Goal: Task Accomplishment & Management: Use online tool/utility

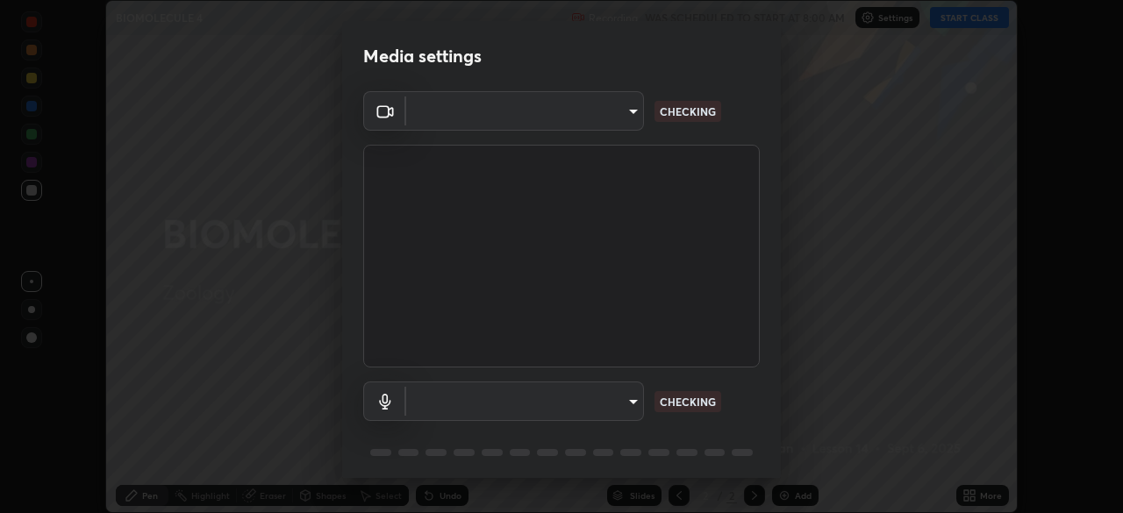
scroll to position [513, 1123]
type input "51d019597c161c0694d5583d1f2c643560fde39fe8f4b4da8ea140d4d4830f4c"
click at [630, 398] on body "Erase all BIOMOLECULE 4 Recording WAS SCHEDULED TO START AT 8:00 AM Settings ST…" at bounding box center [561, 256] width 1123 height 513
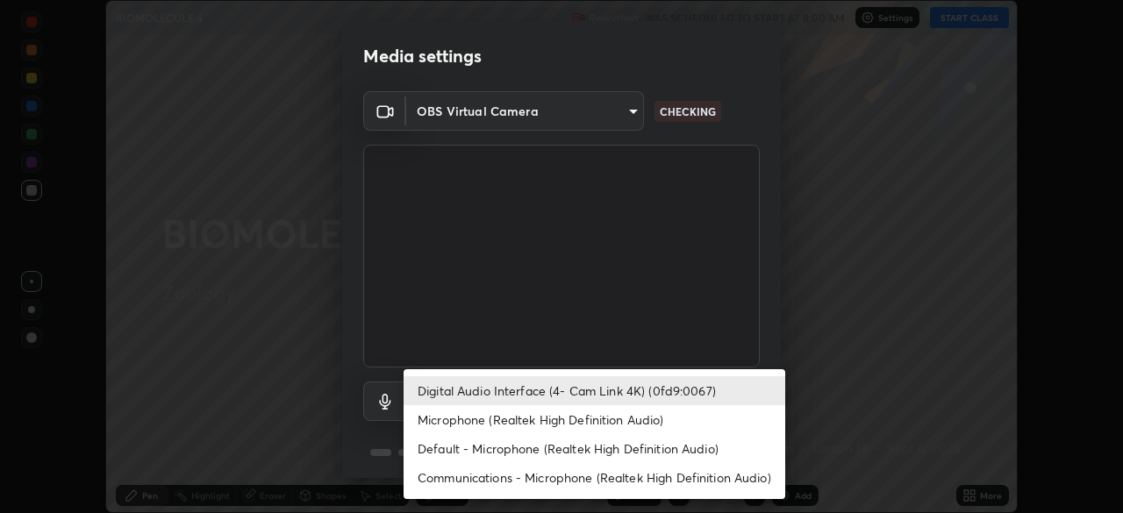
click at [582, 420] on li "Microphone (Realtek High Definition Audio)" at bounding box center [595, 419] width 382 height 29
type input "c6780f4c857a8b81e5497564d4ed67de36d612a8279d52ba4dbf449da7be3efb"
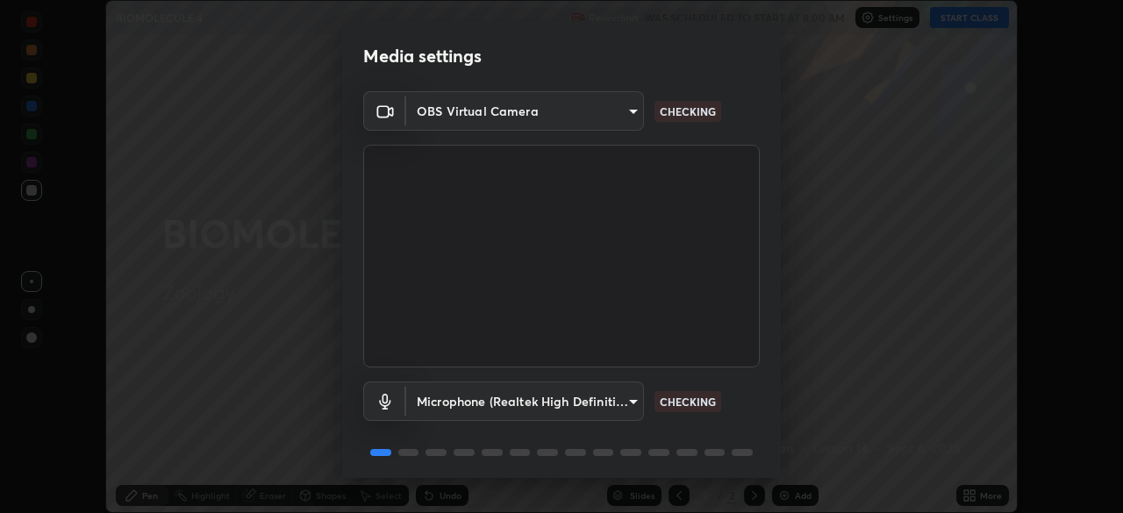
scroll to position [62, 0]
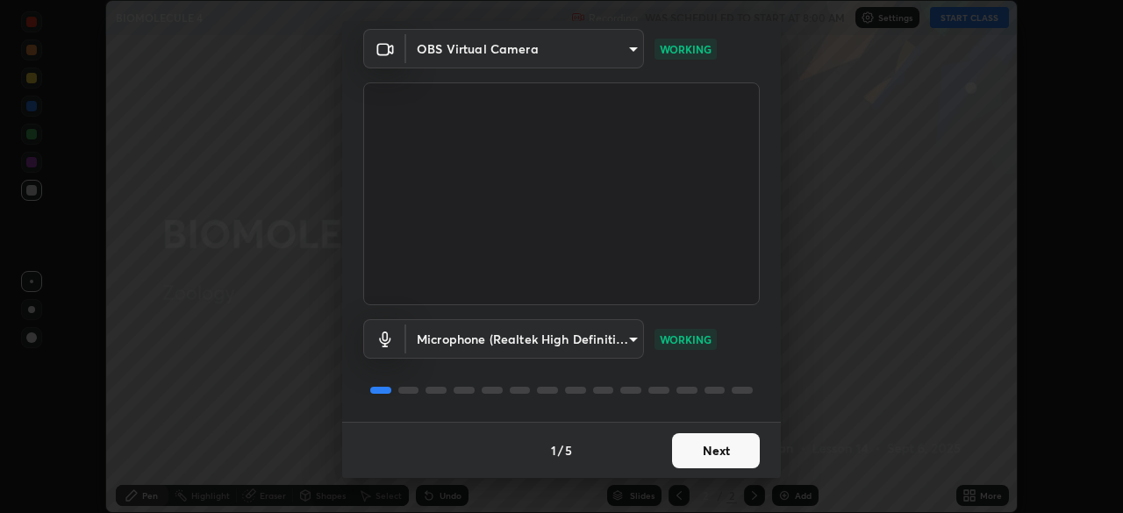
click at [722, 451] on button "Next" at bounding box center [716, 451] width 88 height 35
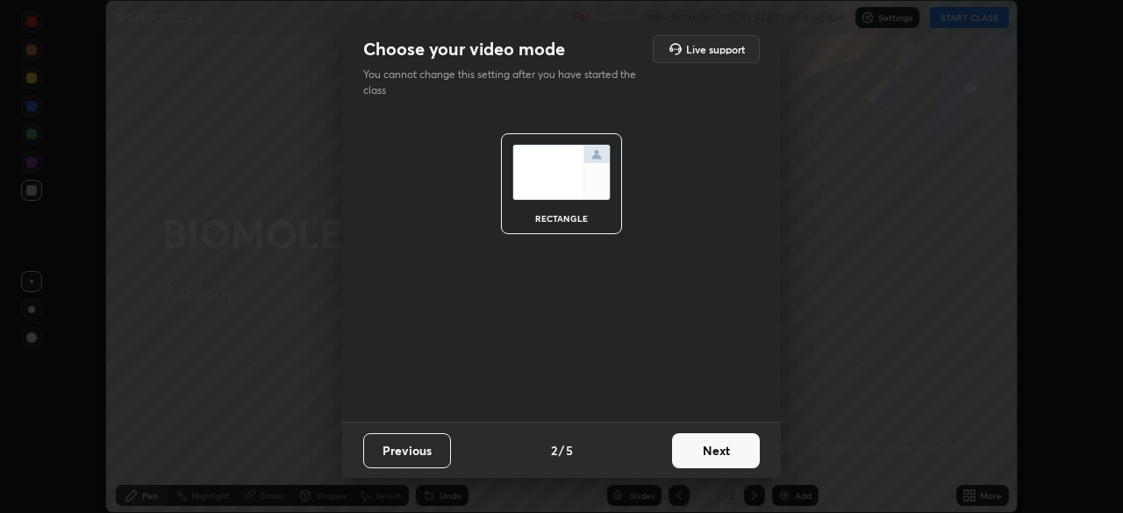
scroll to position [0, 0]
click at [731, 451] on button "Next" at bounding box center [716, 451] width 88 height 35
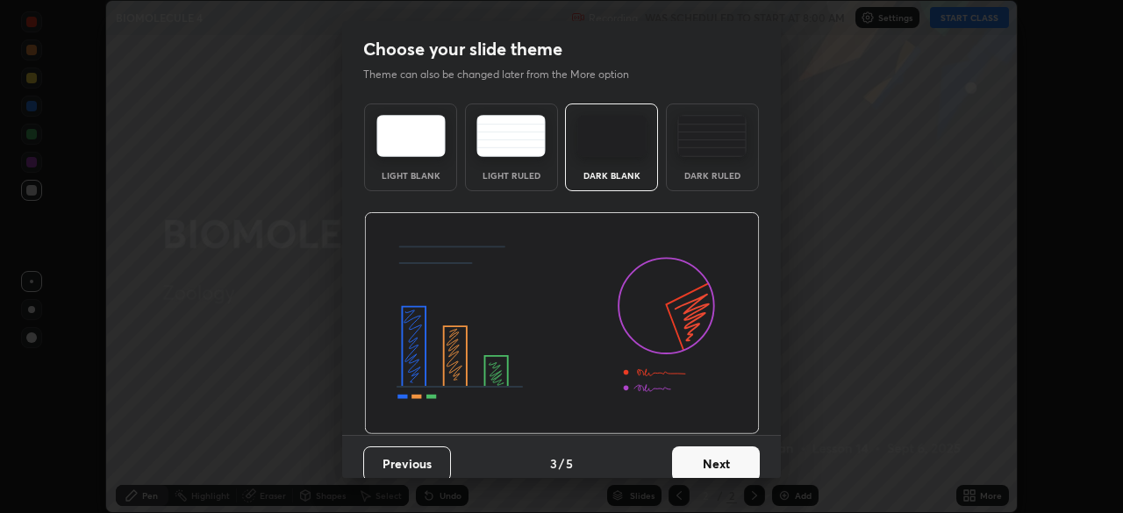
click at [731, 451] on button "Next" at bounding box center [716, 464] width 88 height 35
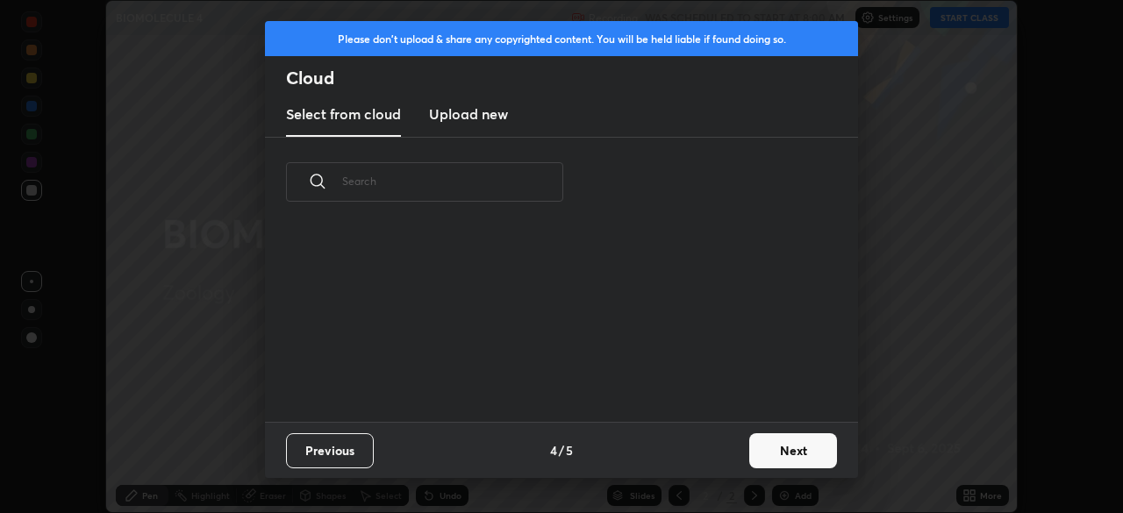
click at [754, 456] on button "Next" at bounding box center [794, 451] width 88 height 35
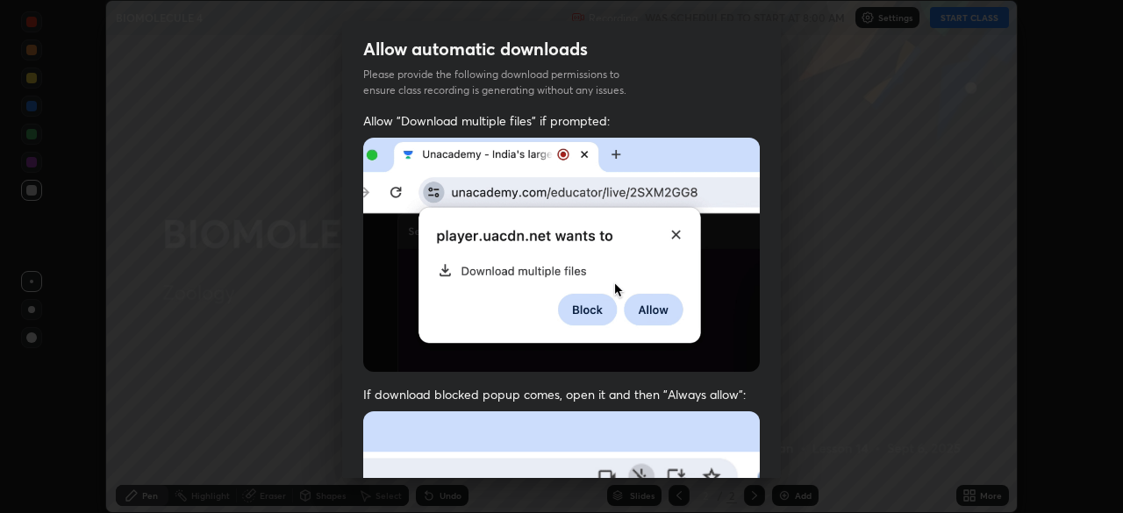
click at [787, 450] on div "Allow automatic downloads Please provide the following download permissions to …" at bounding box center [561, 256] width 1123 height 513
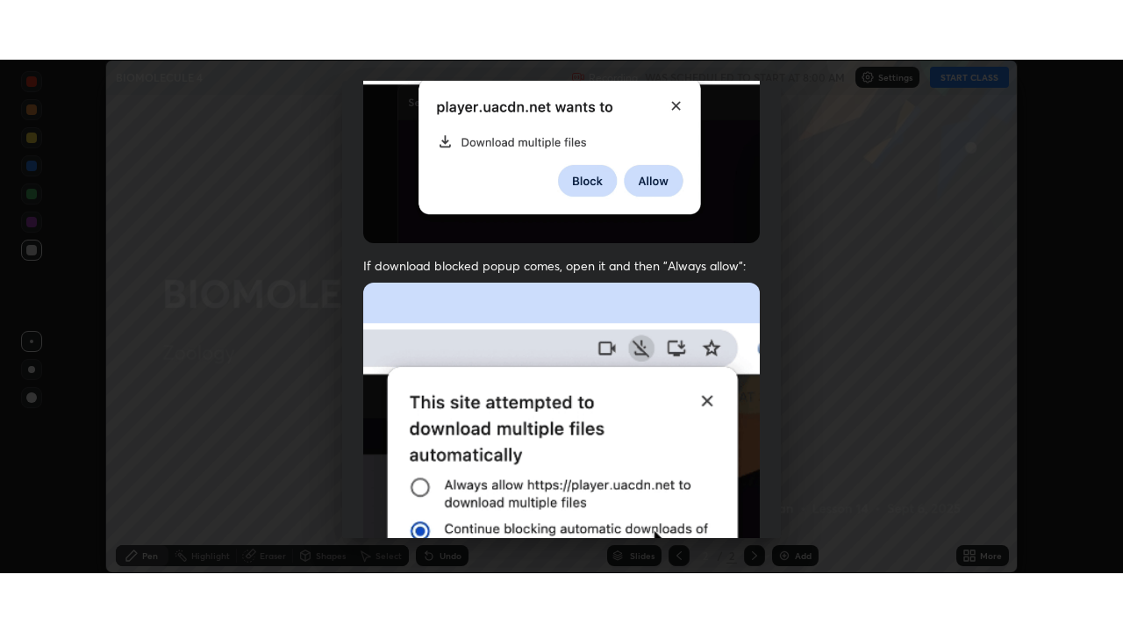
scroll to position [420, 0]
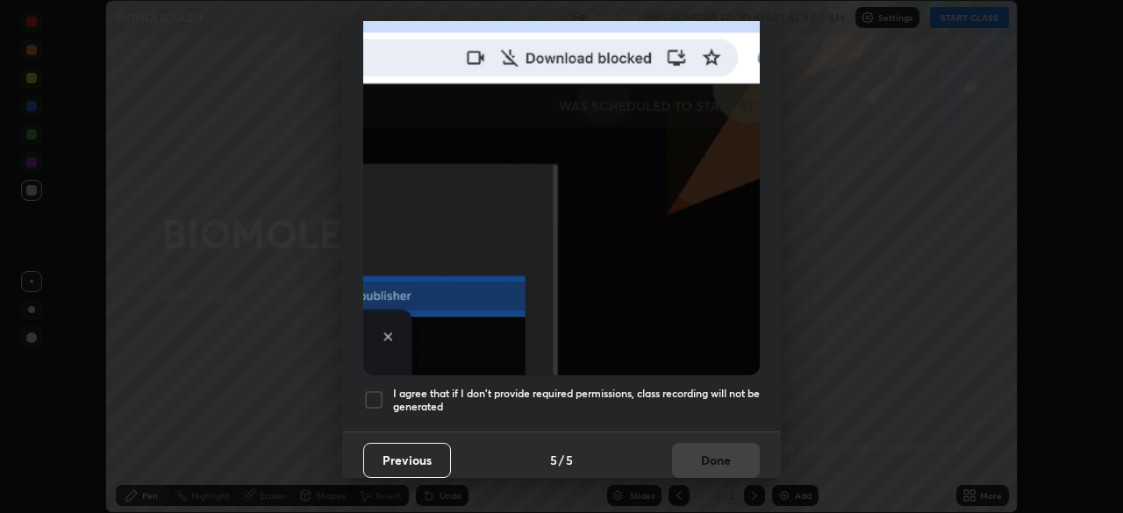
click at [373, 395] on div at bounding box center [373, 400] width 21 height 21
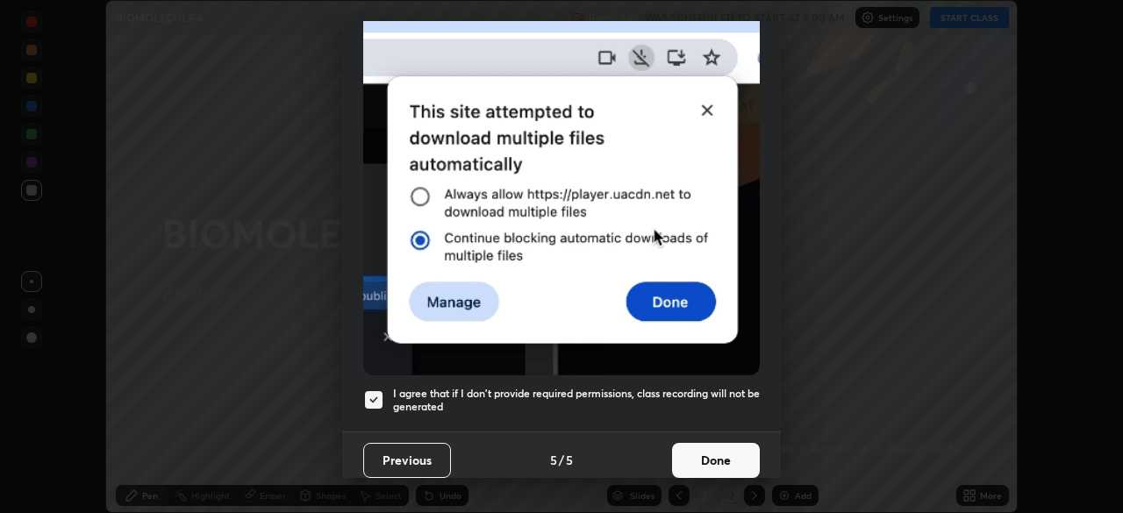
click at [749, 447] on button "Done" at bounding box center [716, 460] width 88 height 35
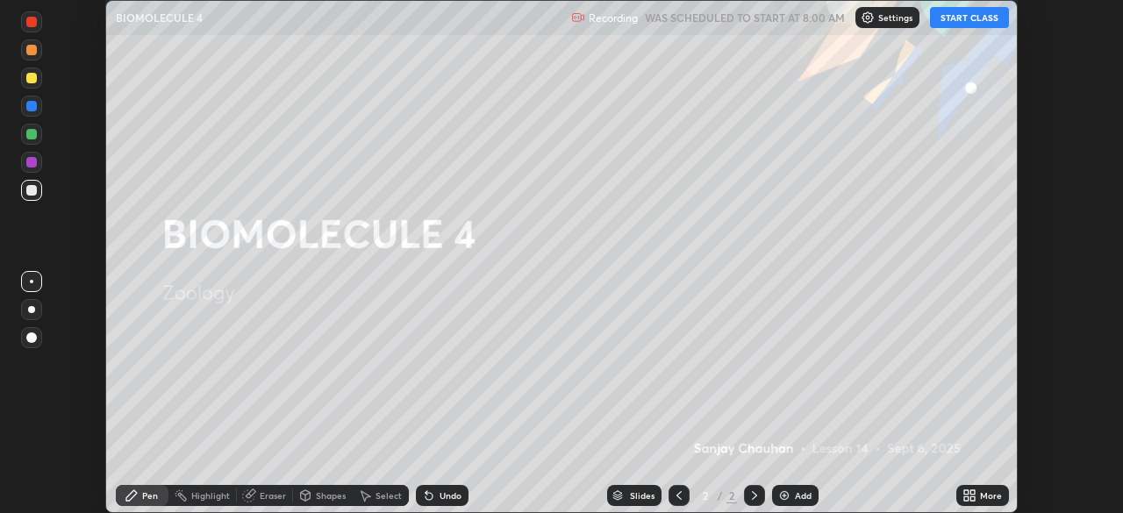
click at [968, 18] on button "START CLASS" at bounding box center [969, 17] width 79 height 21
click at [980, 496] on div "More" at bounding box center [991, 496] width 22 height 9
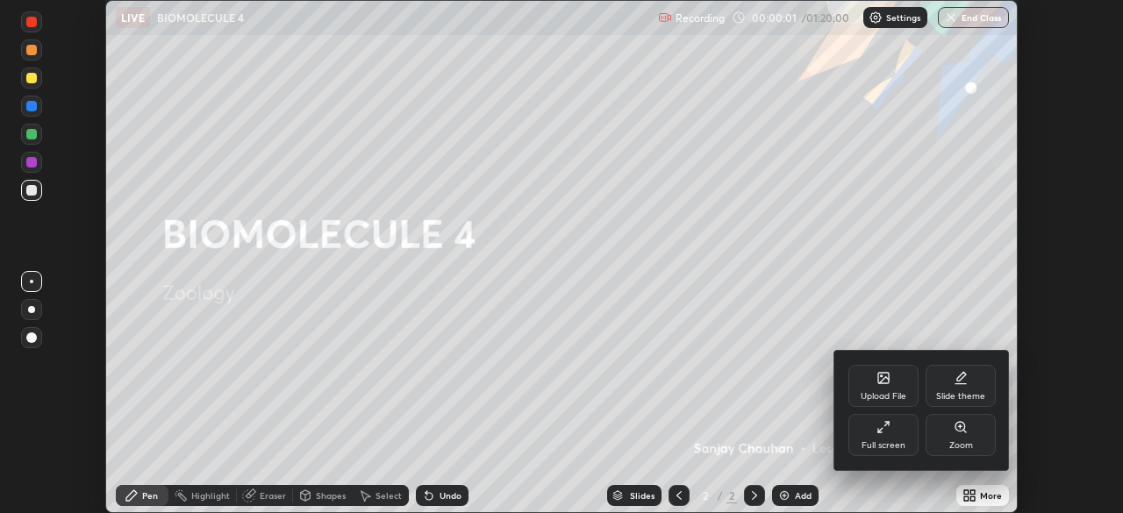
click at [876, 436] on div "Full screen" at bounding box center [884, 435] width 70 height 42
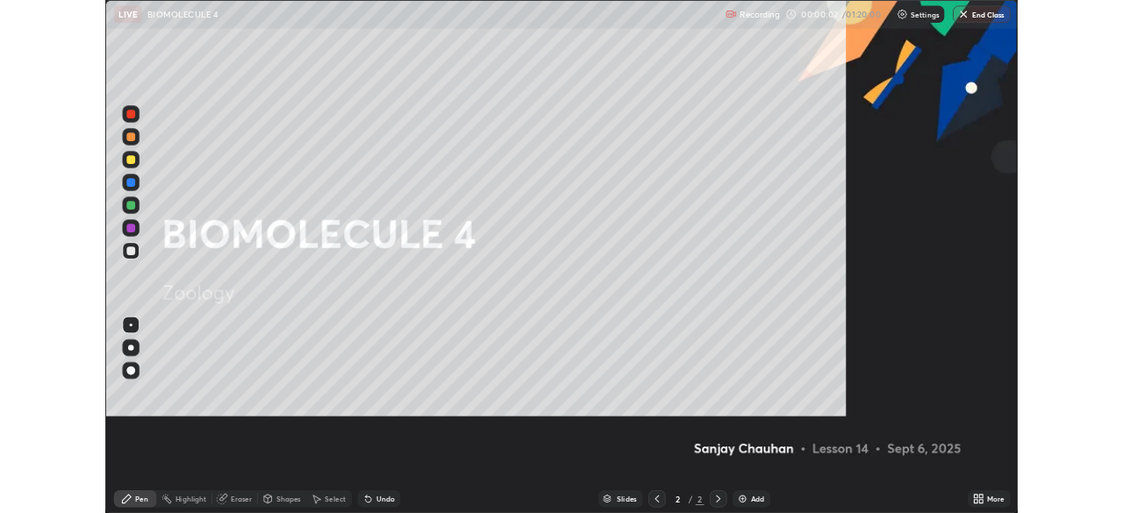
scroll to position [632, 1123]
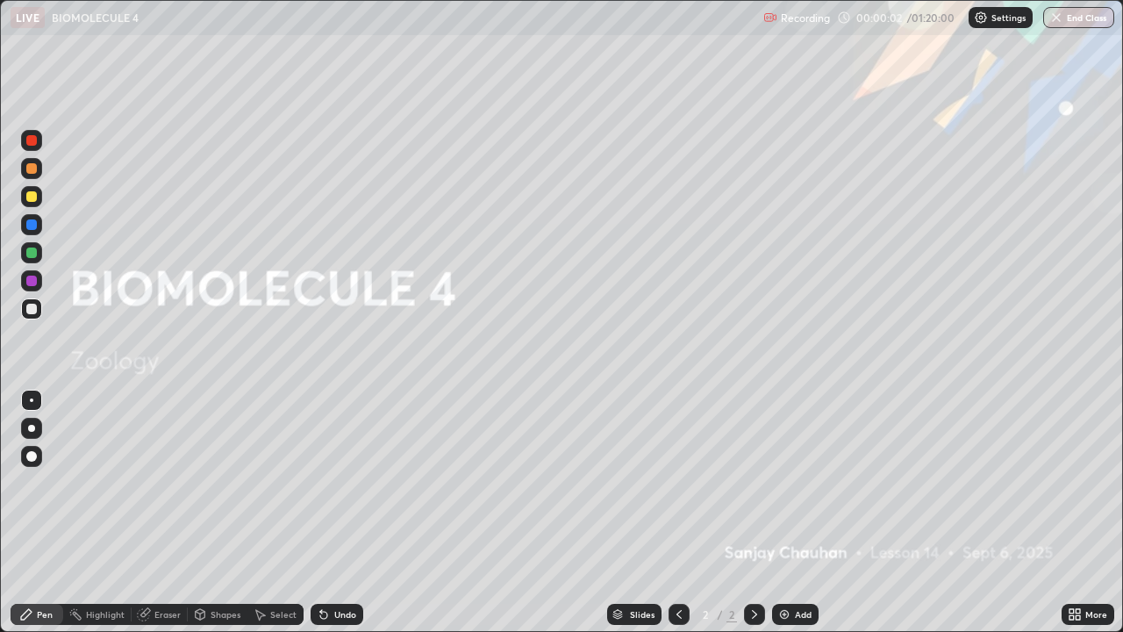
click at [1088, 513] on div "More" at bounding box center [1097, 614] width 22 height 9
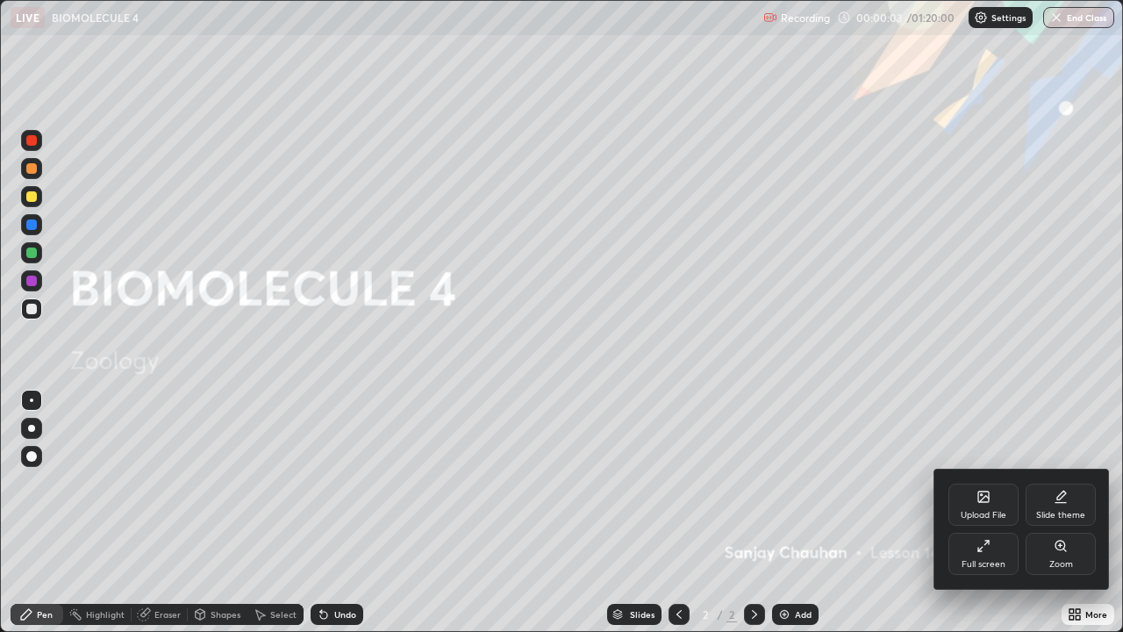
click at [987, 513] on div "Full screen" at bounding box center [984, 554] width 70 height 42
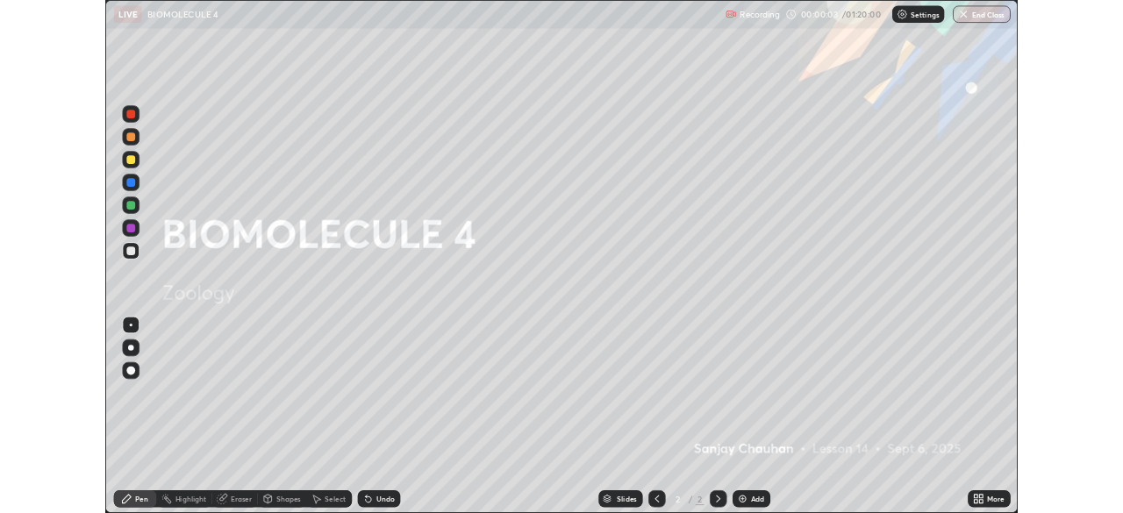
scroll to position [87257, 86647]
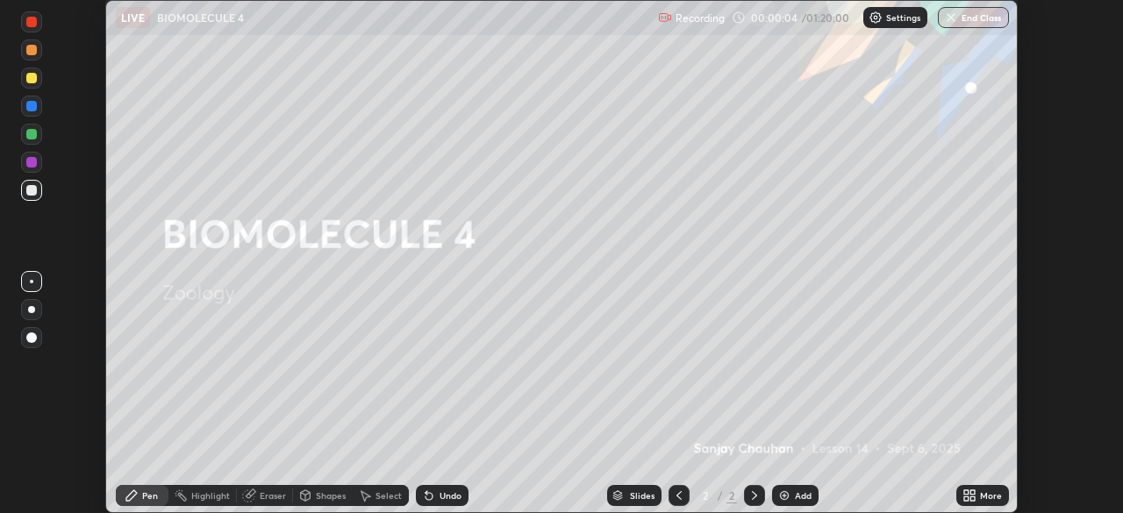
click at [984, 495] on div "More" at bounding box center [991, 496] width 22 height 9
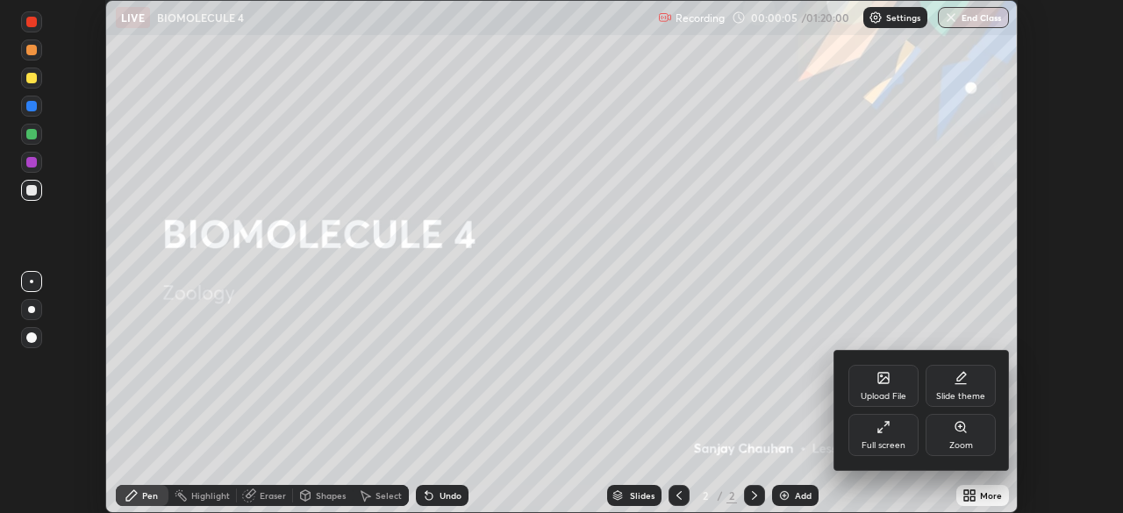
click at [889, 391] on div "Upload File" at bounding box center [884, 386] width 70 height 42
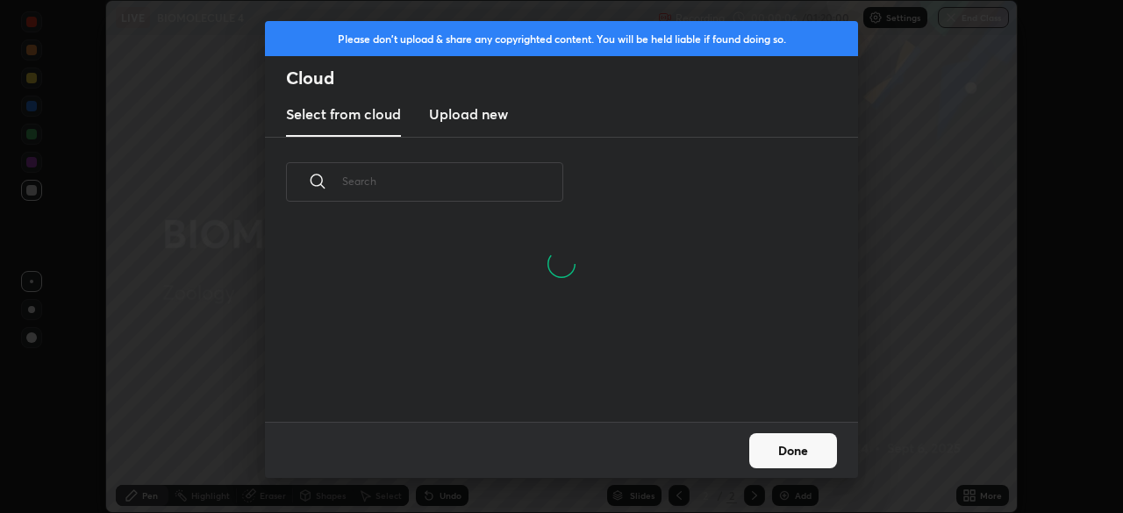
click at [513, 178] on input "text" at bounding box center [452, 181] width 221 height 75
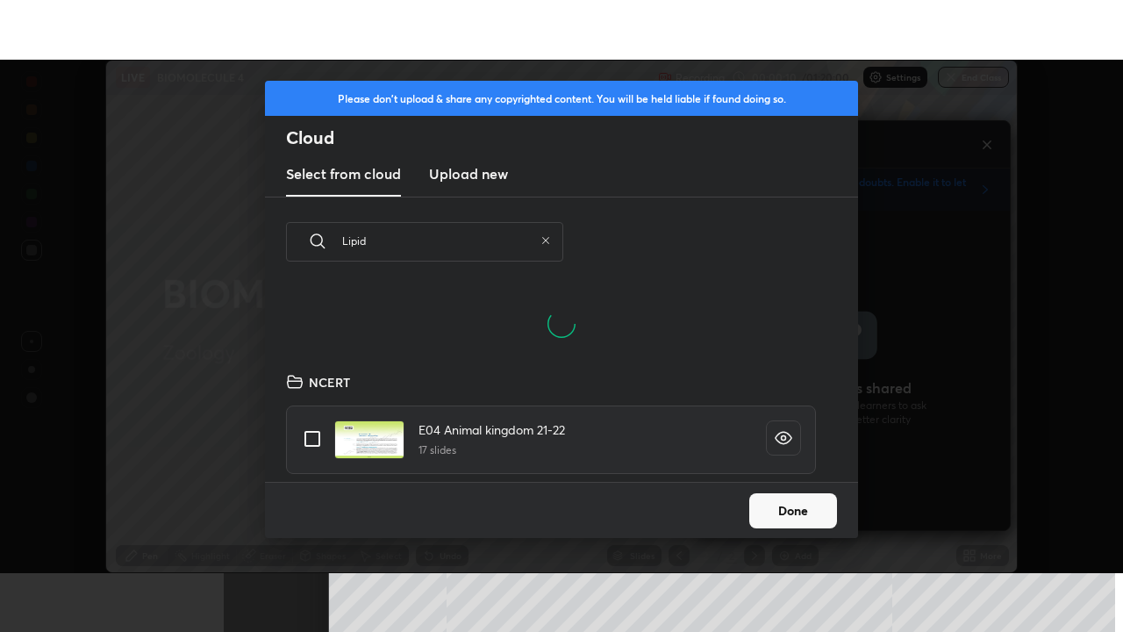
scroll to position [195, 563]
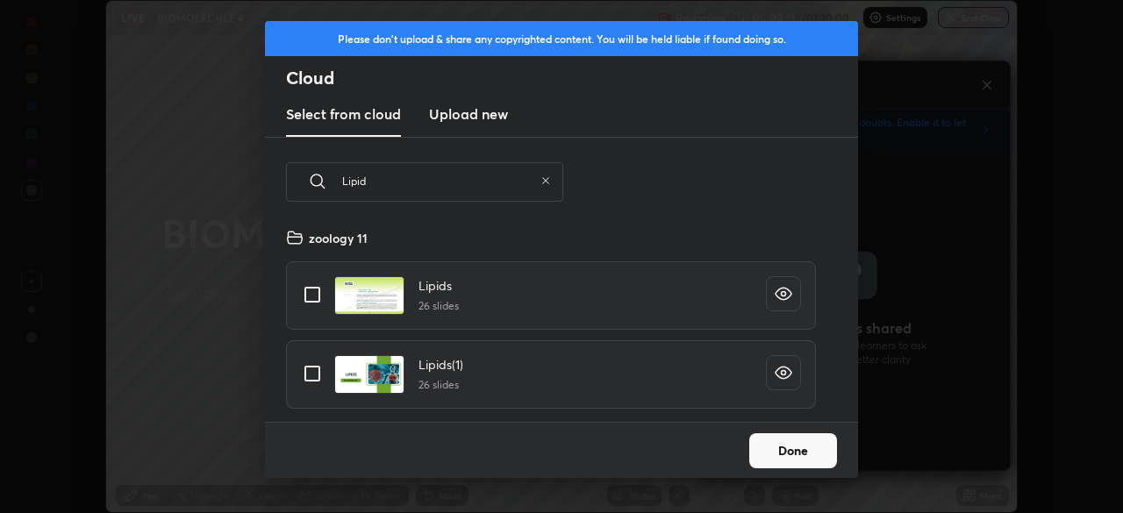
type input "Lipid"
click at [314, 295] on input "grid" at bounding box center [312, 294] width 37 height 37
checkbox input "true"
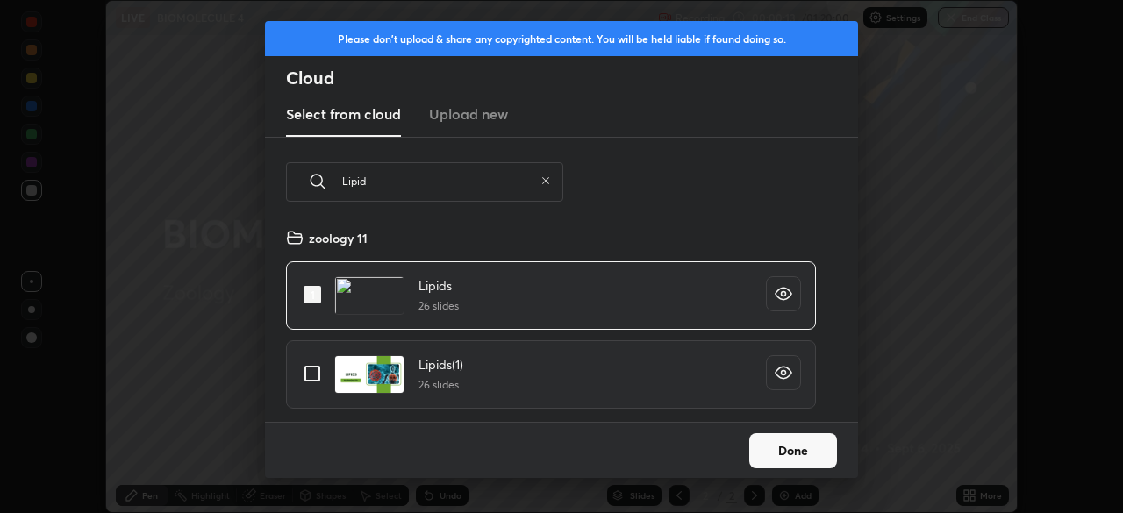
click at [313, 371] on input "grid" at bounding box center [312, 373] width 37 height 37
checkbox input "true"
click at [317, 291] on input "grid" at bounding box center [312, 294] width 37 height 37
checkbox input "false"
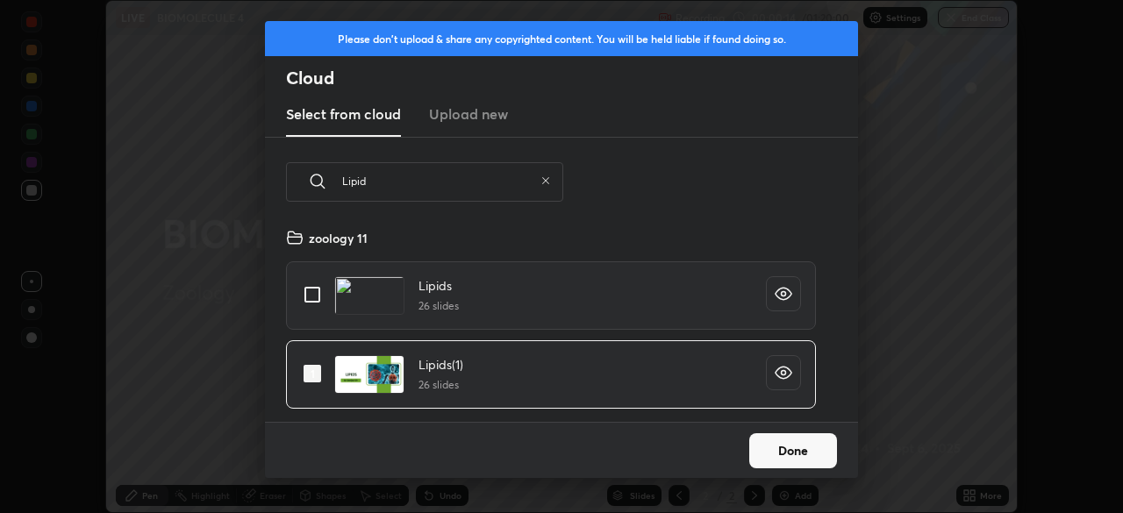
click at [793, 456] on button "Done" at bounding box center [794, 451] width 88 height 35
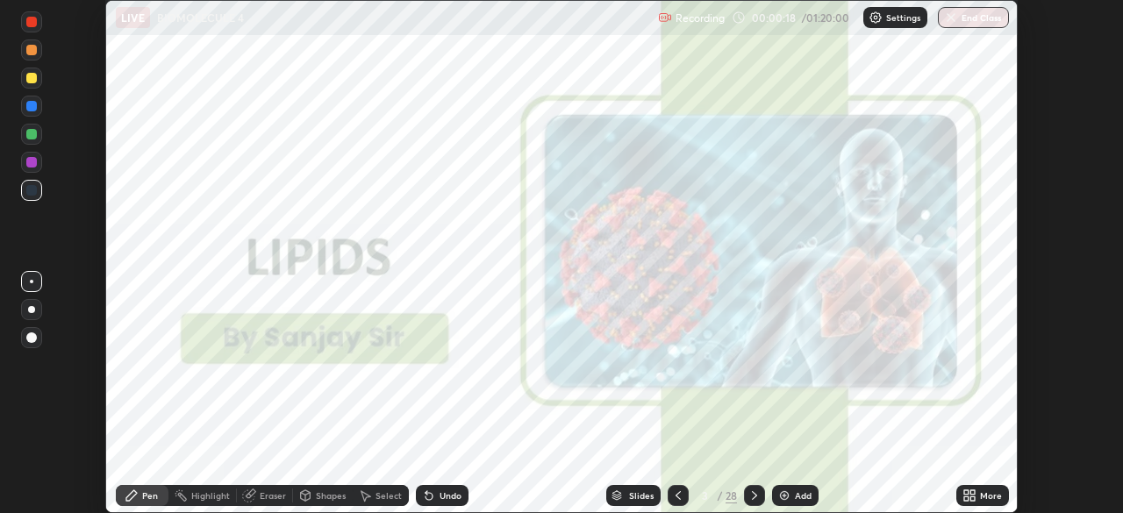
click at [980, 496] on div "More" at bounding box center [991, 496] width 22 height 9
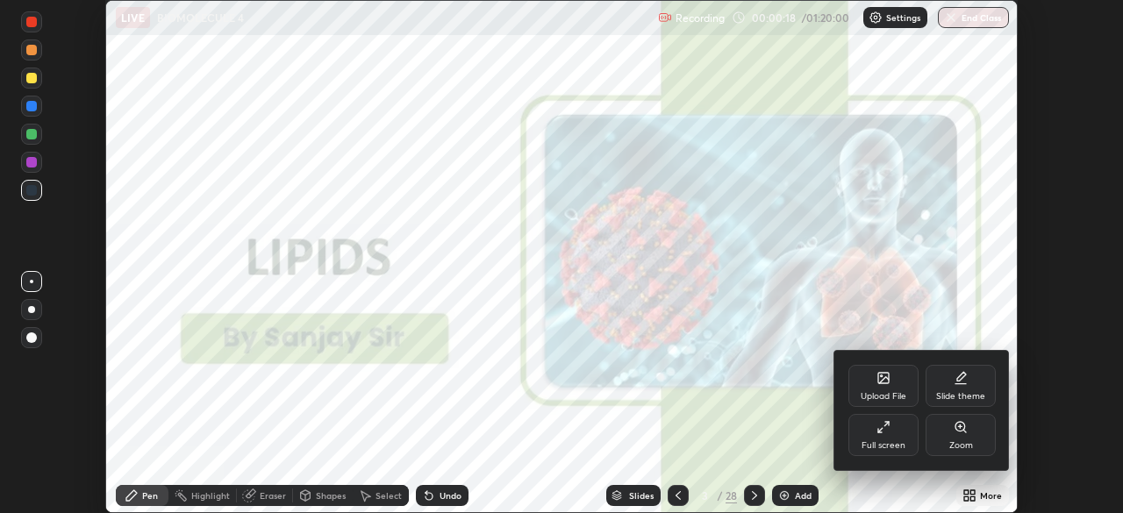
click at [887, 434] on div "Full screen" at bounding box center [884, 435] width 70 height 42
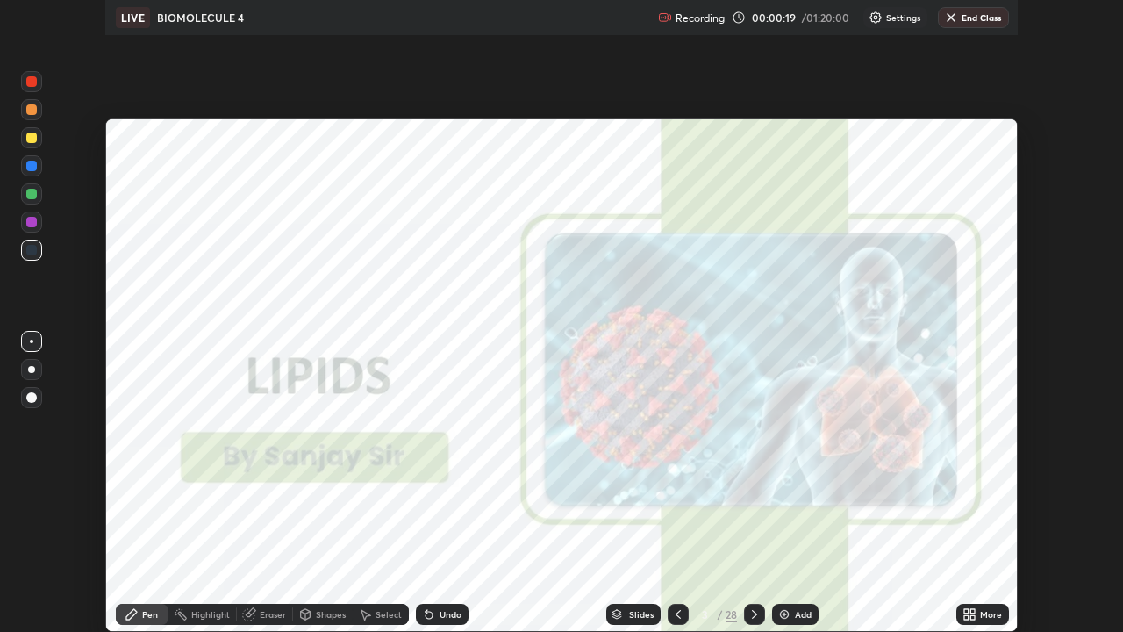
scroll to position [632, 1123]
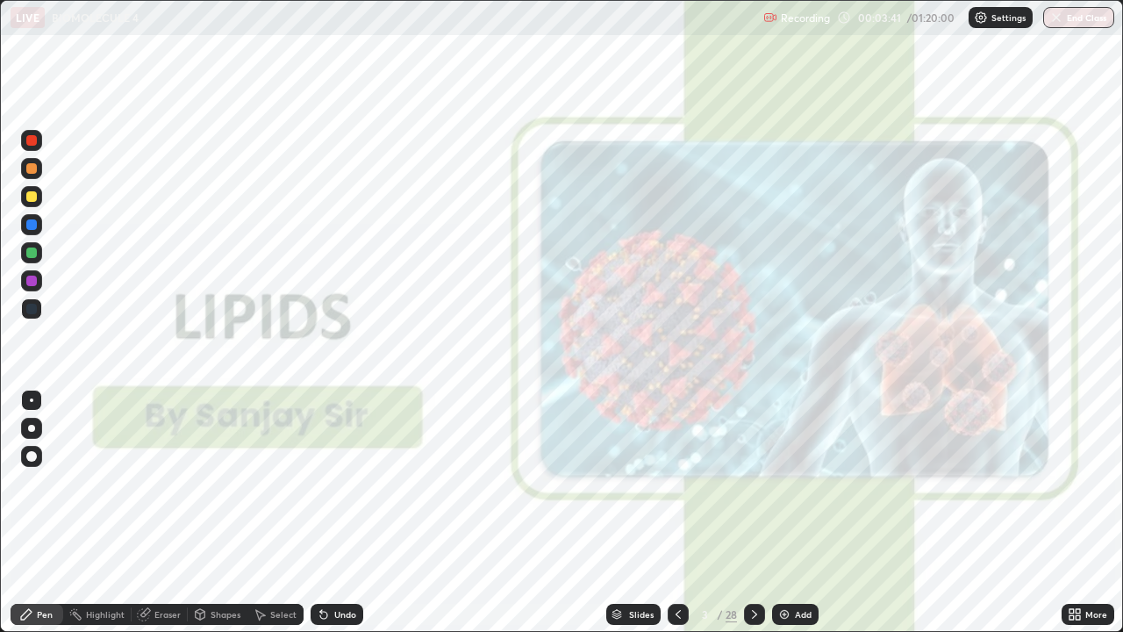
click at [757, 513] on icon at bounding box center [755, 614] width 14 height 14
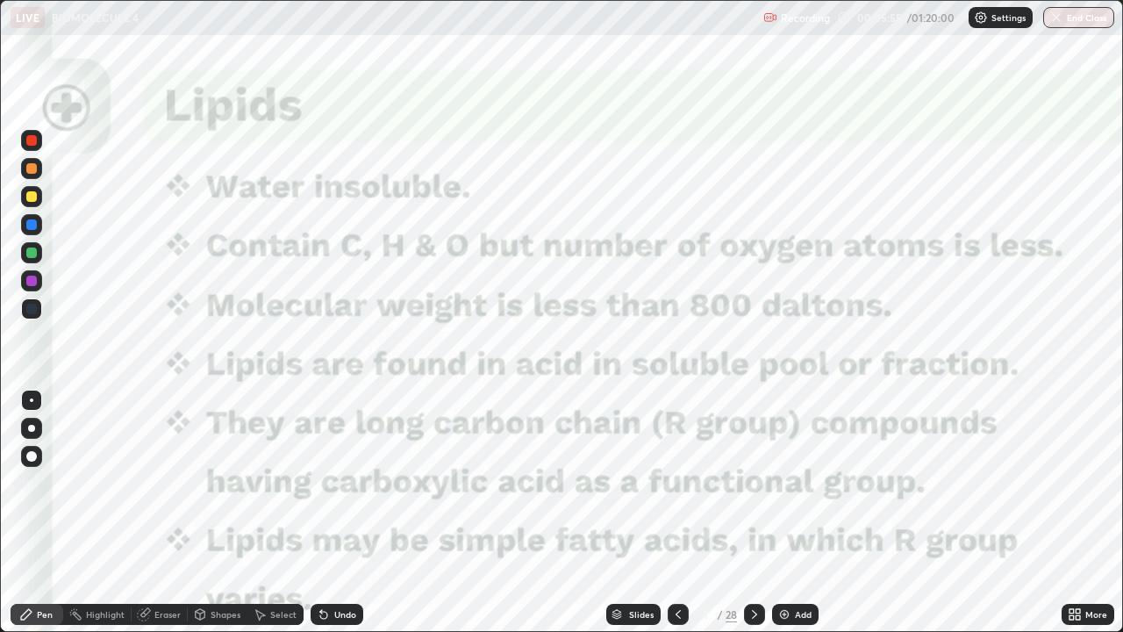
click at [750, 513] on icon at bounding box center [755, 614] width 14 height 14
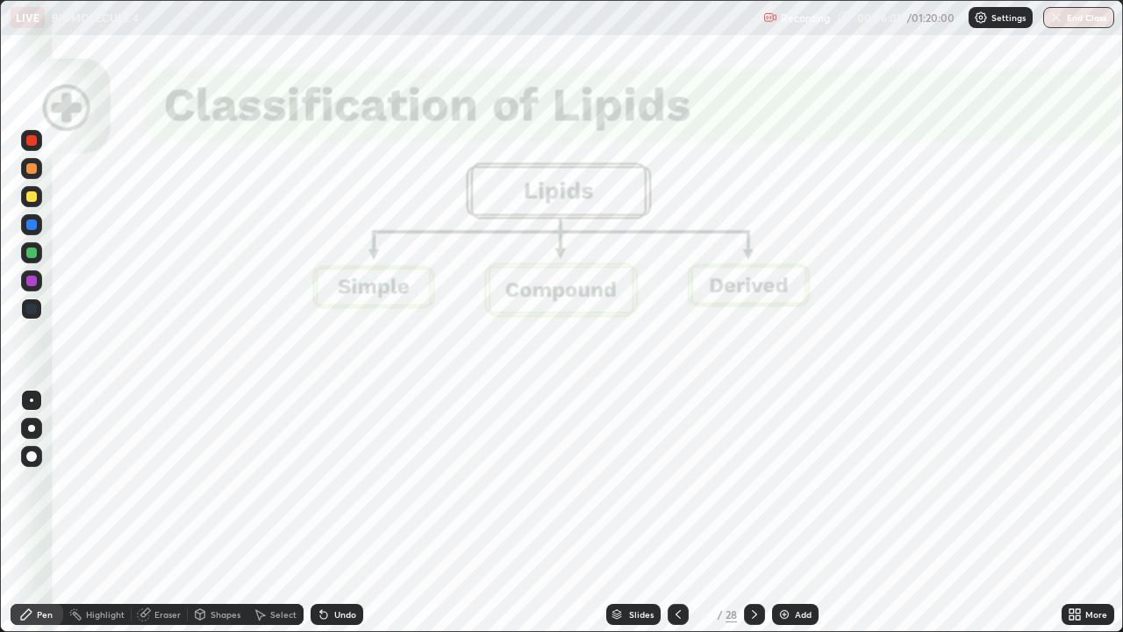
click at [753, 513] on icon at bounding box center [755, 614] width 14 height 14
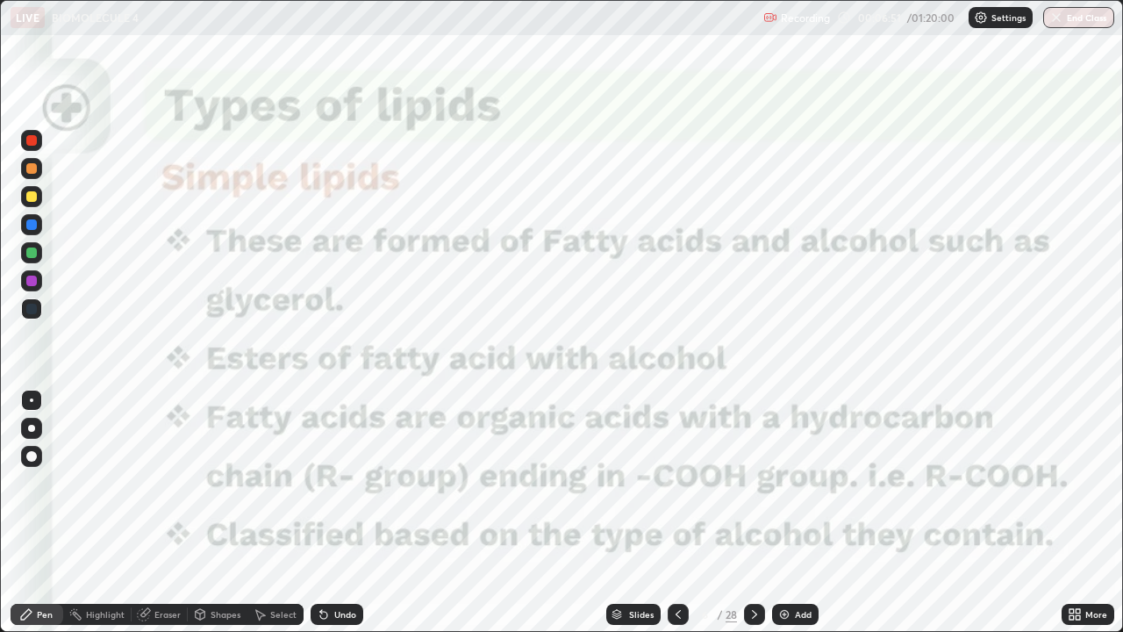
click at [755, 513] on icon at bounding box center [755, 614] width 14 height 14
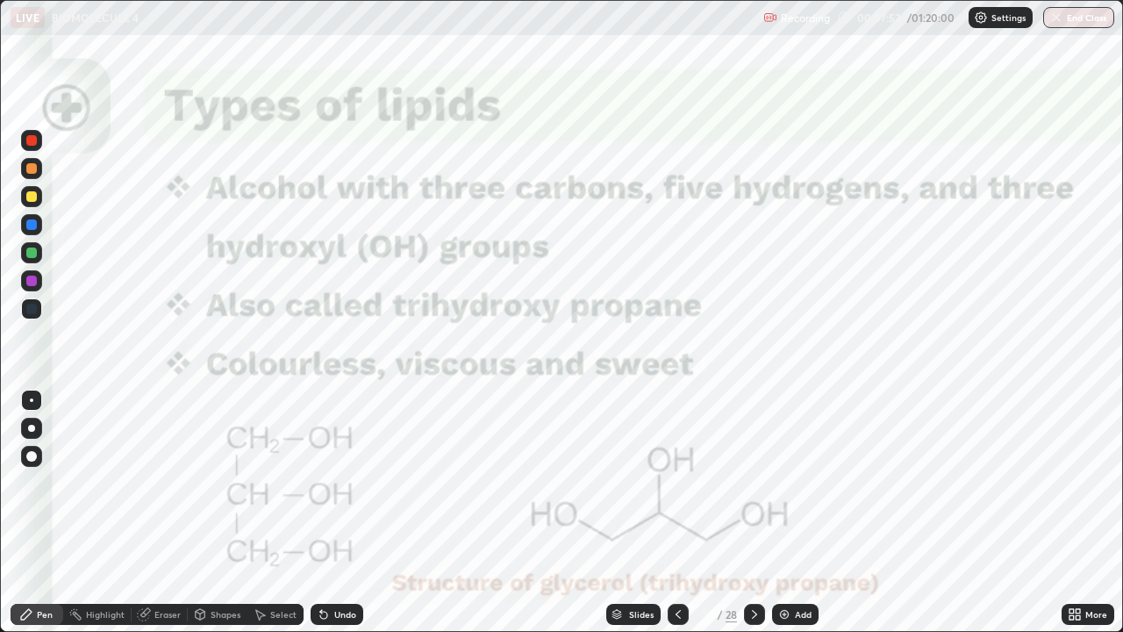
click at [678, 513] on icon at bounding box center [678, 614] width 14 height 14
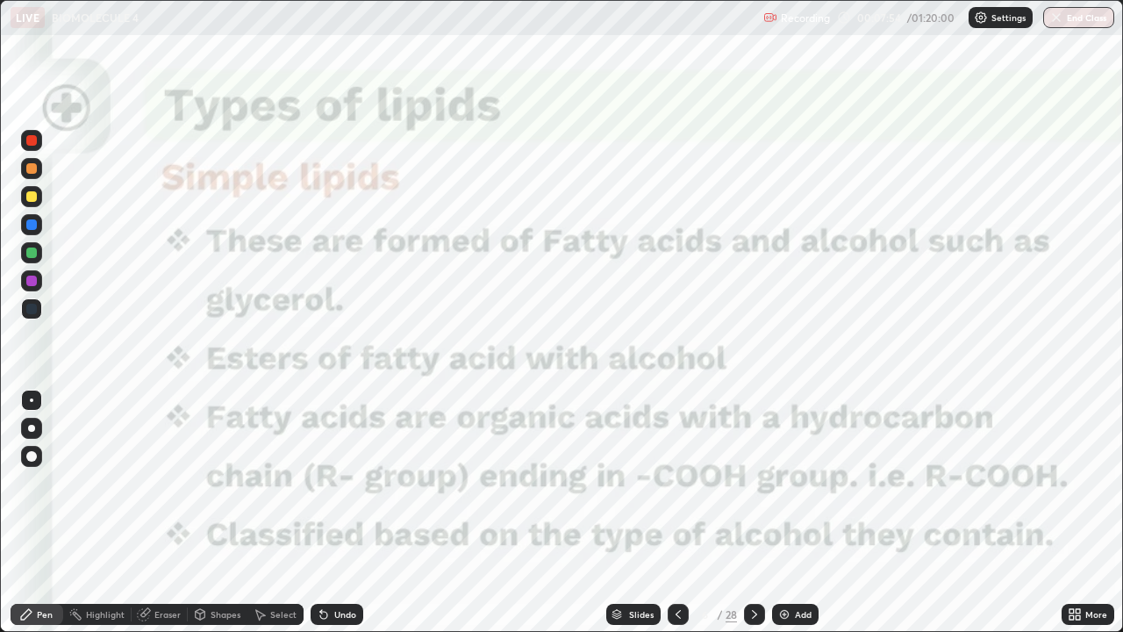
click at [675, 513] on icon at bounding box center [678, 614] width 14 height 14
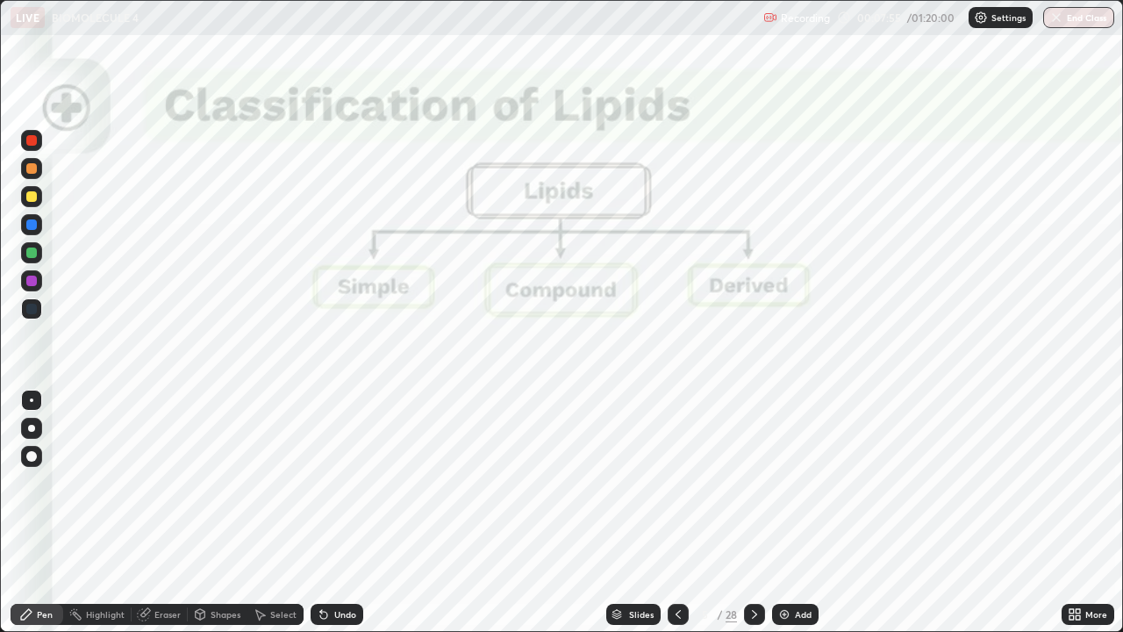
click at [678, 513] on icon at bounding box center [678, 614] width 14 height 14
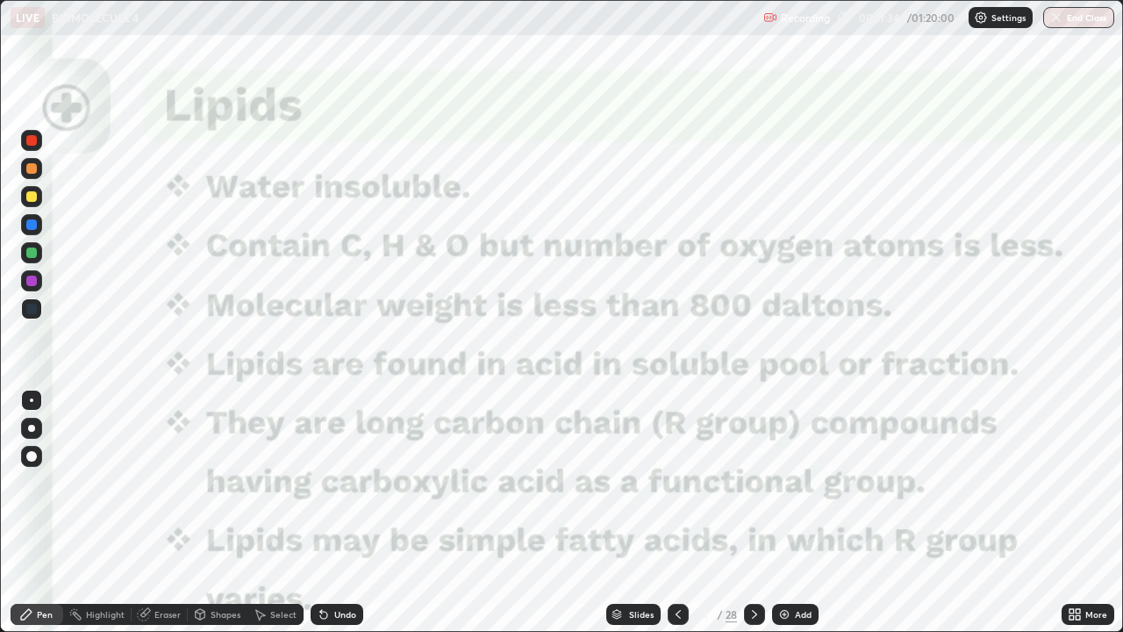
click at [751, 513] on icon at bounding box center [755, 614] width 14 height 14
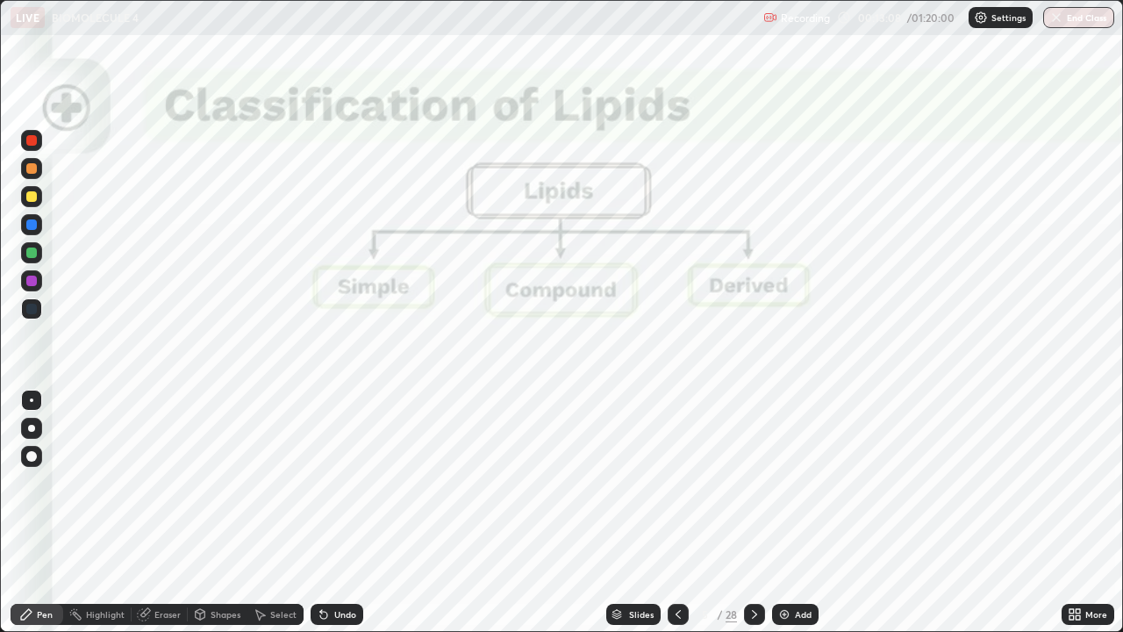
click at [675, 513] on icon at bounding box center [678, 614] width 14 height 14
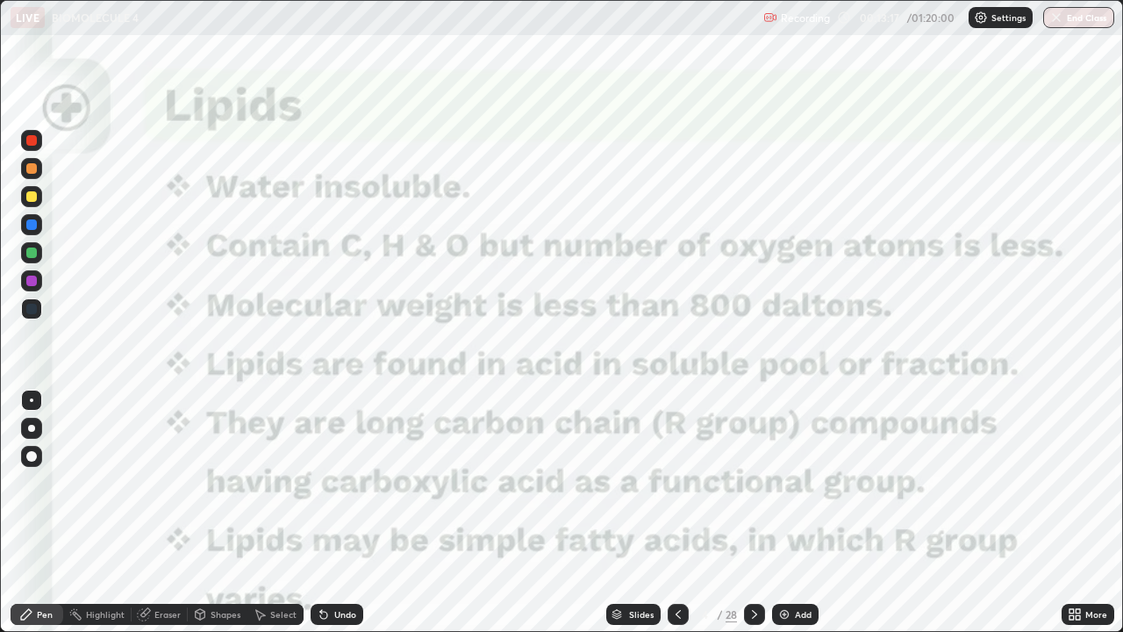
click at [752, 513] on icon at bounding box center [755, 614] width 14 height 14
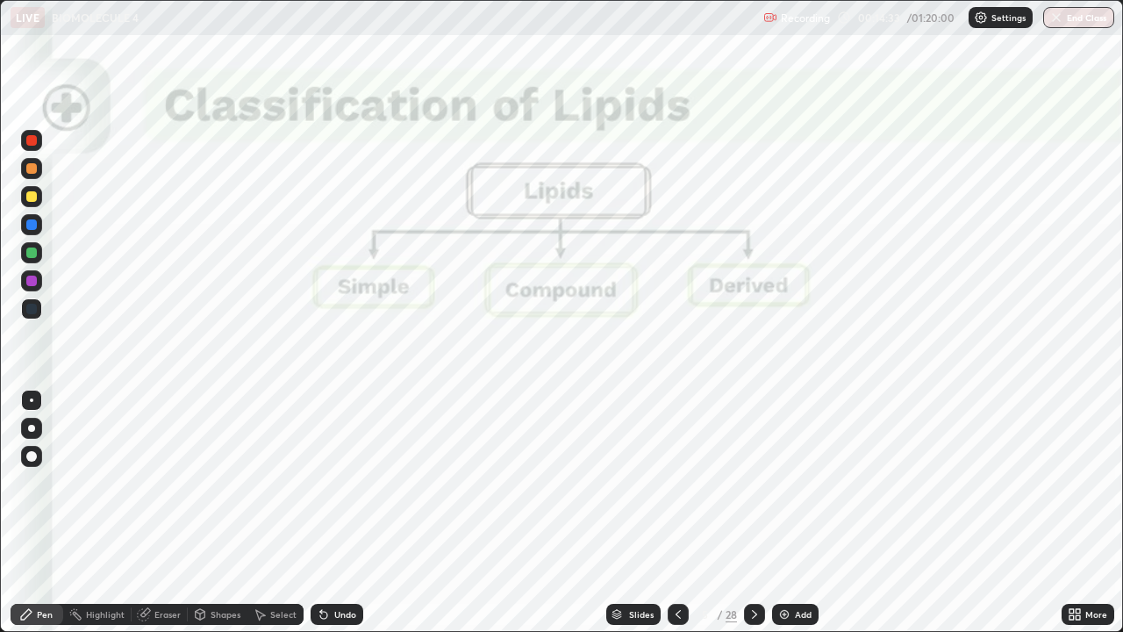
click at [752, 513] on icon at bounding box center [755, 614] width 14 height 14
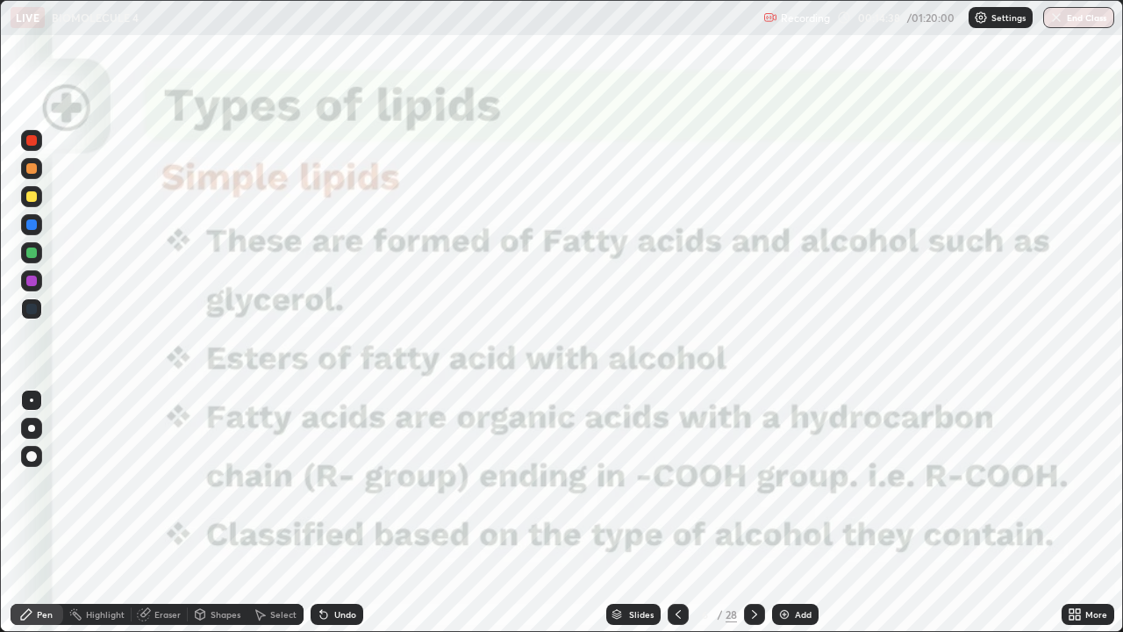
click at [677, 513] on icon at bounding box center [678, 614] width 14 height 14
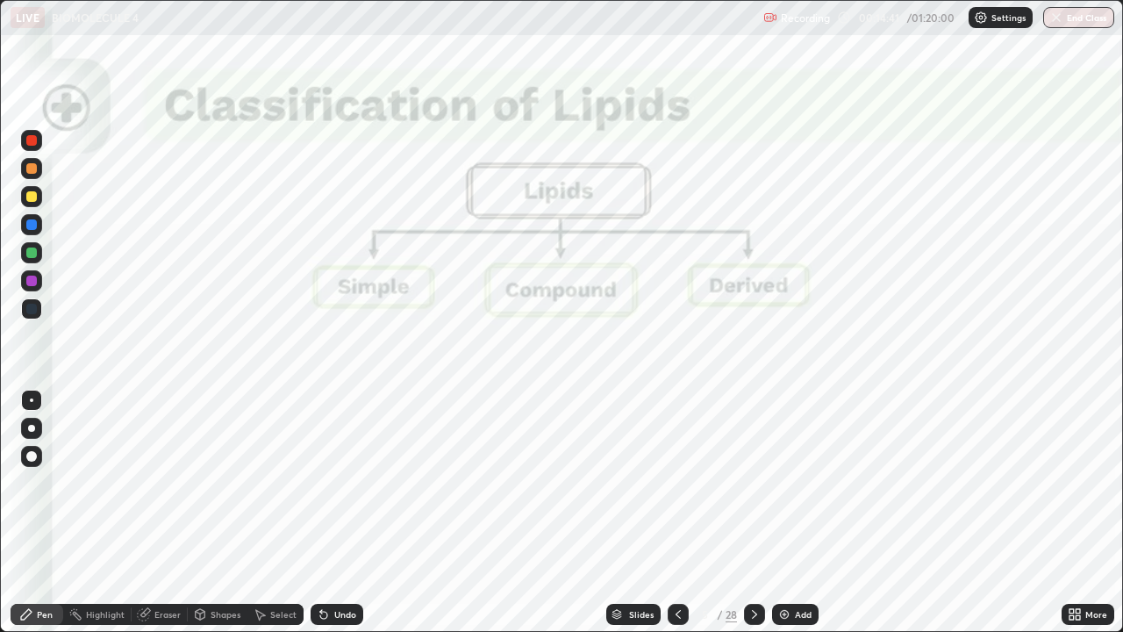
click at [752, 513] on icon at bounding box center [754, 614] width 5 height 9
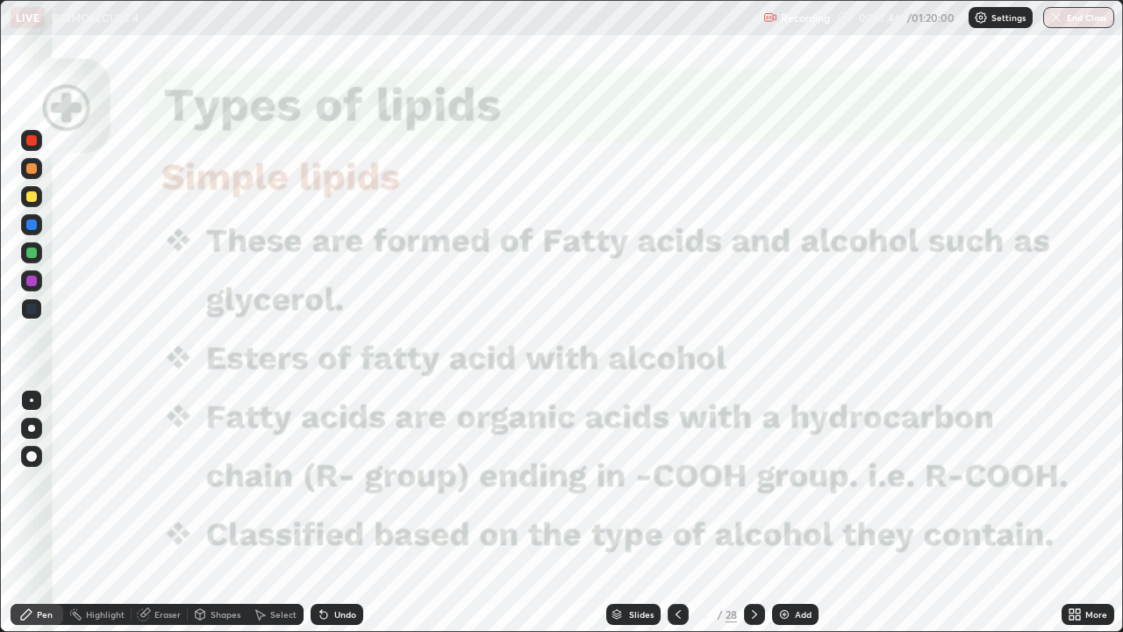
click at [171, 513] on div "Eraser" at bounding box center [167, 614] width 26 height 9
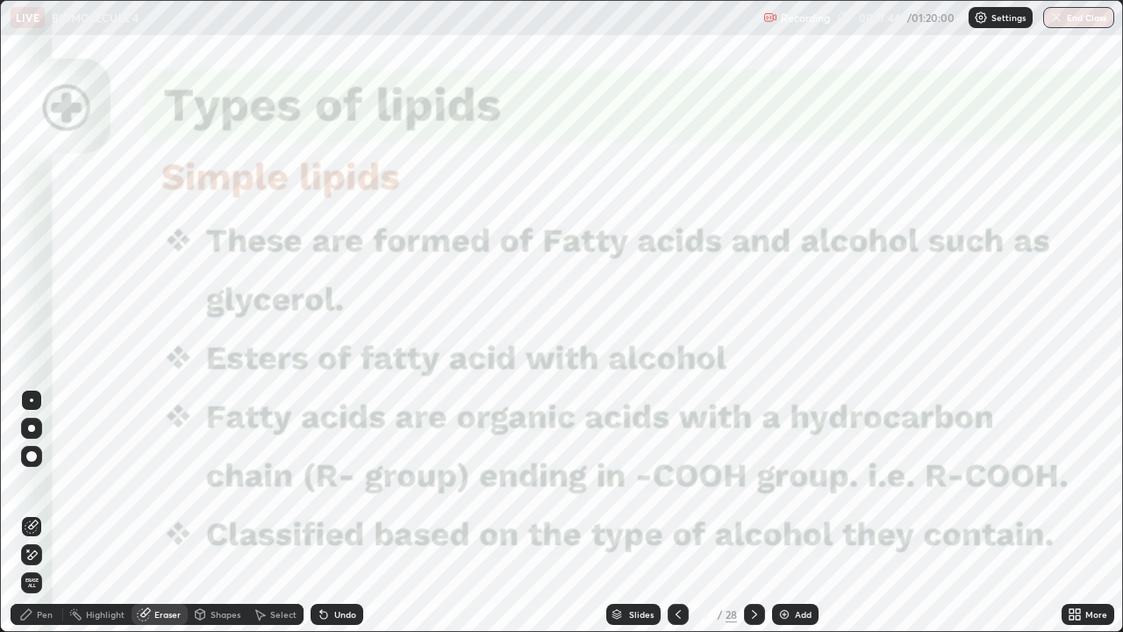
click at [32, 513] on span "Erase all" at bounding box center [31, 583] width 19 height 11
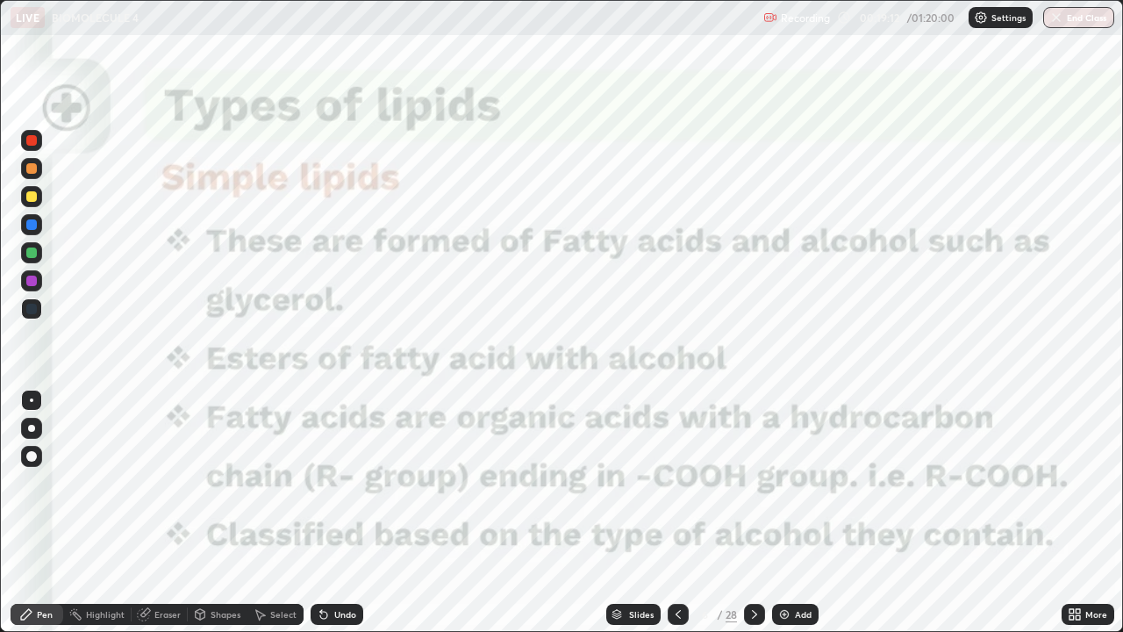
click at [750, 513] on icon at bounding box center [755, 614] width 14 height 14
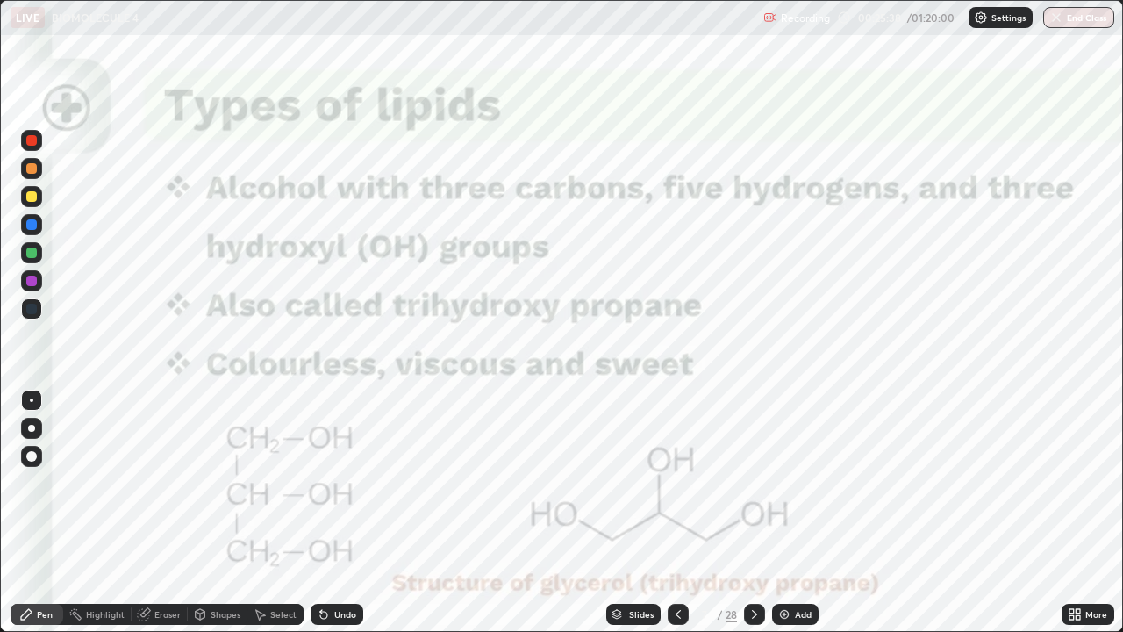
click at [754, 513] on icon at bounding box center [755, 614] width 14 height 14
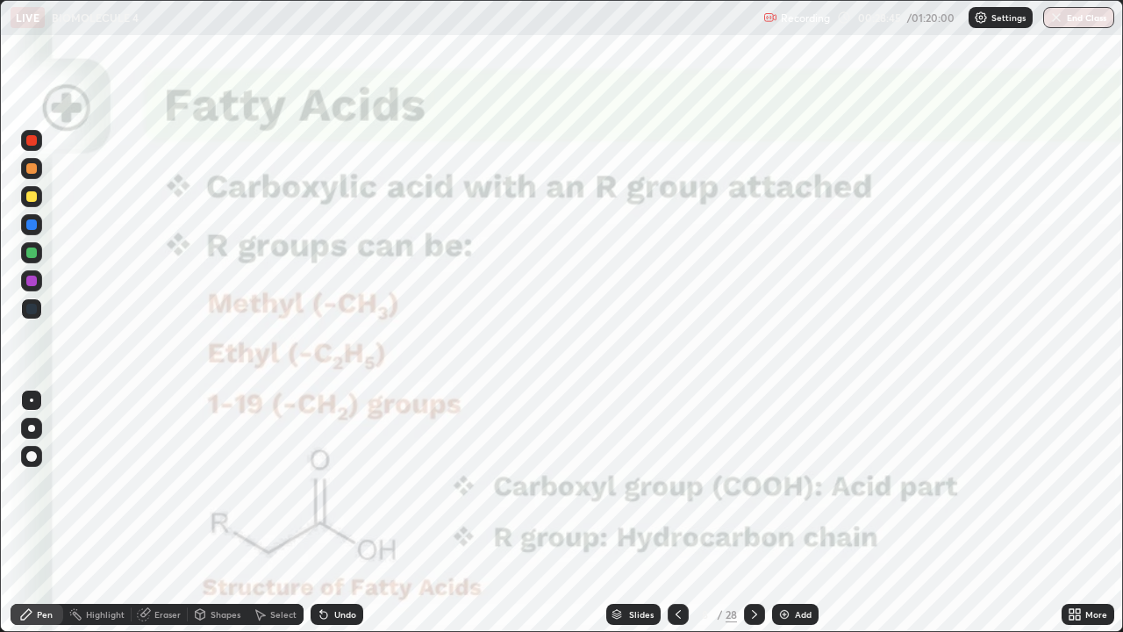
click at [752, 513] on icon at bounding box center [755, 614] width 14 height 14
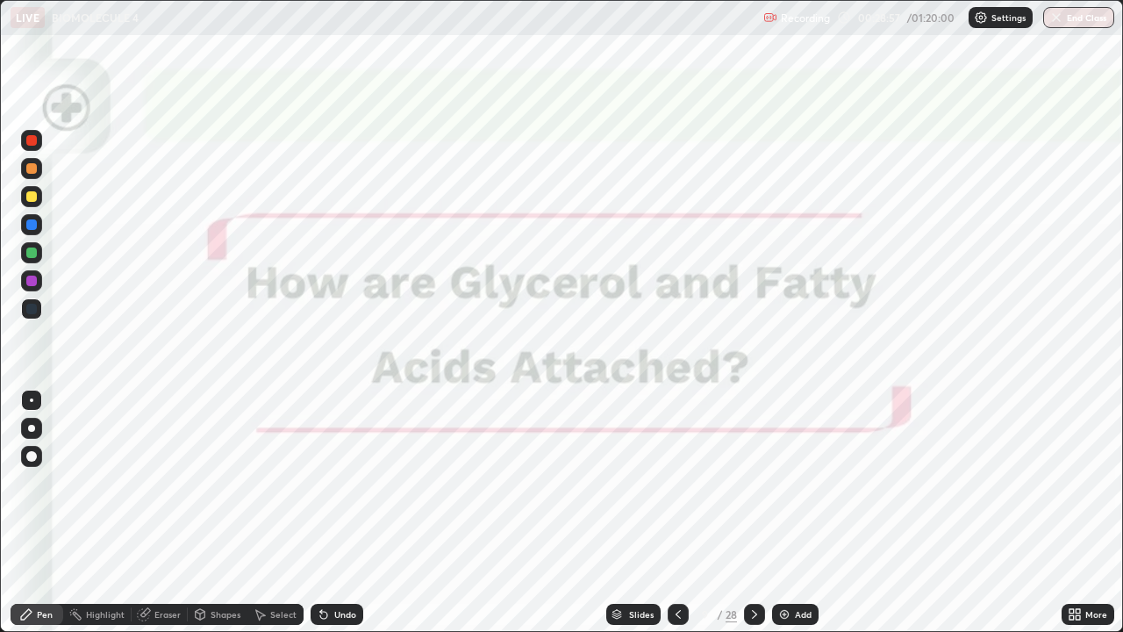
click at [749, 513] on div at bounding box center [754, 614] width 21 height 21
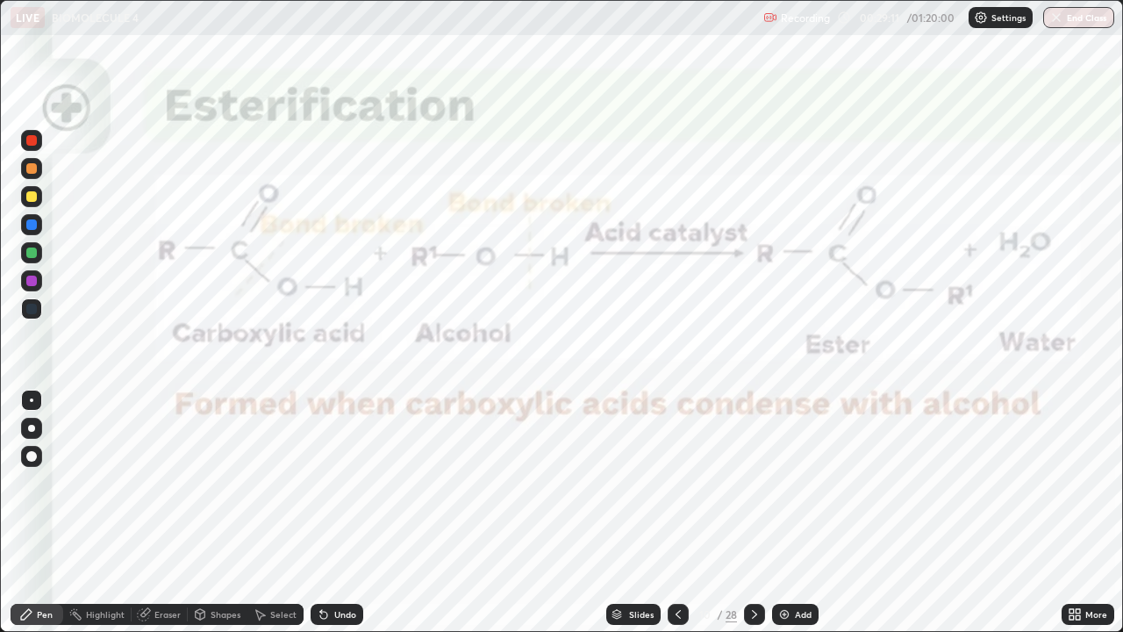
click at [753, 513] on icon at bounding box center [755, 614] width 14 height 14
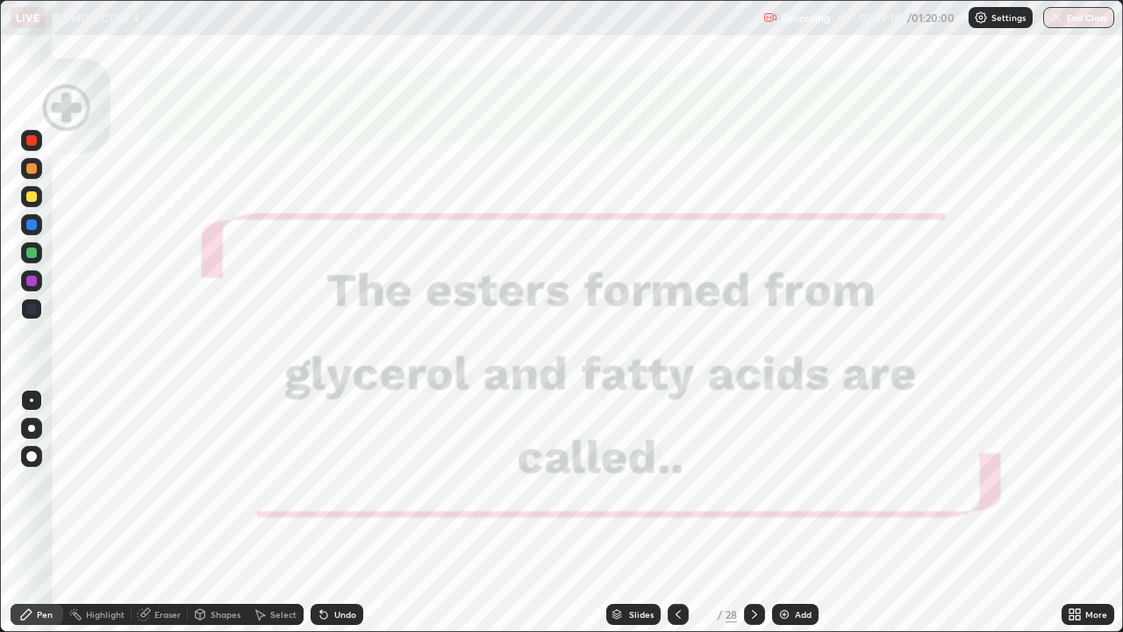
click at [676, 513] on icon at bounding box center [678, 614] width 14 height 14
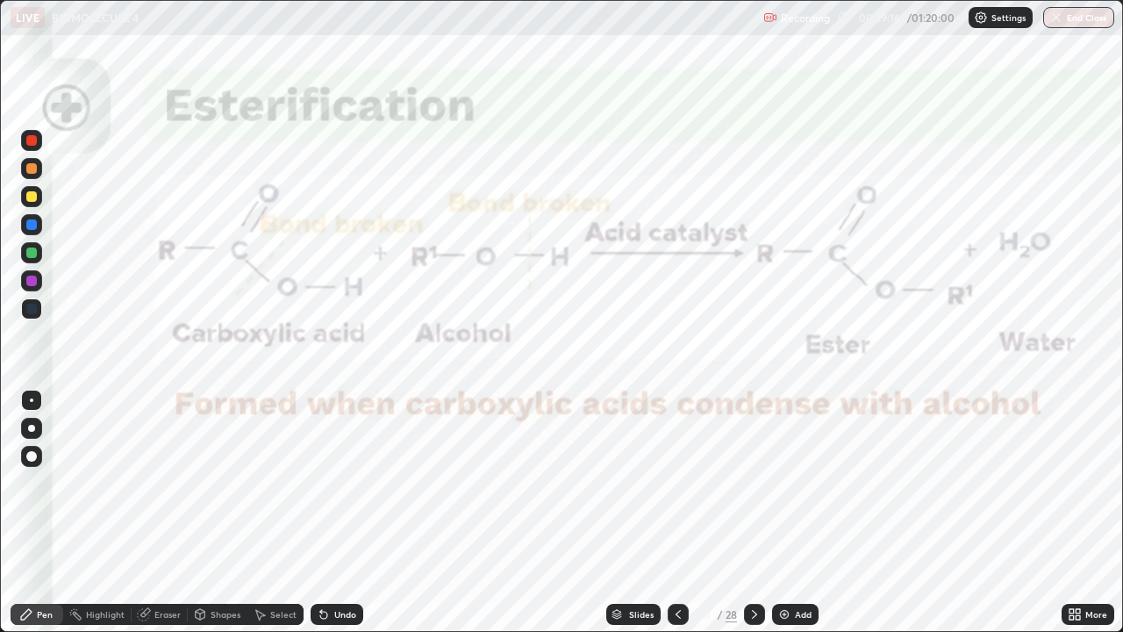
click at [756, 513] on icon at bounding box center [755, 614] width 14 height 14
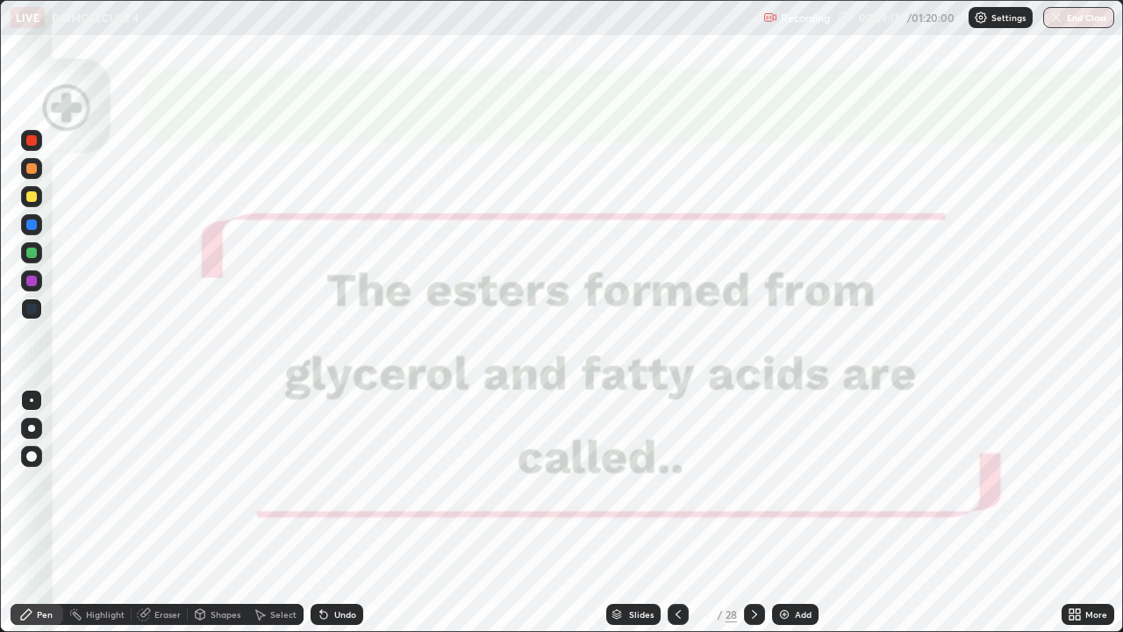
click at [753, 513] on icon at bounding box center [755, 614] width 14 height 14
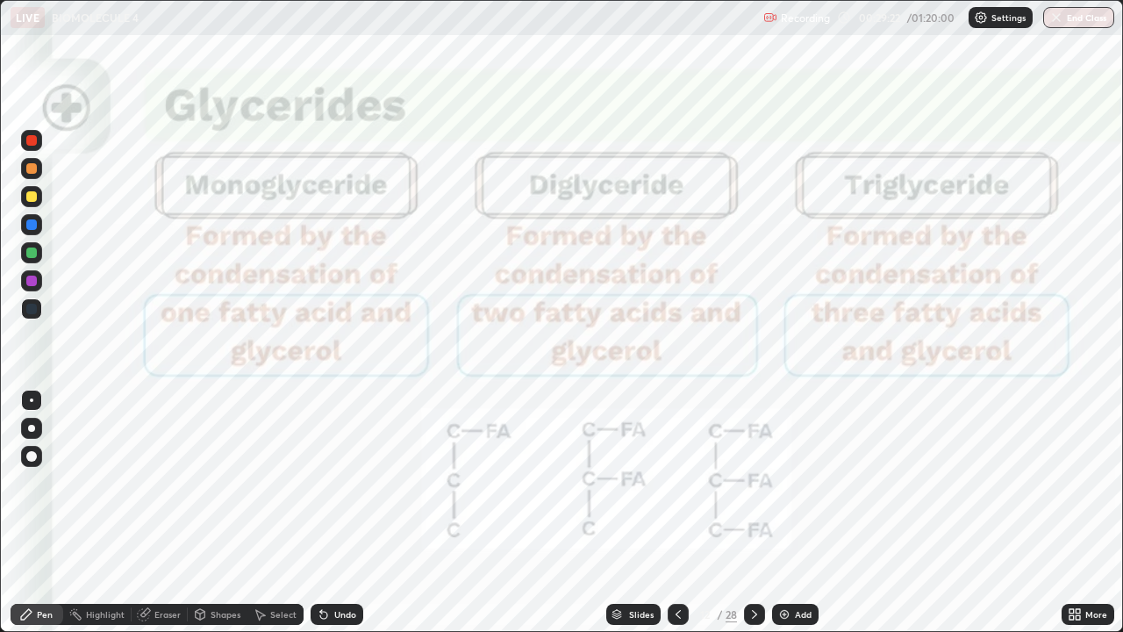
click at [672, 513] on icon at bounding box center [678, 614] width 14 height 14
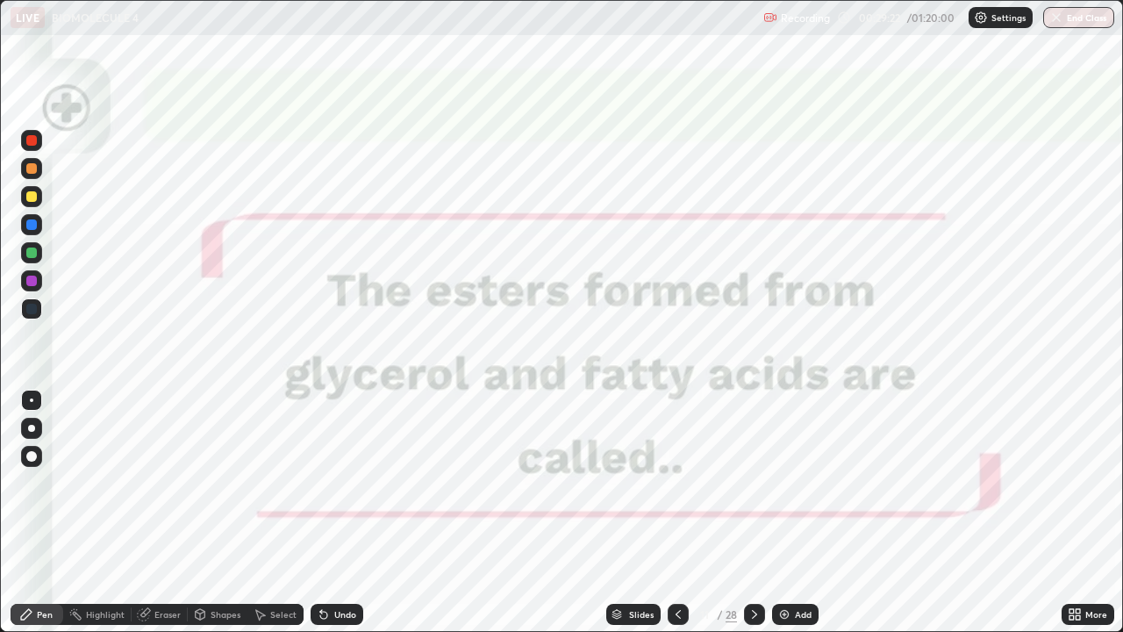
click at [673, 513] on icon at bounding box center [678, 614] width 14 height 14
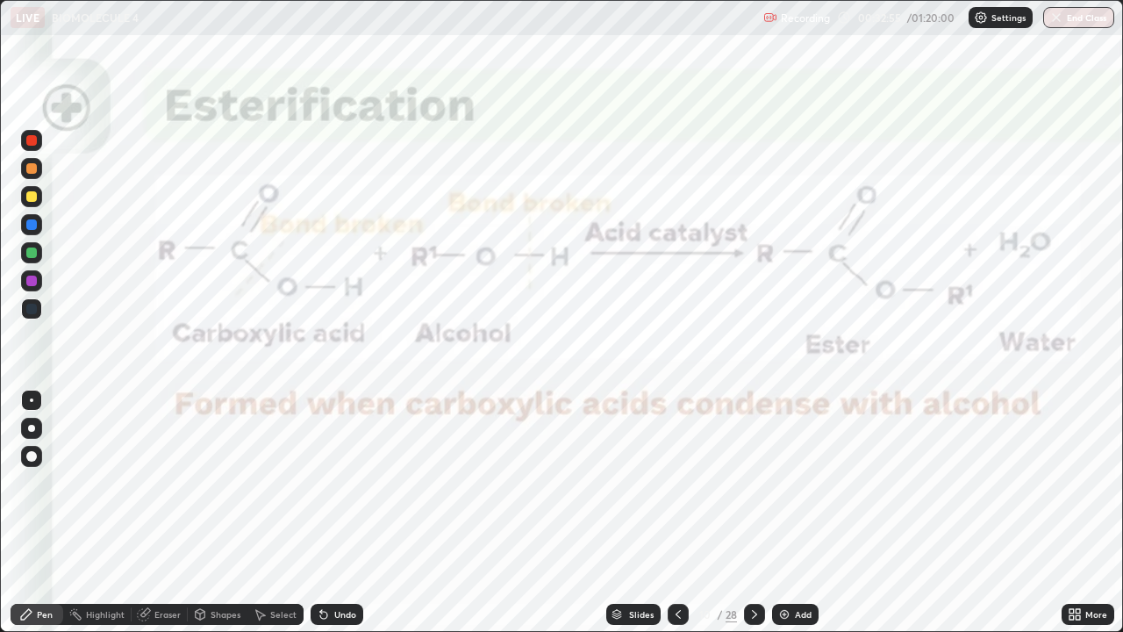
click at [753, 513] on icon at bounding box center [755, 614] width 14 height 14
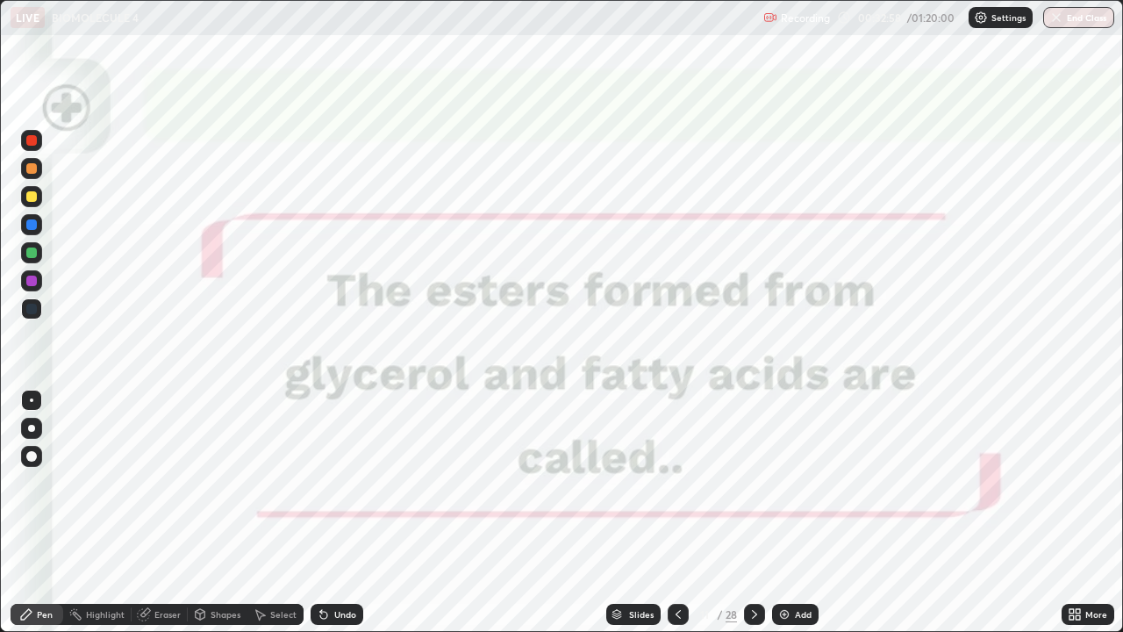
click at [756, 513] on icon at bounding box center [755, 614] width 14 height 14
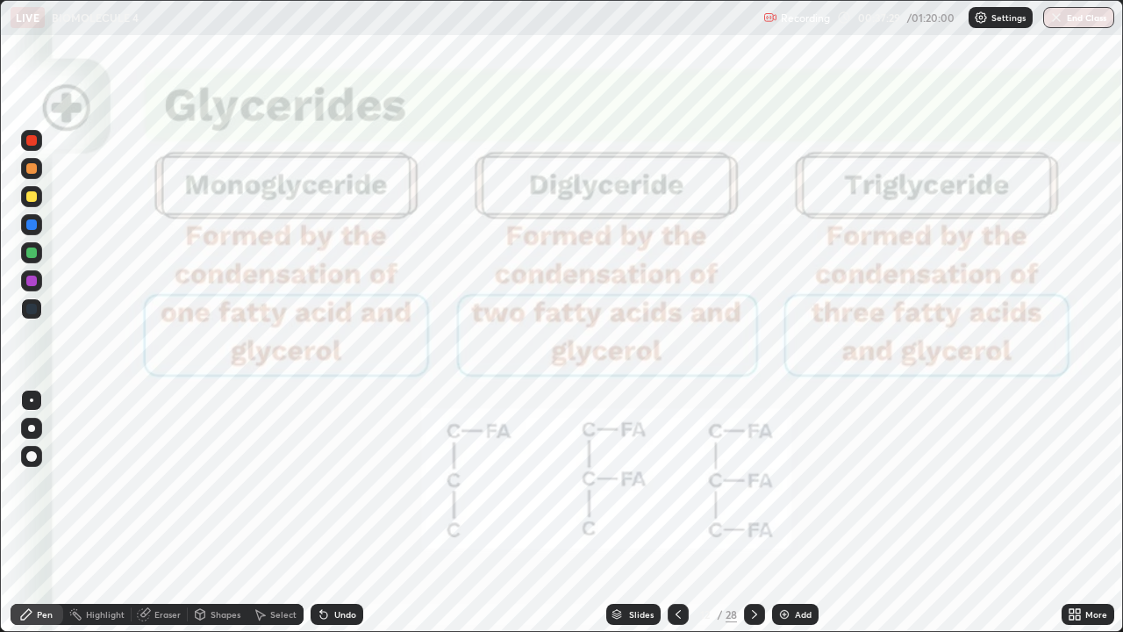
click at [750, 513] on icon at bounding box center [755, 614] width 14 height 14
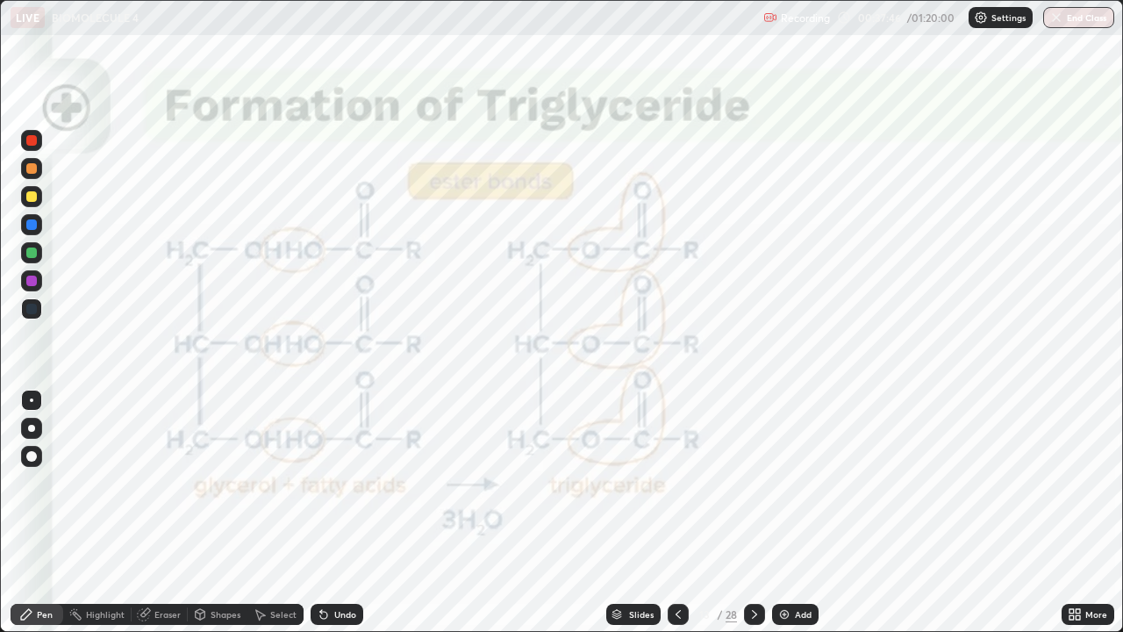
click at [753, 513] on icon at bounding box center [755, 614] width 14 height 14
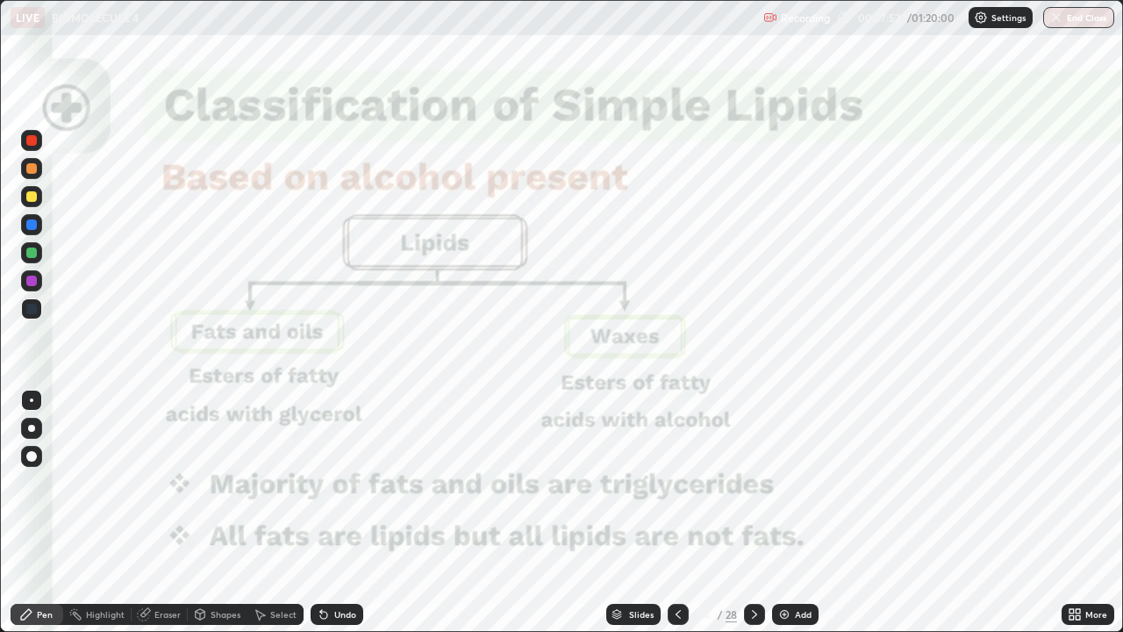
click at [675, 513] on div at bounding box center [678, 614] width 21 height 21
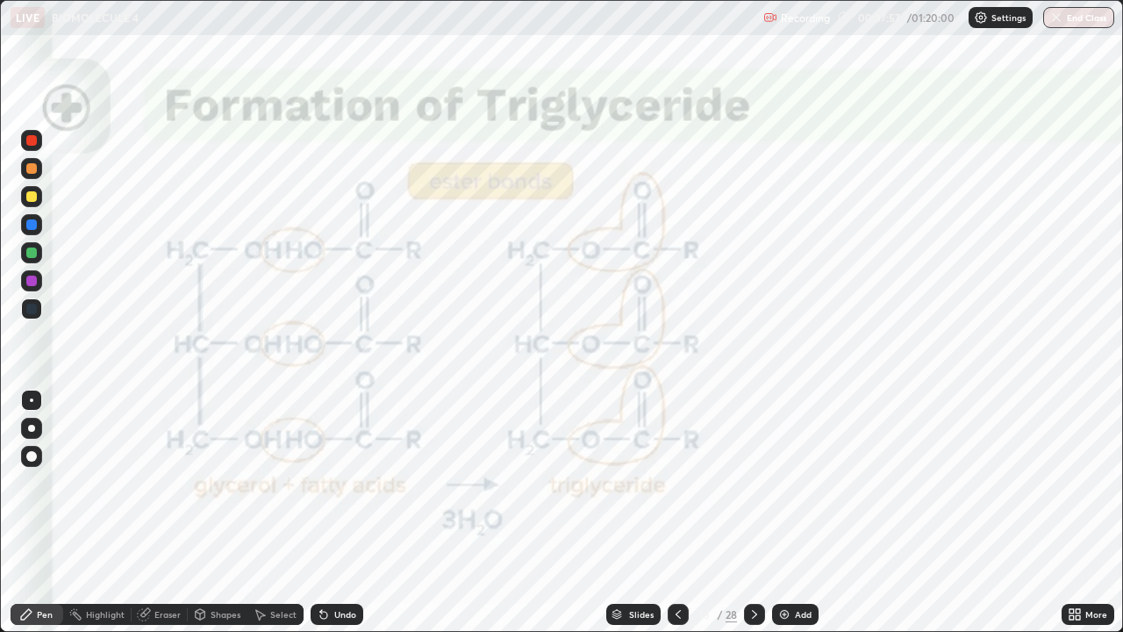
click at [747, 513] on div at bounding box center [754, 614] width 21 height 35
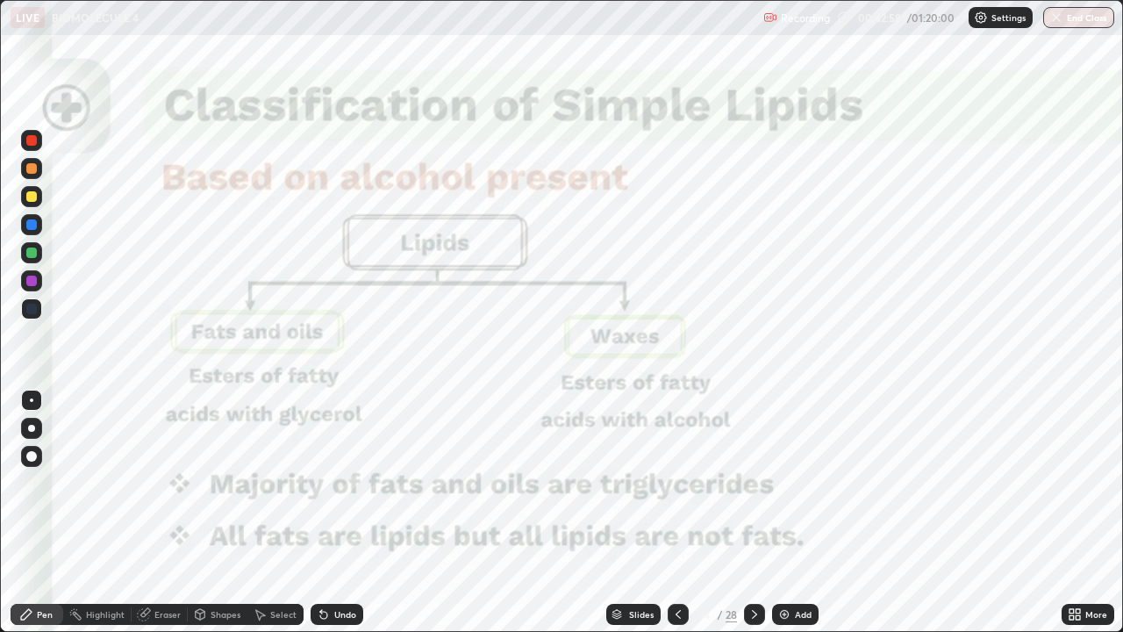
click at [733, 513] on div "28" at bounding box center [731, 614] width 11 height 16
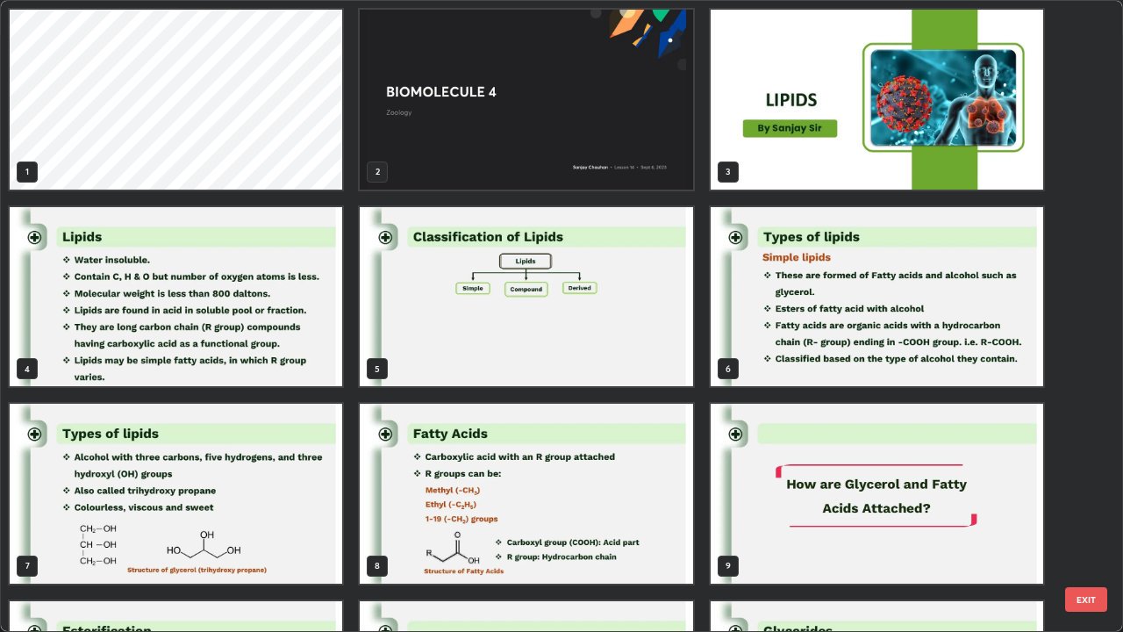
scroll to position [625, 1113]
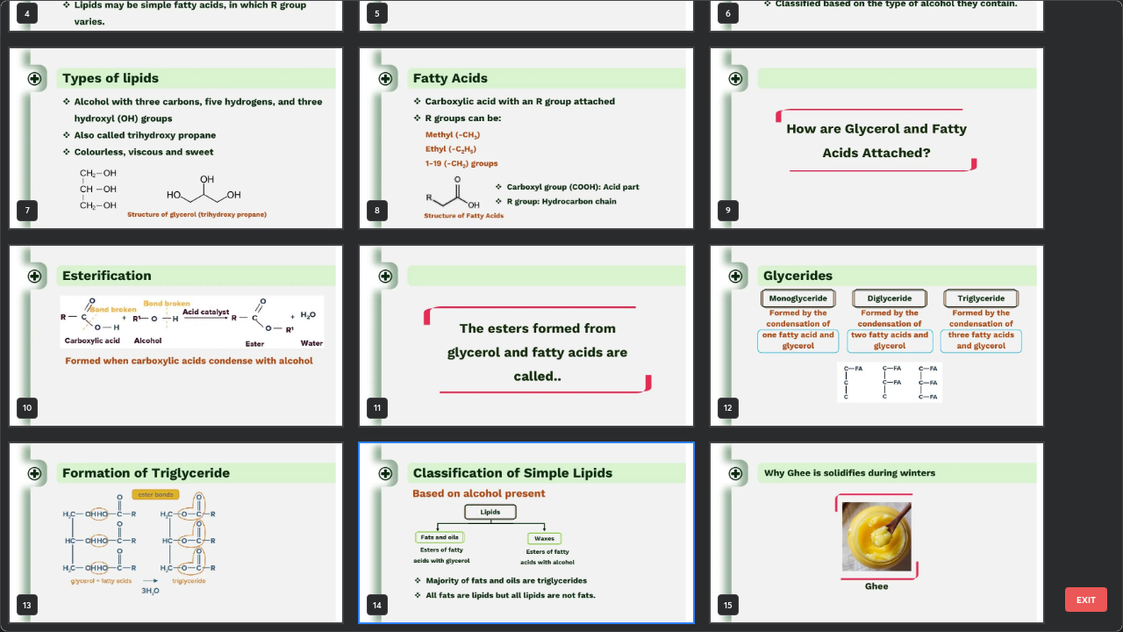
click at [816, 513] on img "grid" at bounding box center [877, 533] width 333 height 180
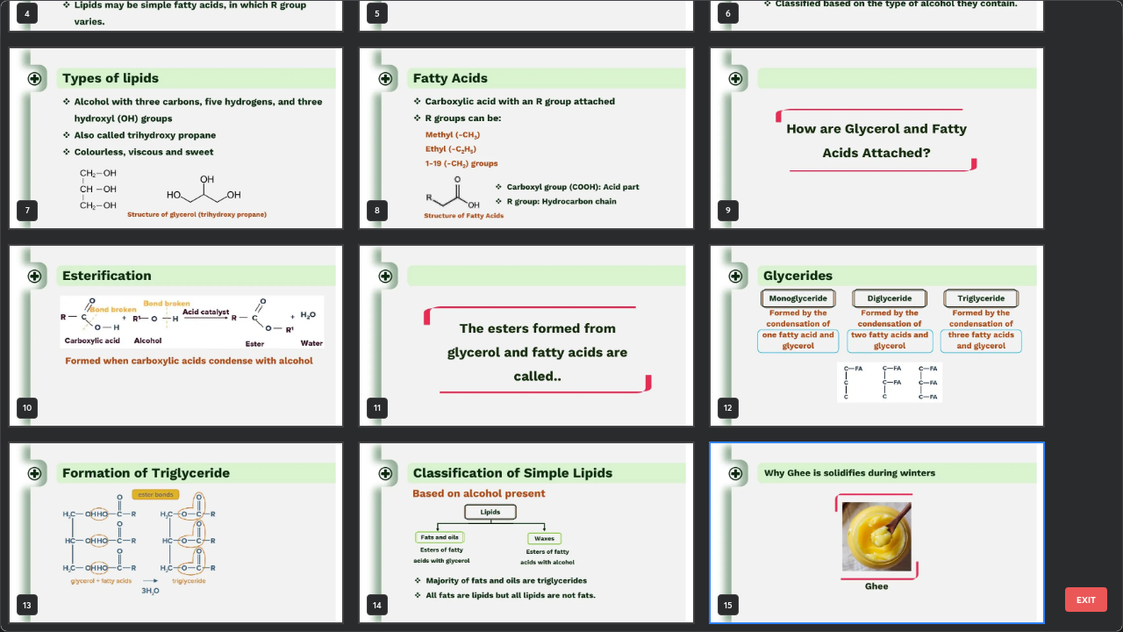
click at [816, 513] on img "grid" at bounding box center [877, 533] width 333 height 180
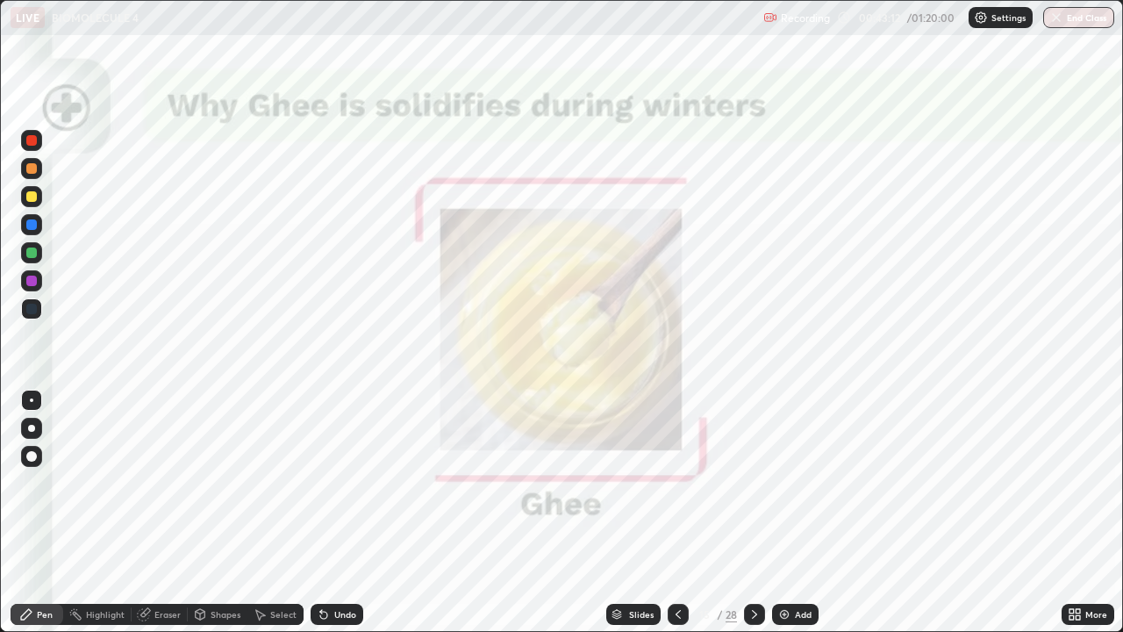
click at [752, 513] on icon at bounding box center [755, 614] width 14 height 14
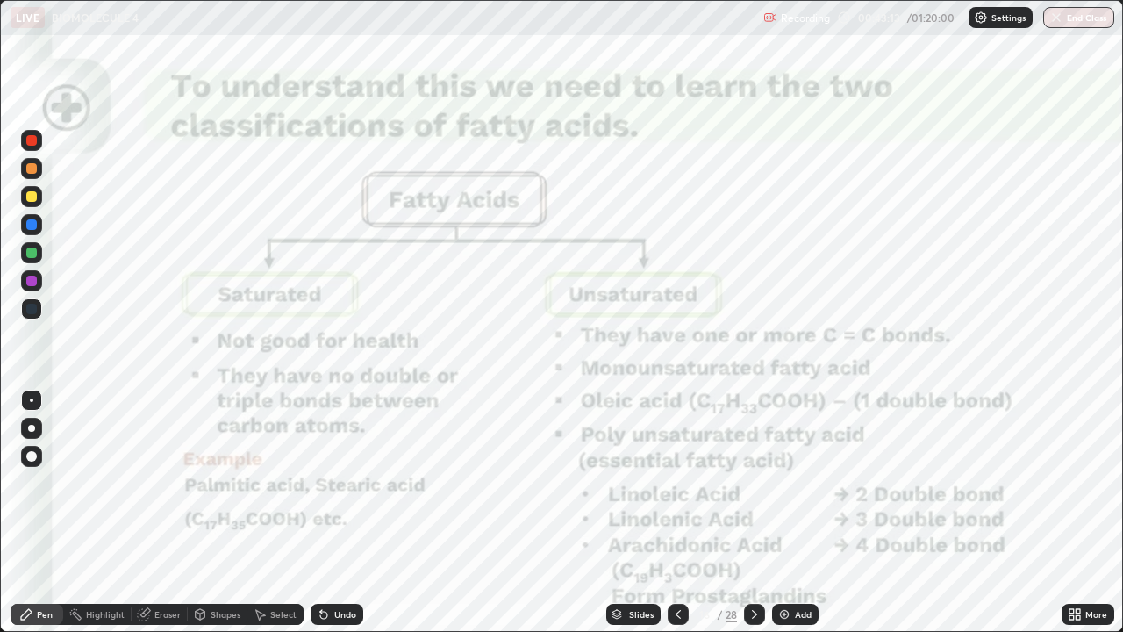
click at [755, 513] on icon at bounding box center [755, 614] width 14 height 14
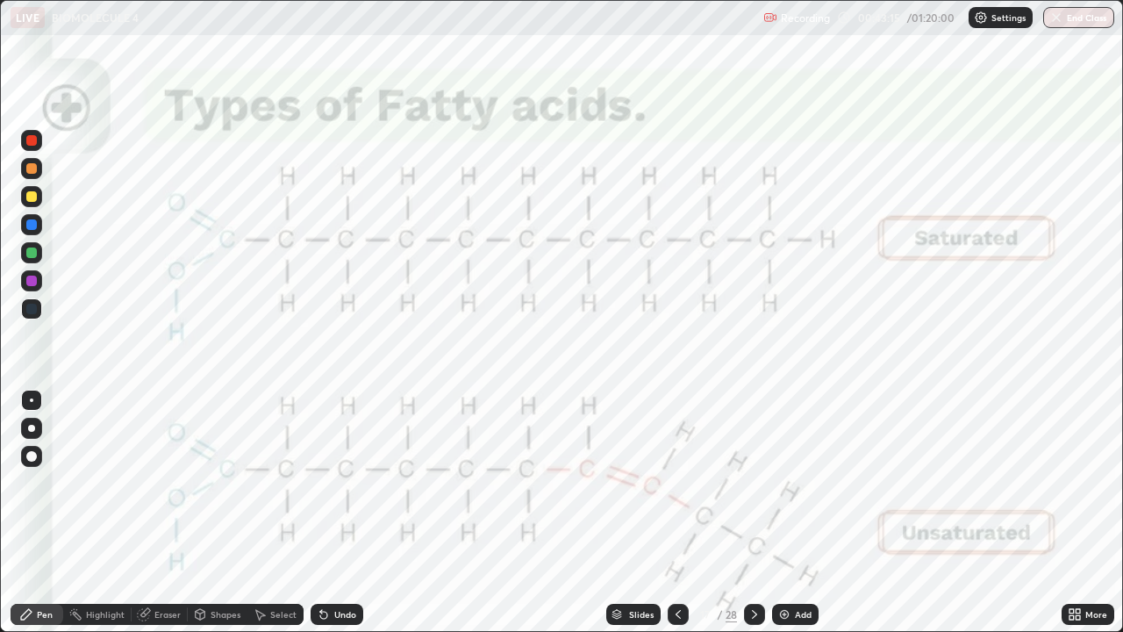
click at [753, 513] on icon at bounding box center [755, 614] width 14 height 14
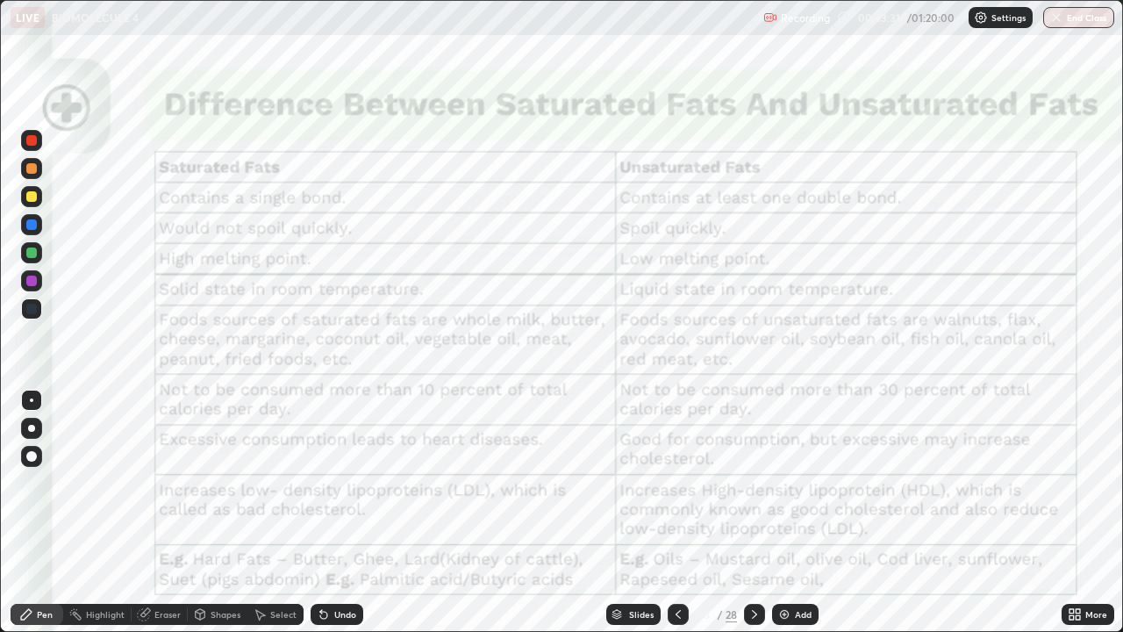
click at [675, 513] on div at bounding box center [678, 614] width 21 height 21
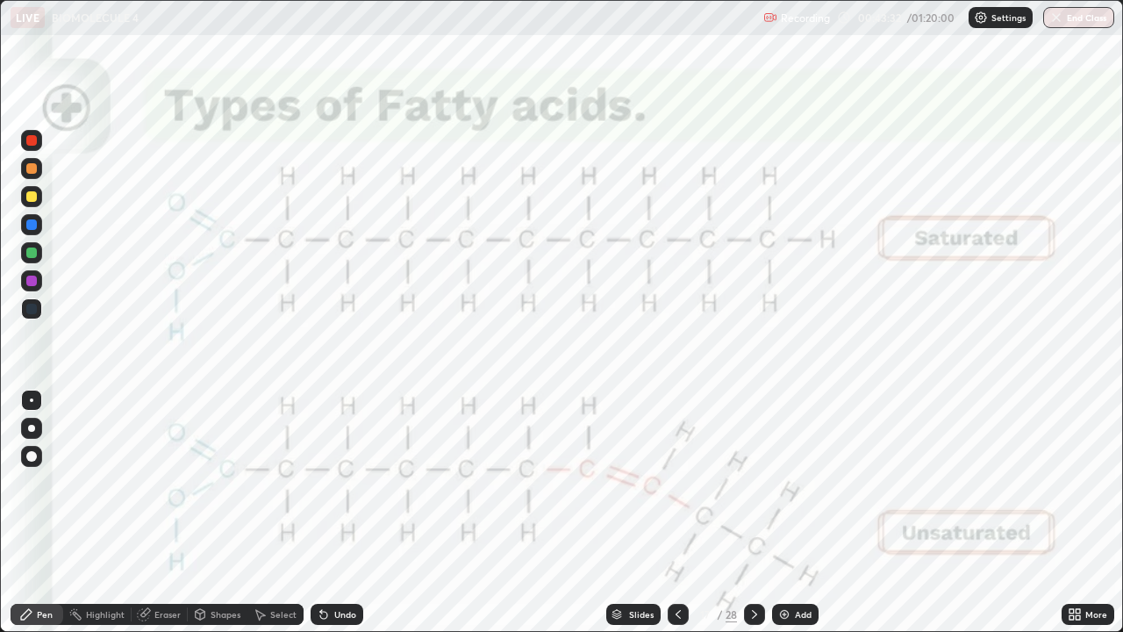
click at [674, 513] on icon at bounding box center [678, 614] width 14 height 14
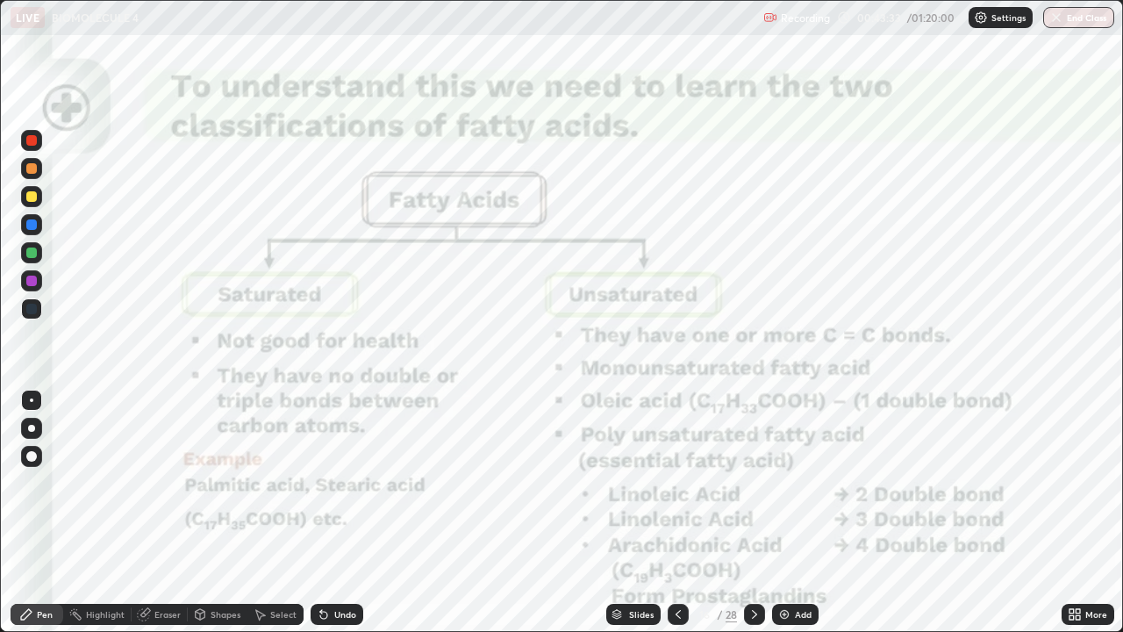
click at [676, 513] on icon at bounding box center [678, 614] width 5 height 9
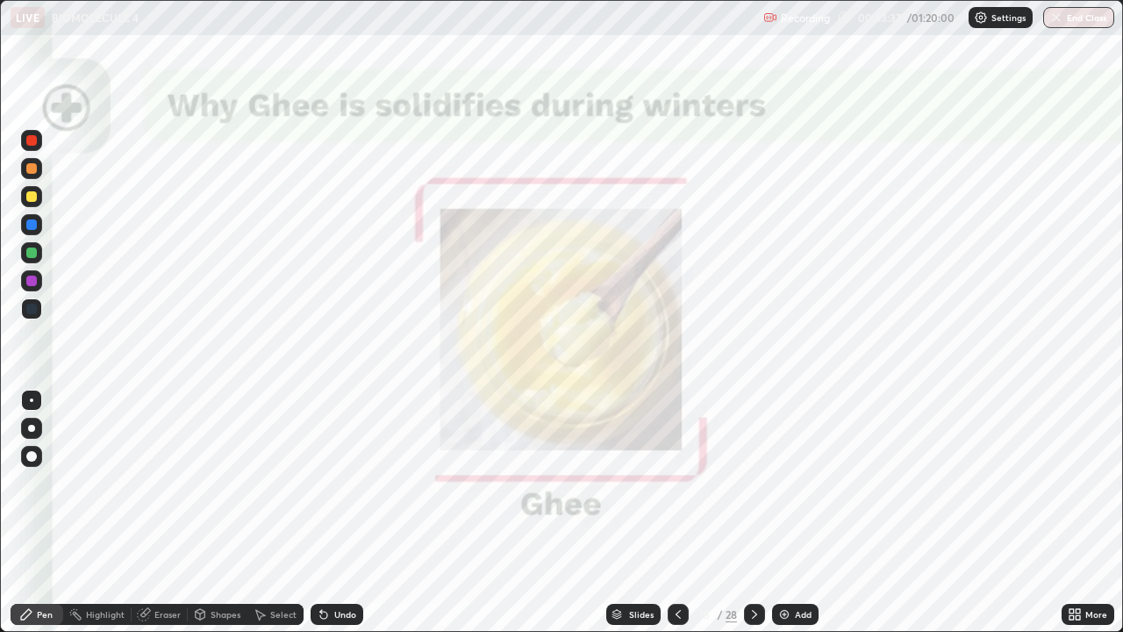
click at [748, 513] on icon at bounding box center [755, 614] width 14 height 14
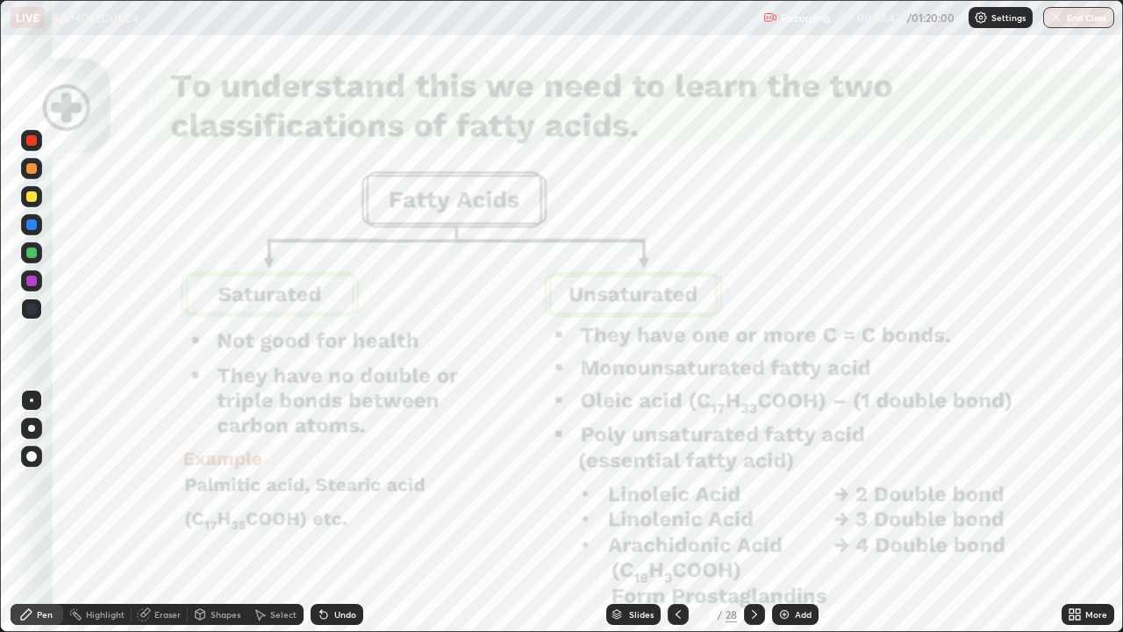
click at [677, 513] on icon at bounding box center [678, 614] width 14 height 14
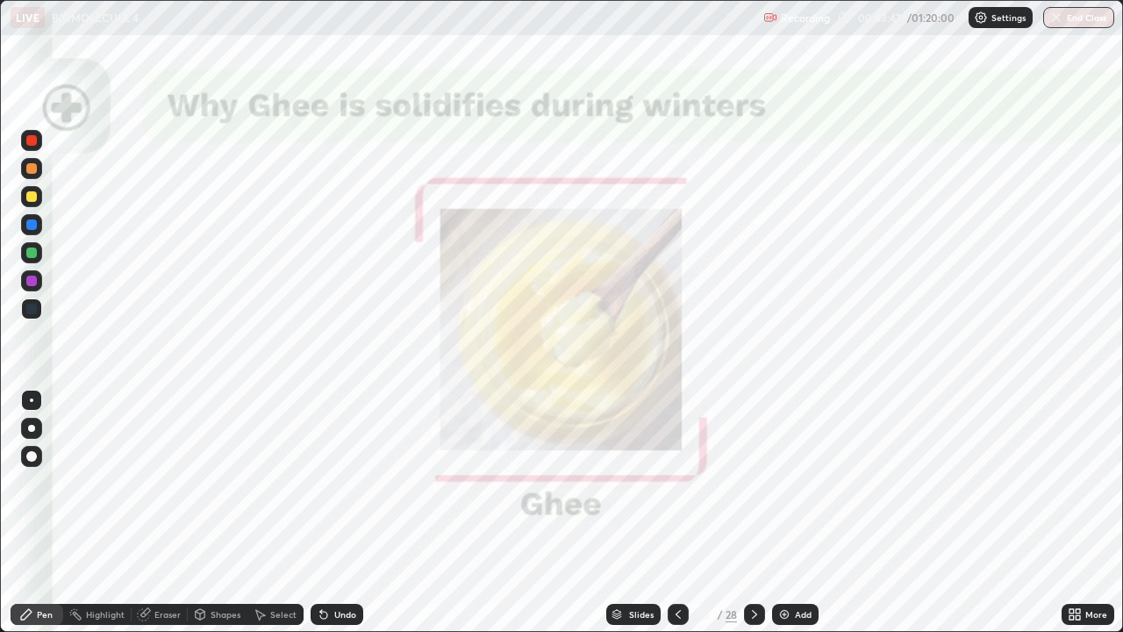
click at [753, 513] on icon at bounding box center [755, 614] width 14 height 14
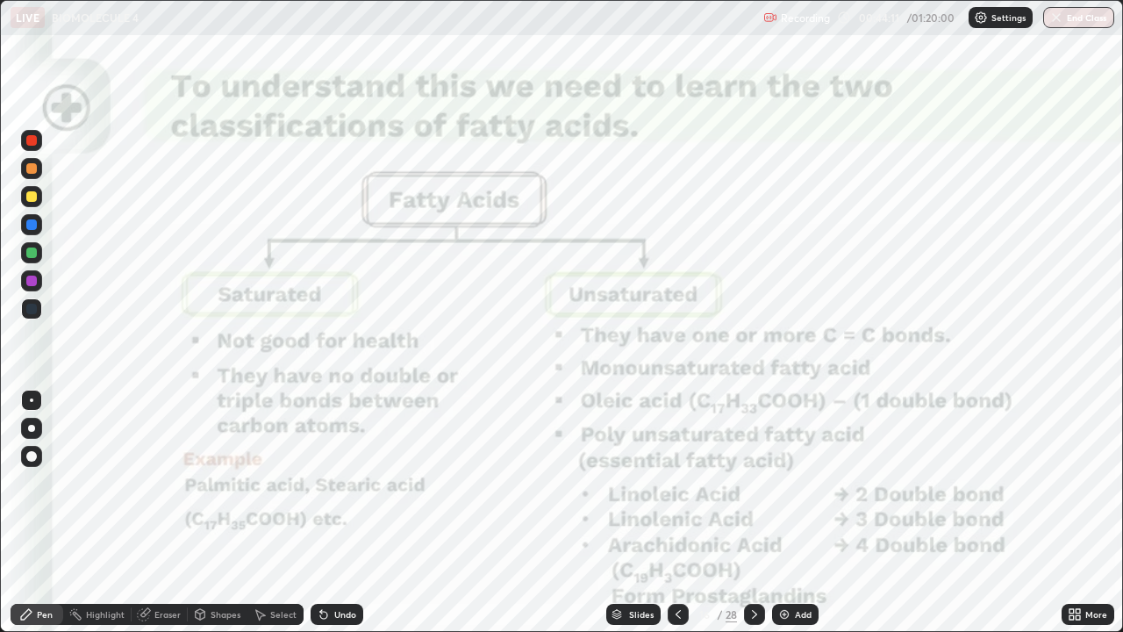
click at [677, 513] on icon at bounding box center [678, 614] width 14 height 14
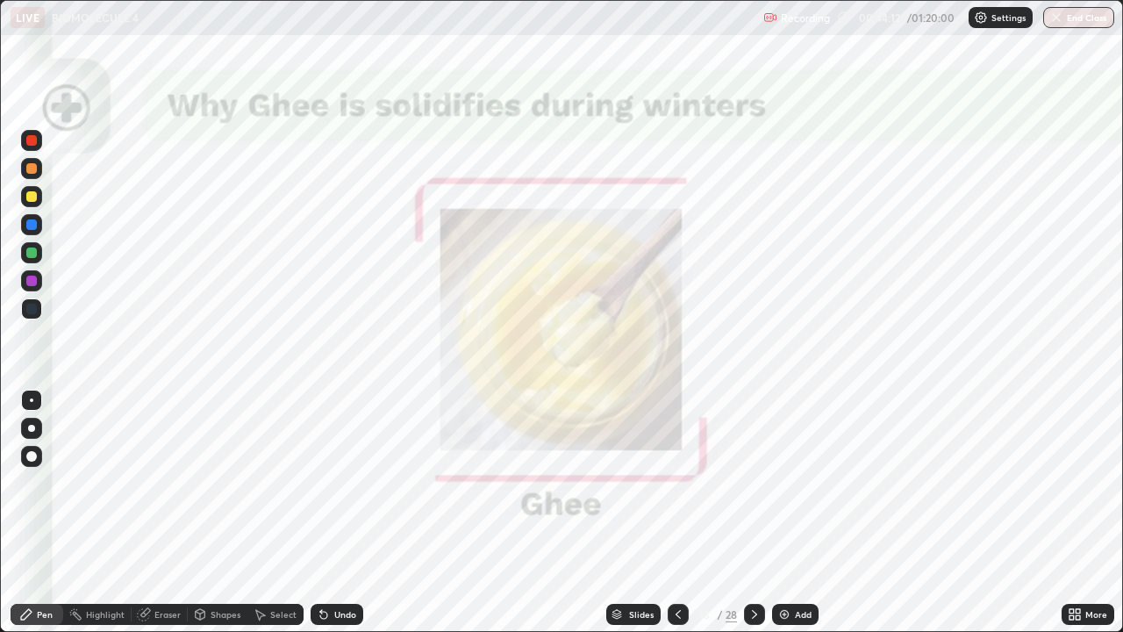
click at [756, 513] on icon at bounding box center [755, 614] width 14 height 14
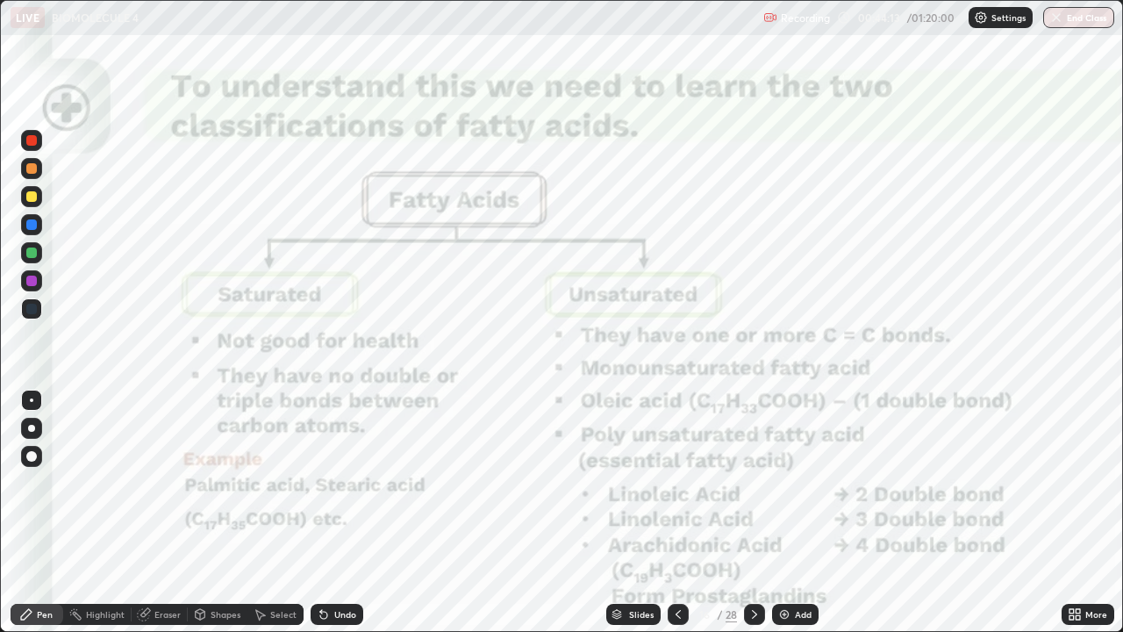
click at [753, 513] on icon at bounding box center [755, 614] width 14 height 14
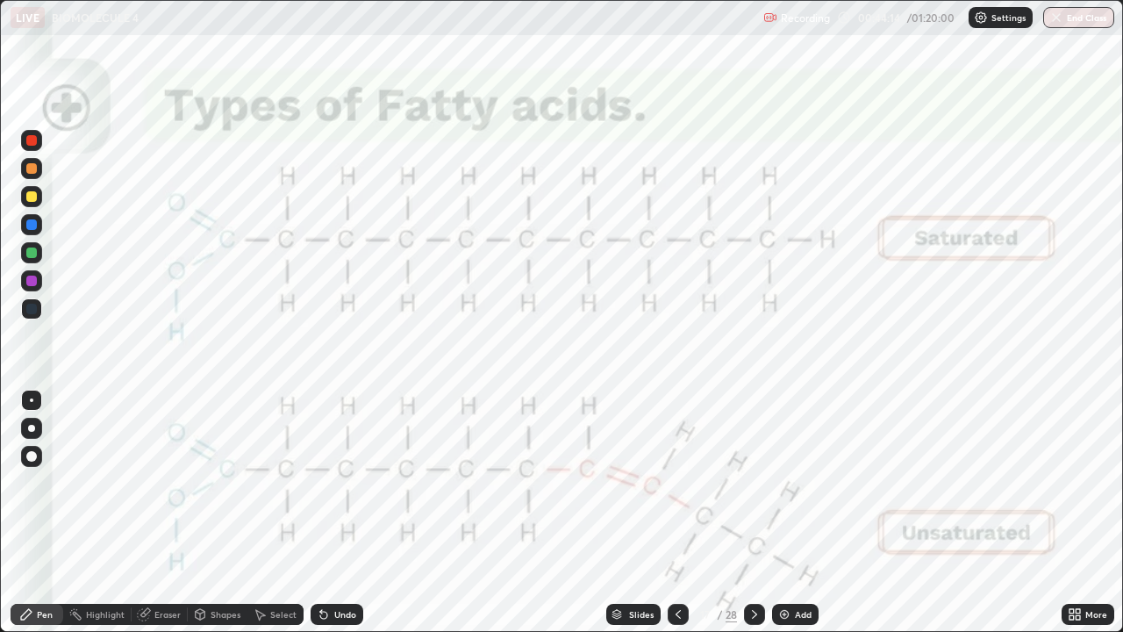
click at [754, 513] on icon at bounding box center [755, 614] width 14 height 14
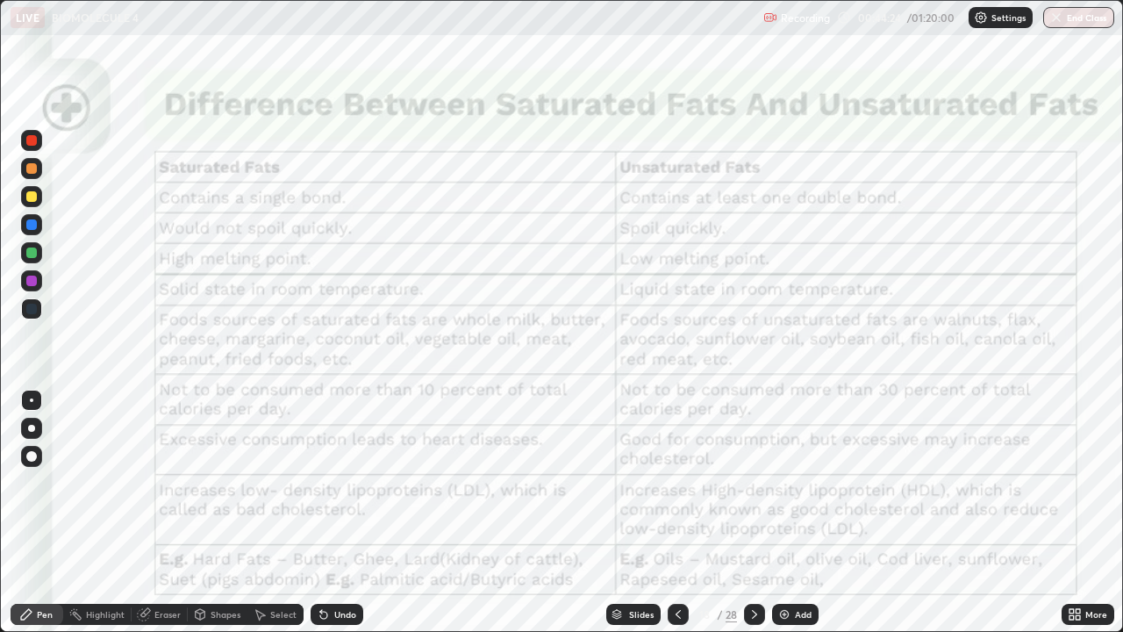
click at [677, 513] on icon at bounding box center [678, 614] width 14 height 14
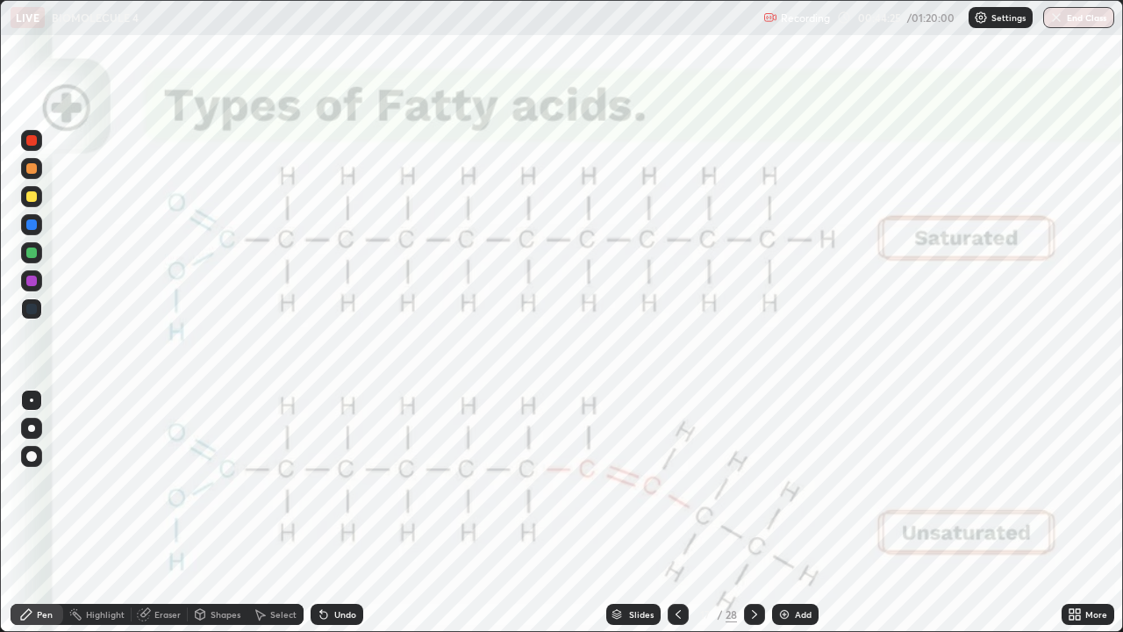
click at [676, 513] on icon at bounding box center [678, 614] width 14 height 14
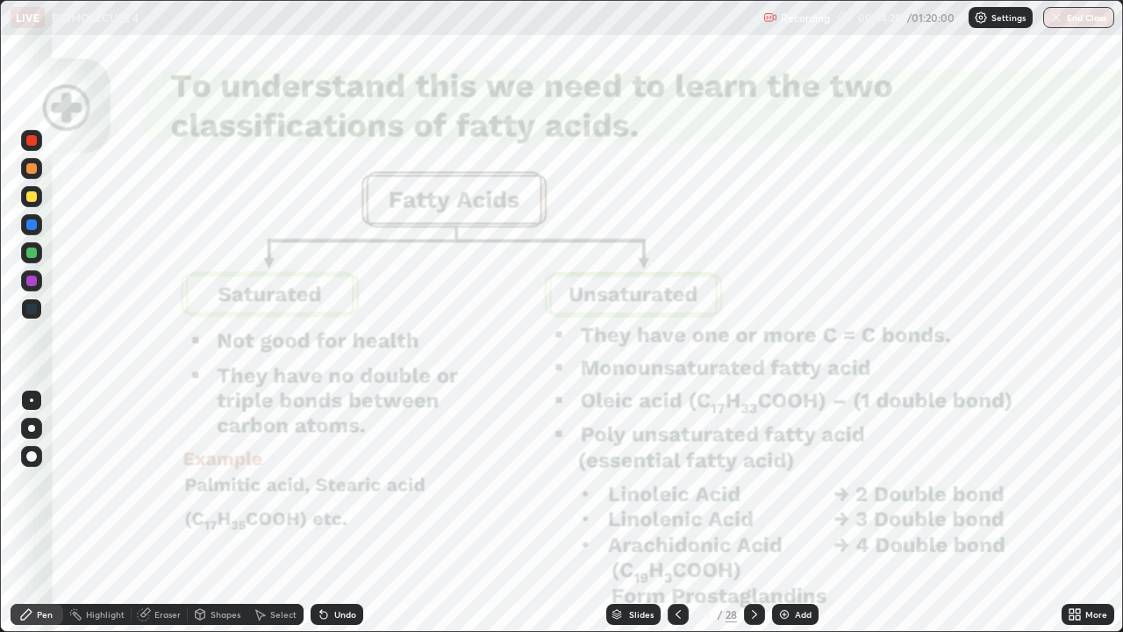
click at [677, 513] on icon at bounding box center [678, 614] width 14 height 14
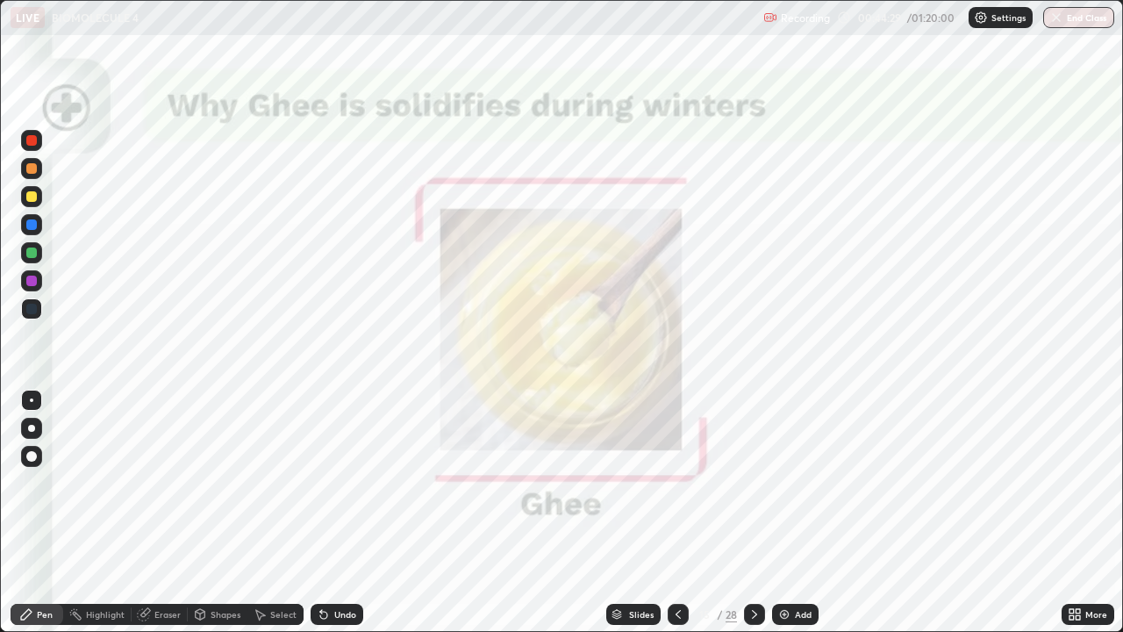
click at [752, 513] on icon at bounding box center [755, 614] width 14 height 14
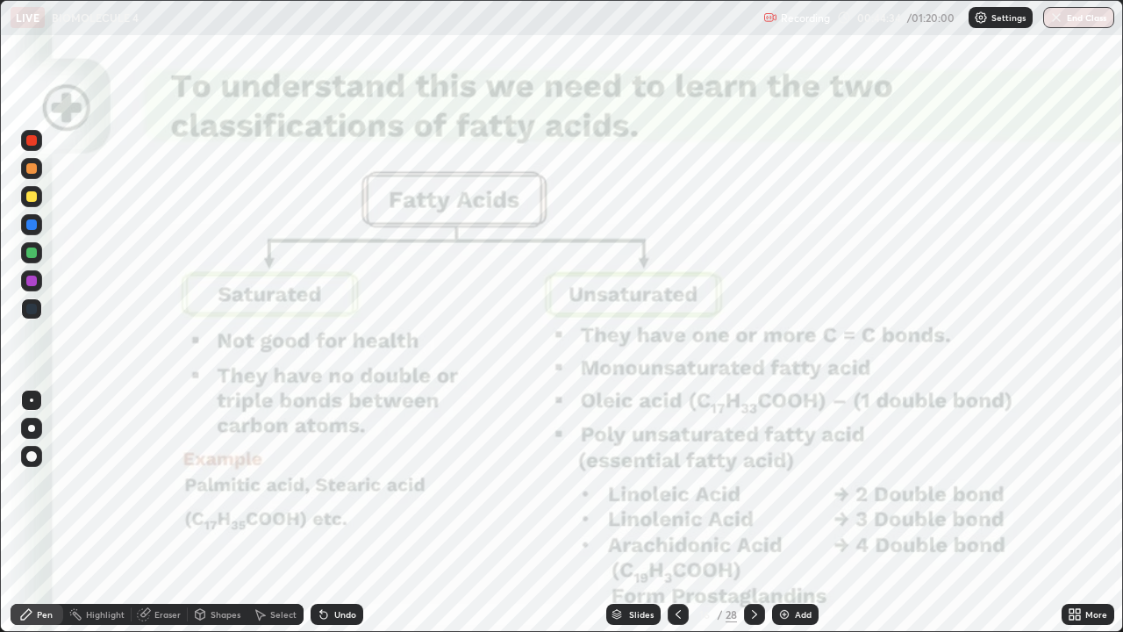
click at [753, 513] on icon at bounding box center [755, 614] width 14 height 14
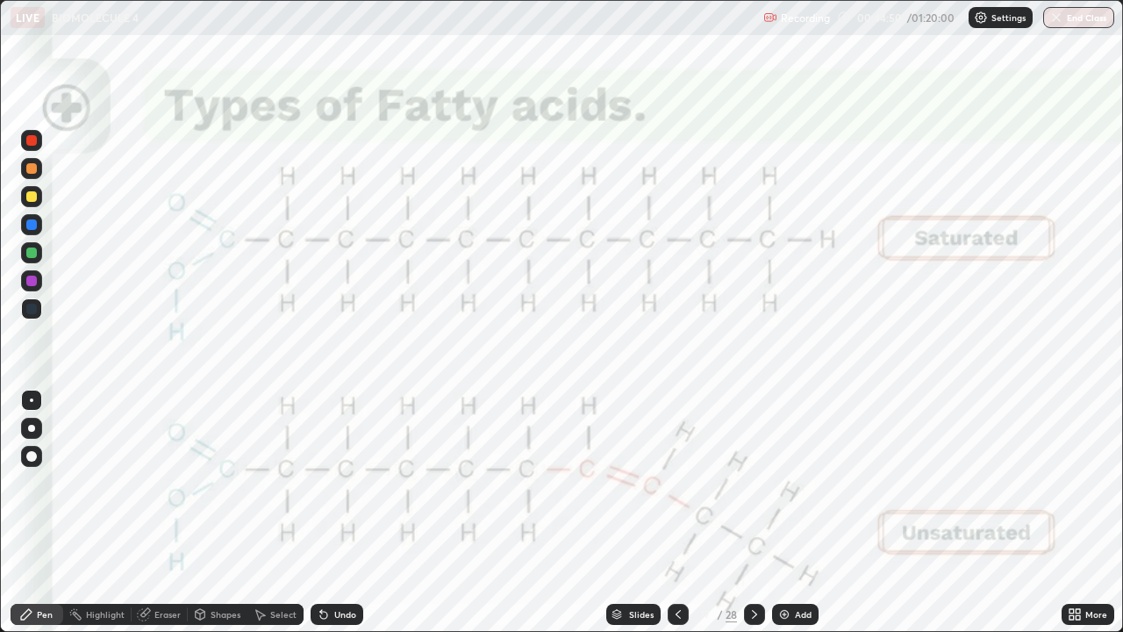
click at [752, 513] on icon at bounding box center [755, 614] width 14 height 14
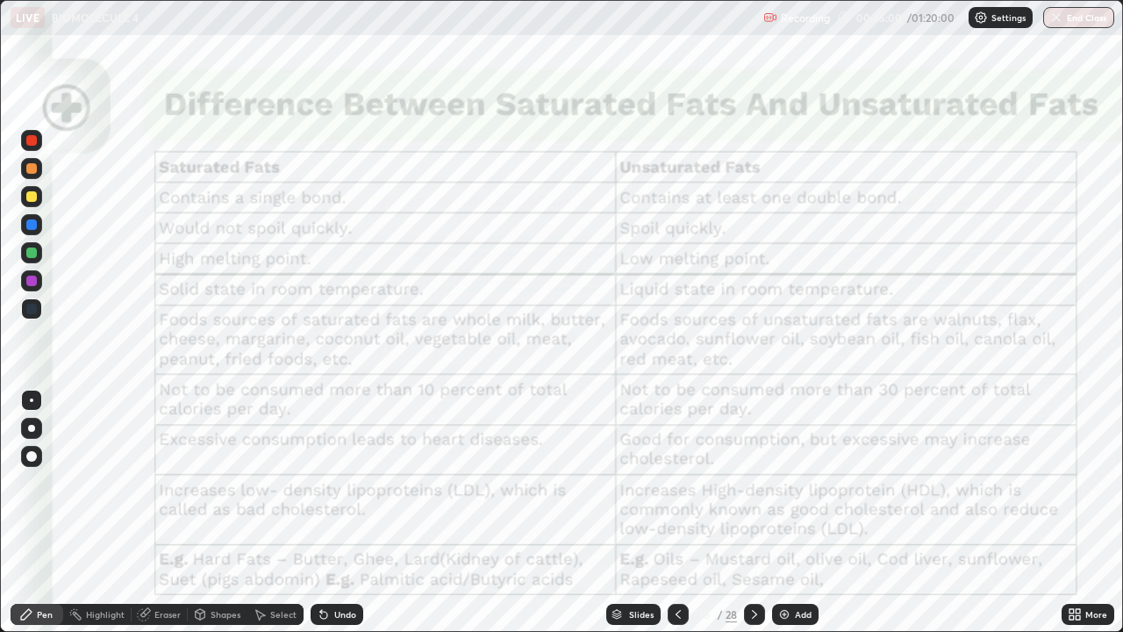
click at [29, 276] on div at bounding box center [31, 281] width 11 height 11
click at [30, 281] on div at bounding box center [31, 281] width 11 height 11
click at [34, 226] on div at bounding box center [31, 224] width 11 height 11
click at [30, 255] on div at bounding box center [31, 253] width 11 height 11
click at [167, 513] on div "Eraser" at bounding box center [167, 614] width 26 height 9
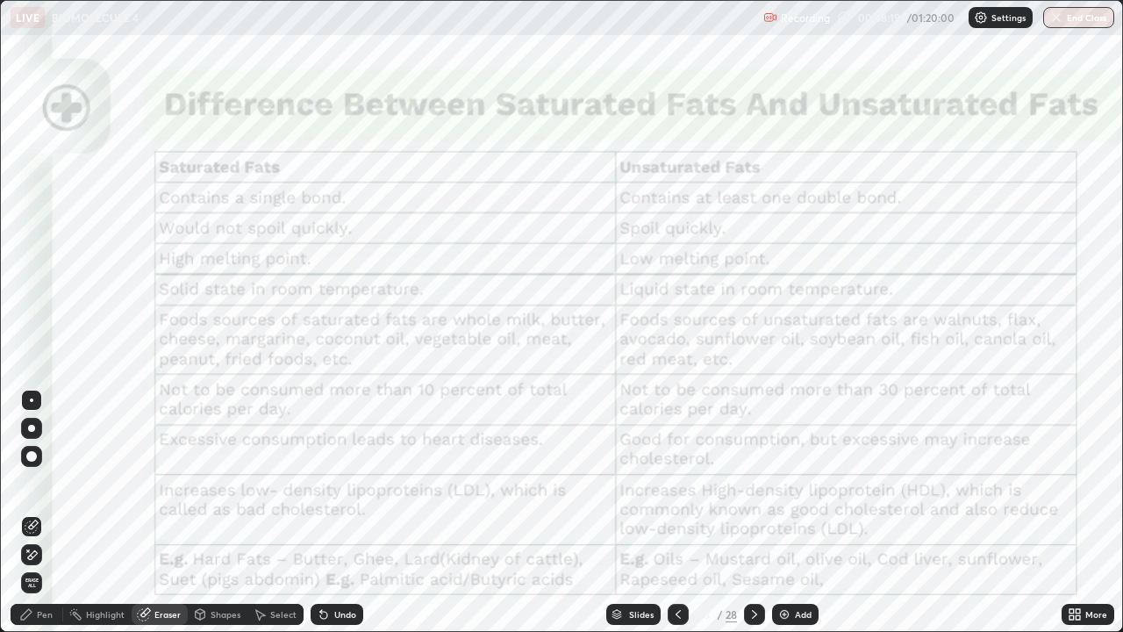
click at [32, 513] on span "Erase all" at bounding box center [31, 583] width 19 height 11
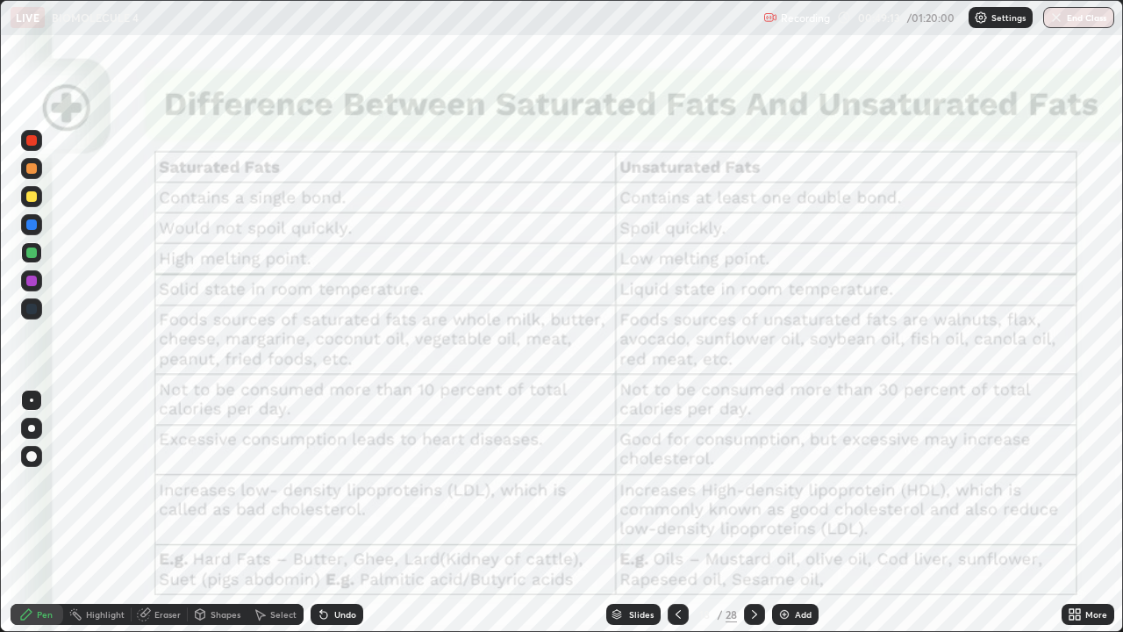
click at [678, 513] on icon at bounding box center [678, 614] width 14 height 14
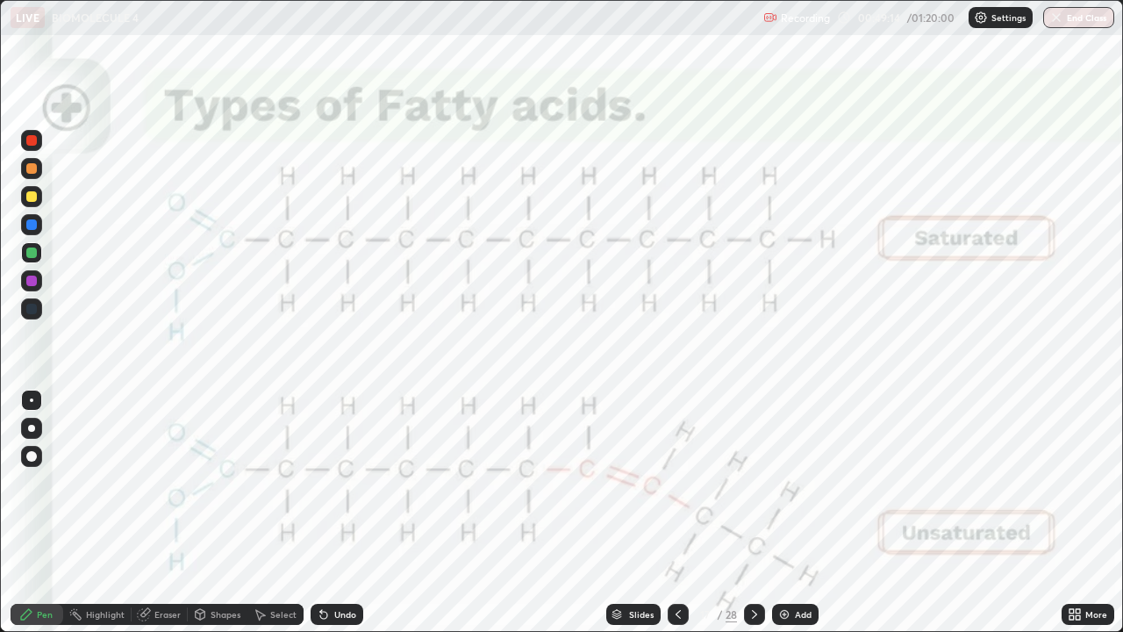
click at [678, 513] on icon at bounding box center [678, 614] width 14 height 14
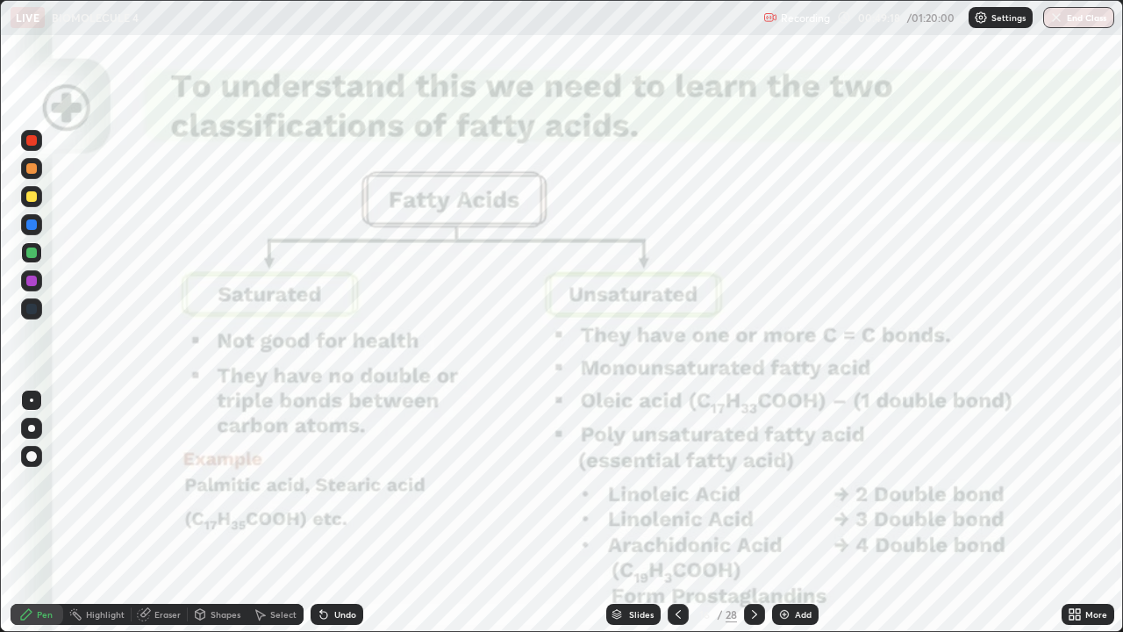
click at [34, 281] on div at bounding box center [31, 281] width 11 height 11
click at [753, 513] on icon at bounding box center [755, 614] width 14 height 14
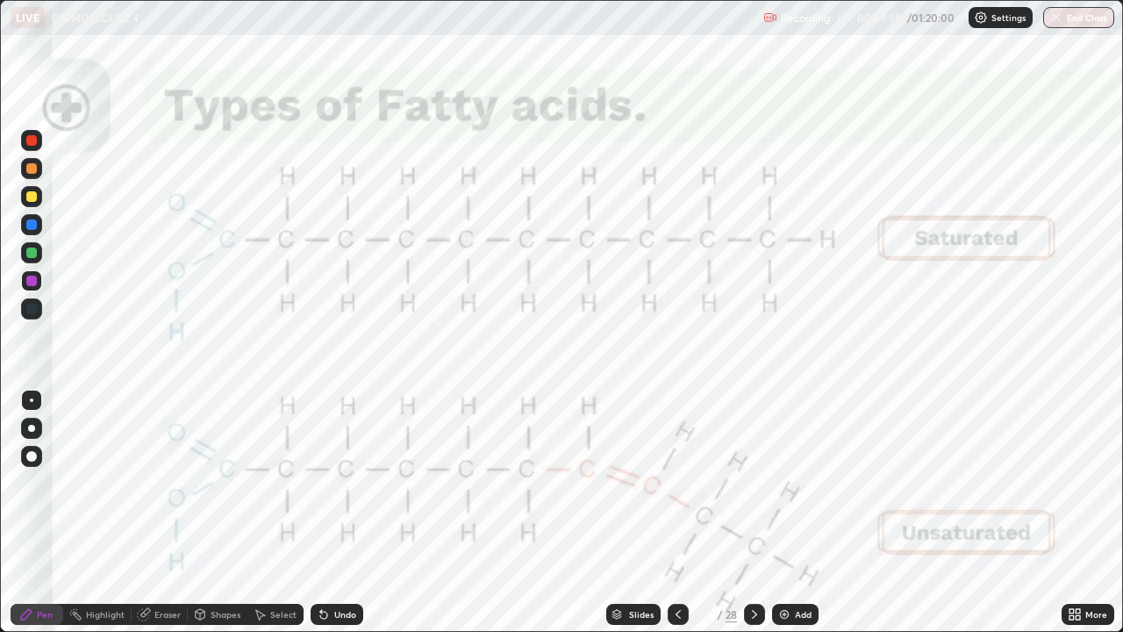
click at [757, 513] on icon at bounding box center [755, 614] width 14 height 14
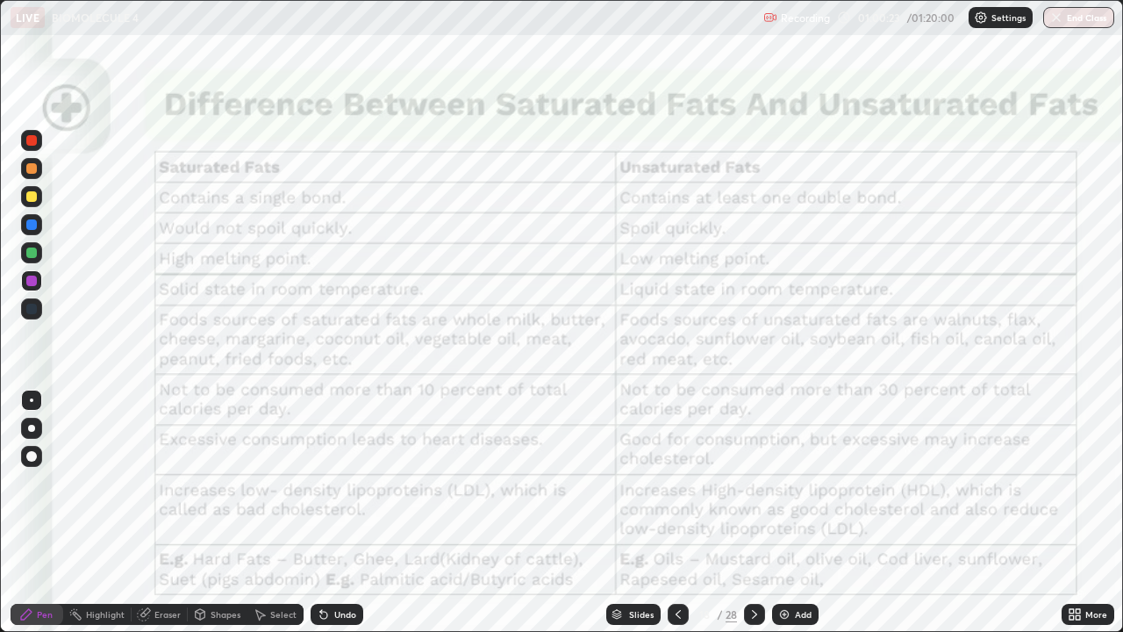
click at [32, 279] on div at bounding box center [31, 281] width 11 height 11
click at [31, 283] on div at bounding box center [31, 281] width 11 height 11
click at [755, 513] on icon at bounding box center [755, 614] width 14 height 14
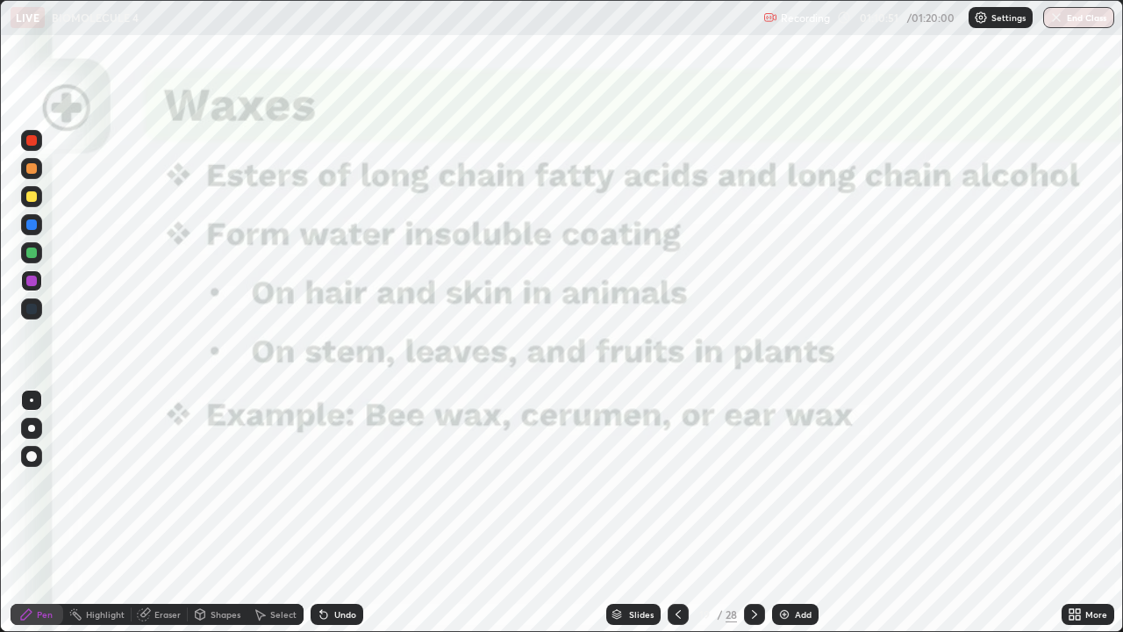
click at [677, 513] on icon at bounding box center [678, 614] width 14 height 14
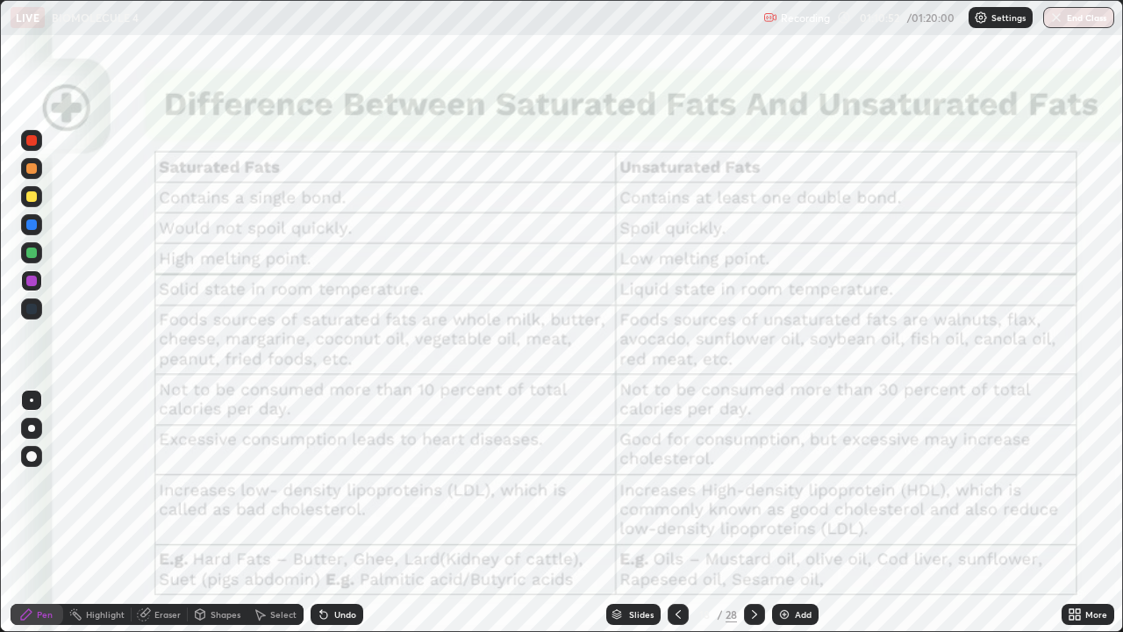
click at [677, 513] on icon at bounding box center [678, 614] width 14 height 14
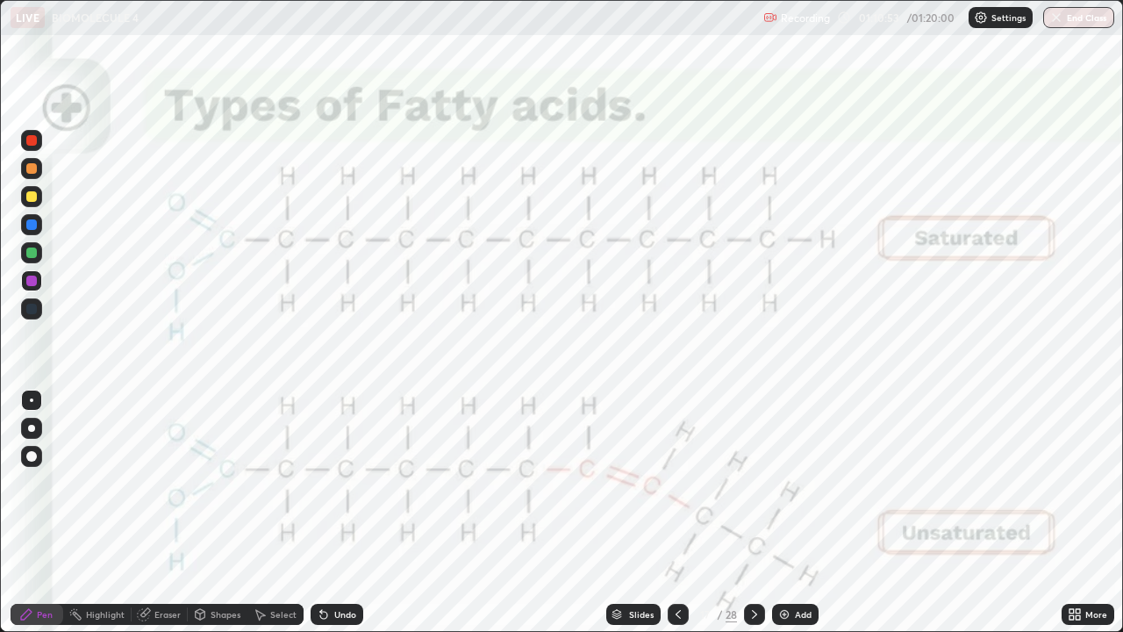
click at [671, 513] on icon at bounding box center [678, 614] width 14 height 14
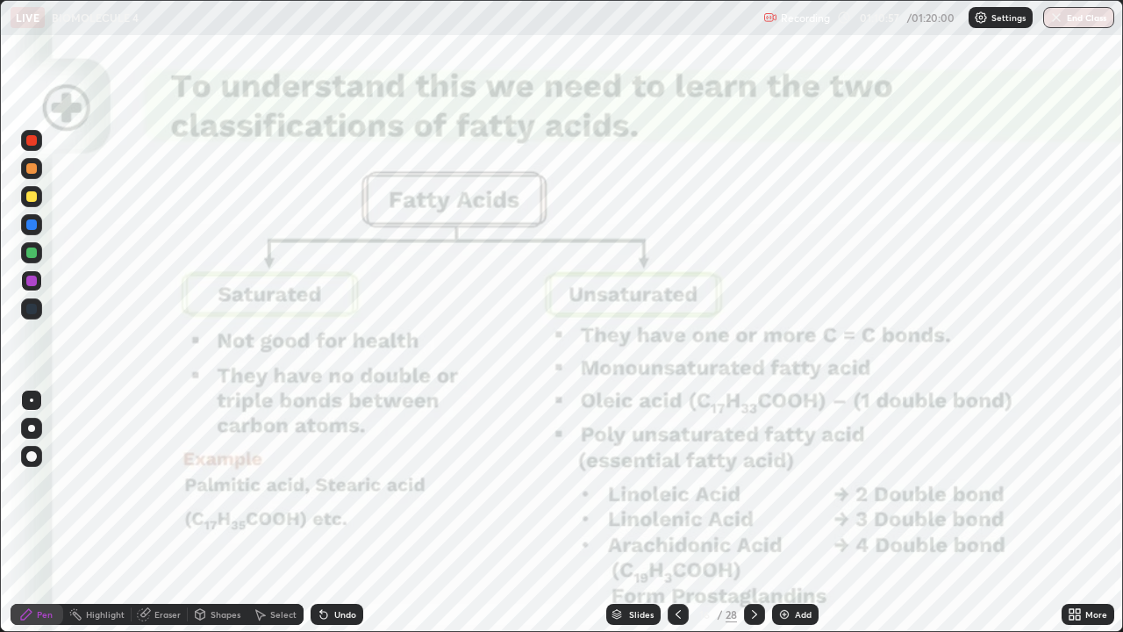
click at [754, 513] on icon at bounding box center [755, 614] width 14 height 14
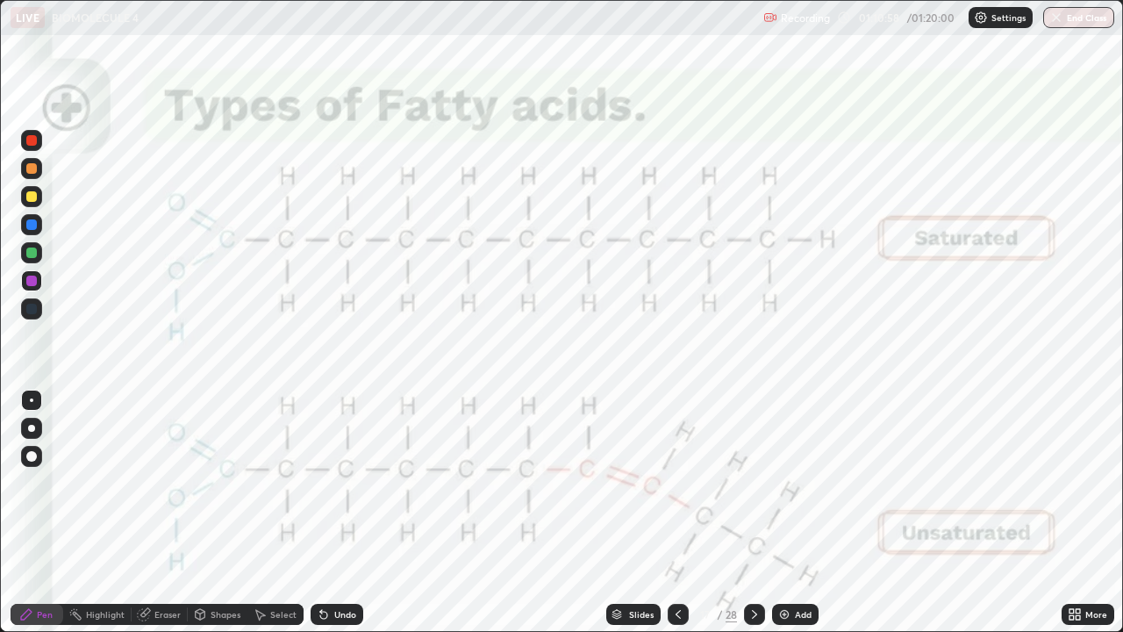
click at [753, 513] on icon at bounding box center [755, 614] width 14 height 14
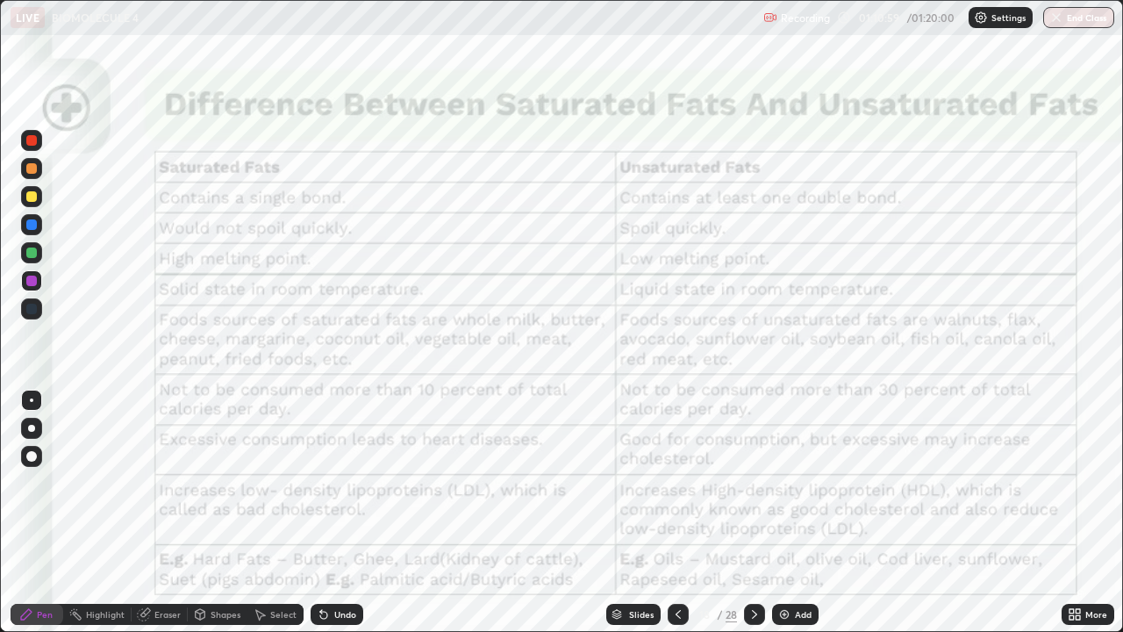
click at [754, 513] on icon at bounding box center [754, 614] width 5 height 9
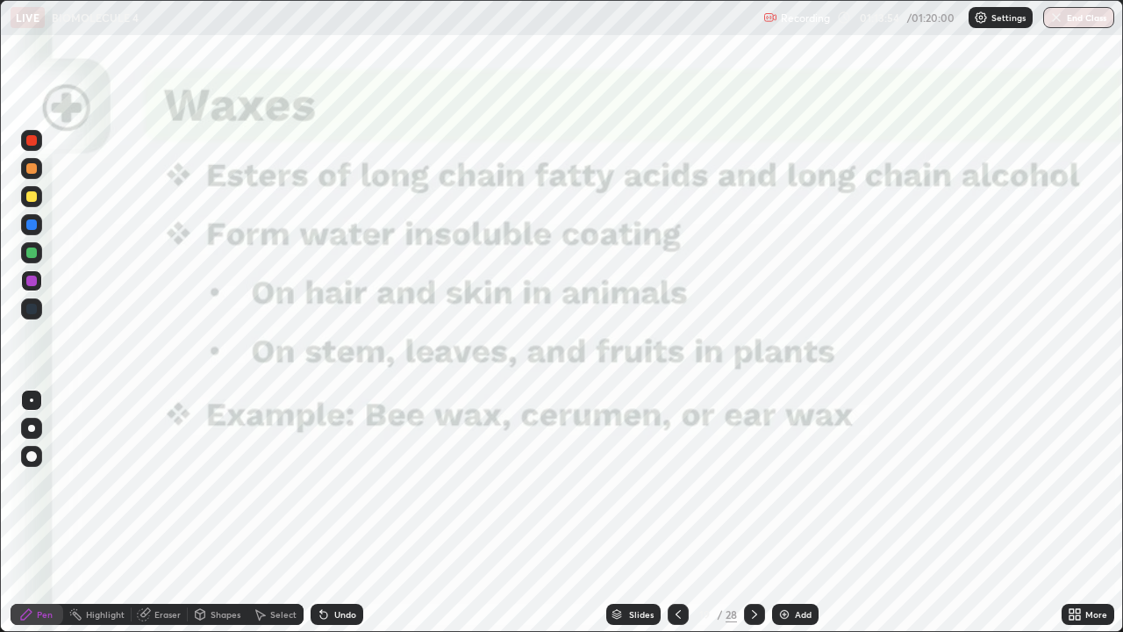
click at [754, 513] on icon at bounding box center [755, 614] width 14 height 14
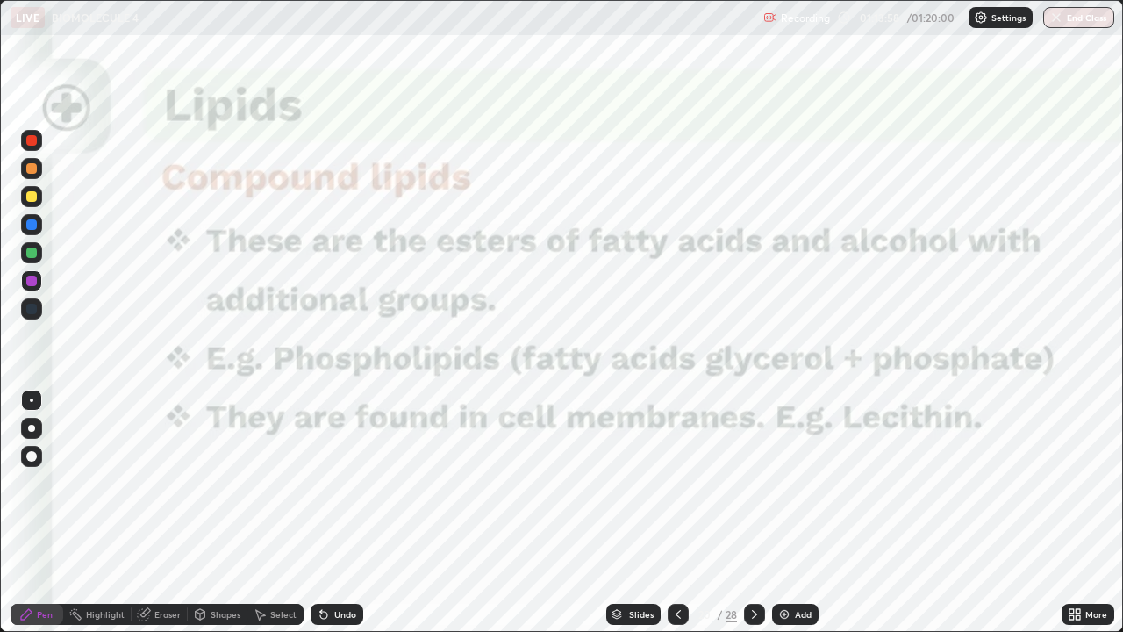
click at [669, 513] on div at bounding box center [678, 614] width 21 height 21
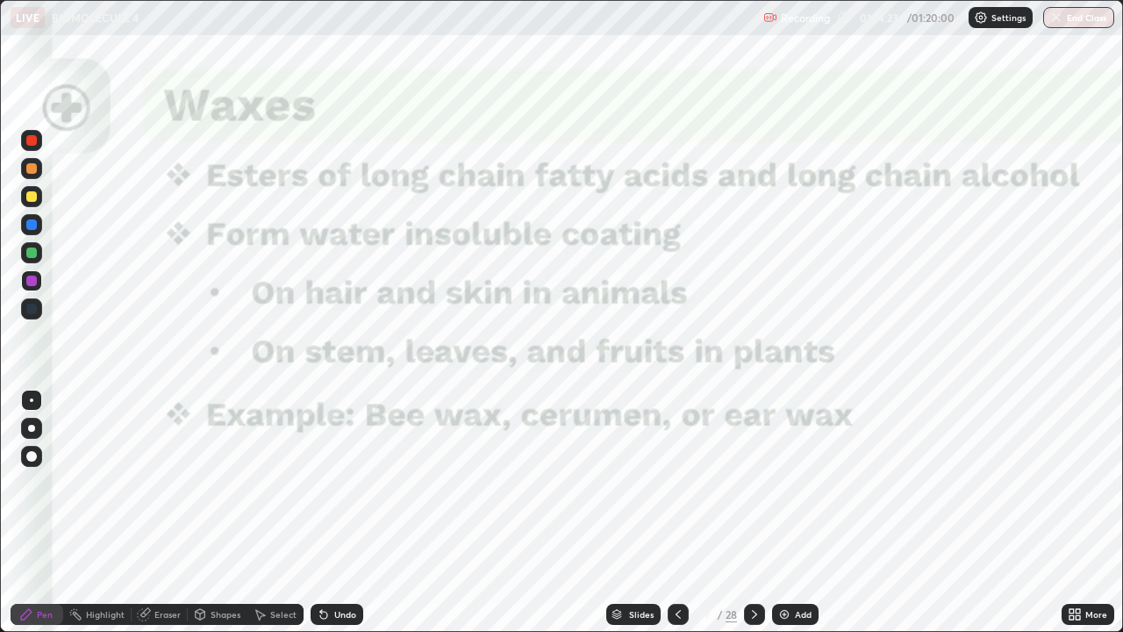
click at [755, 513] on icon at bounding box center [755, 614] width 14 height 14
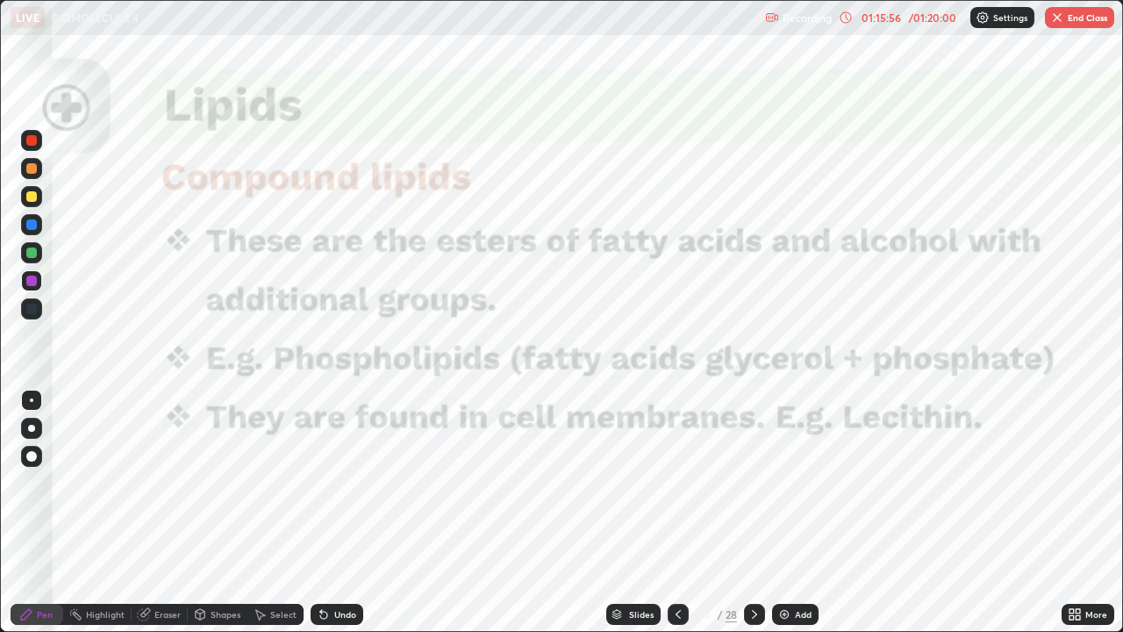
click at [753, 513] on icon at bounding box center [755, 614] width 14 height 14
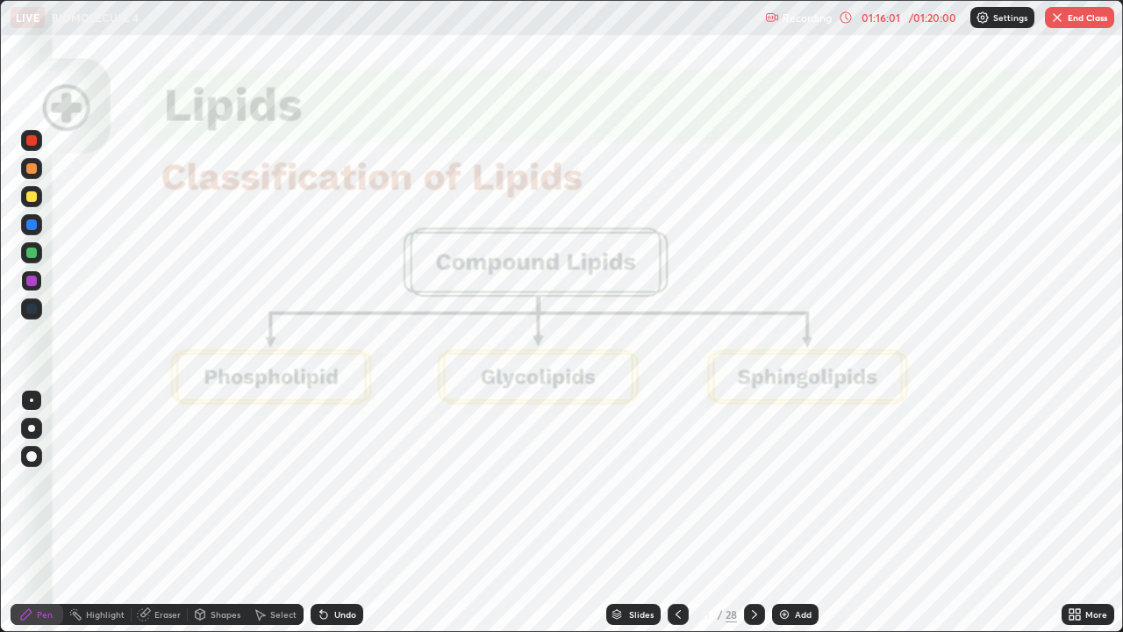
click at [677, 513] on icon at bounding box center [678, 614] width 14 height 14
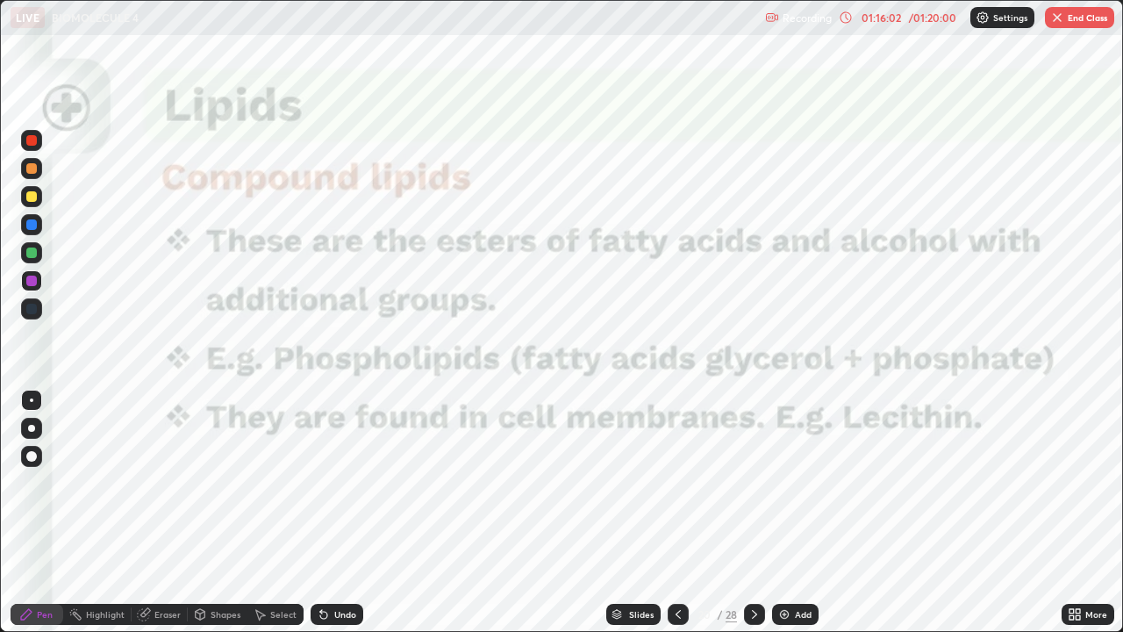
click at [752, 513] on icon at bounding box center [755, 614] width 14 height 14
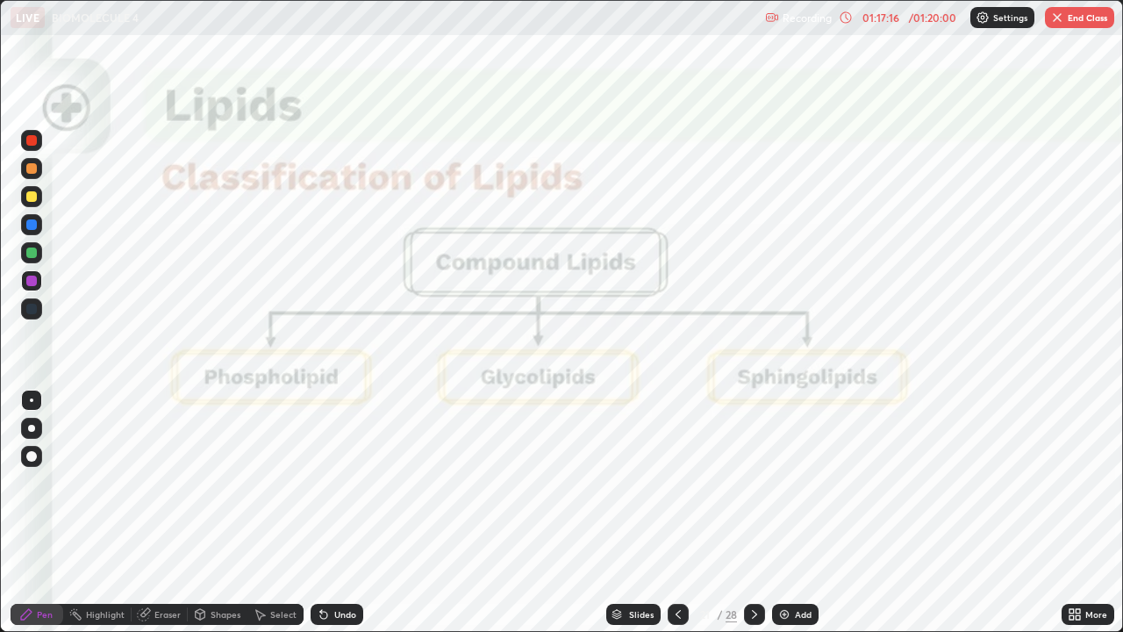
click at [170, 513] on div "Eraser" at bounding box center [167, 614] width 26 height 9
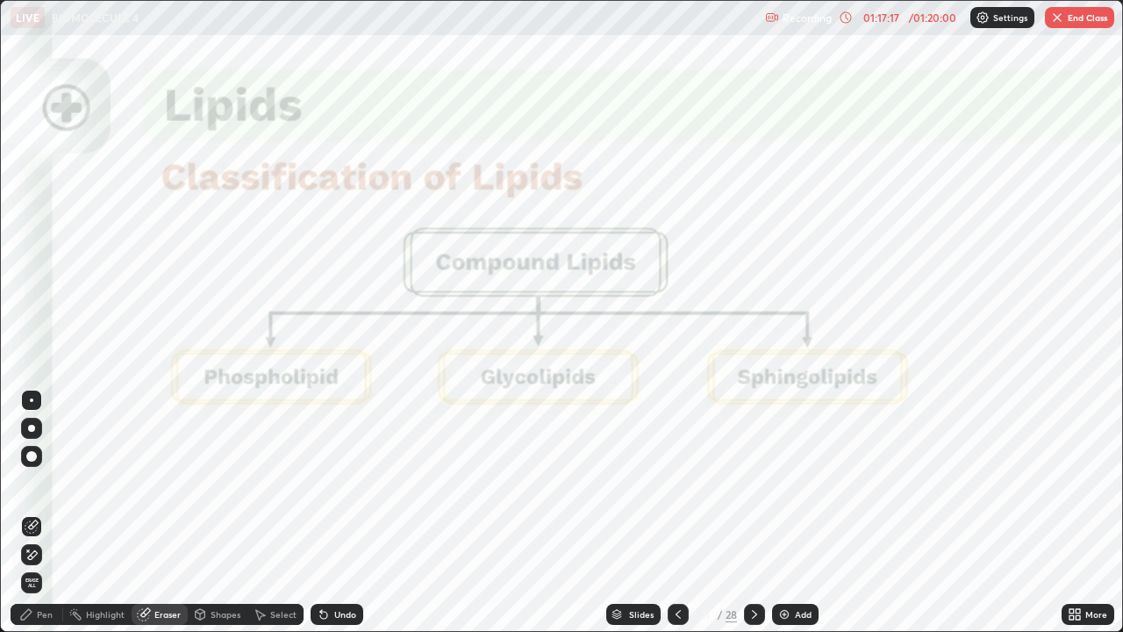
click at [32, 513] on span "Erase all" at bounding box center [31, 583] width 19 height 11
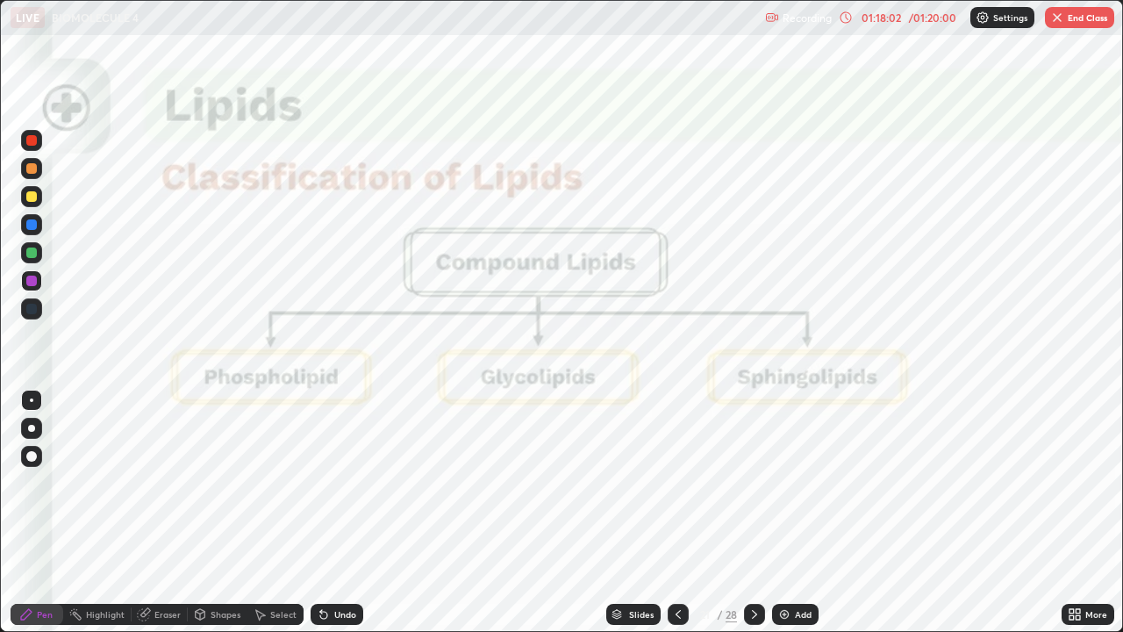
click at [1086, 18] on button "End Class" at bounding box center [1079, 17] width 69 height 21
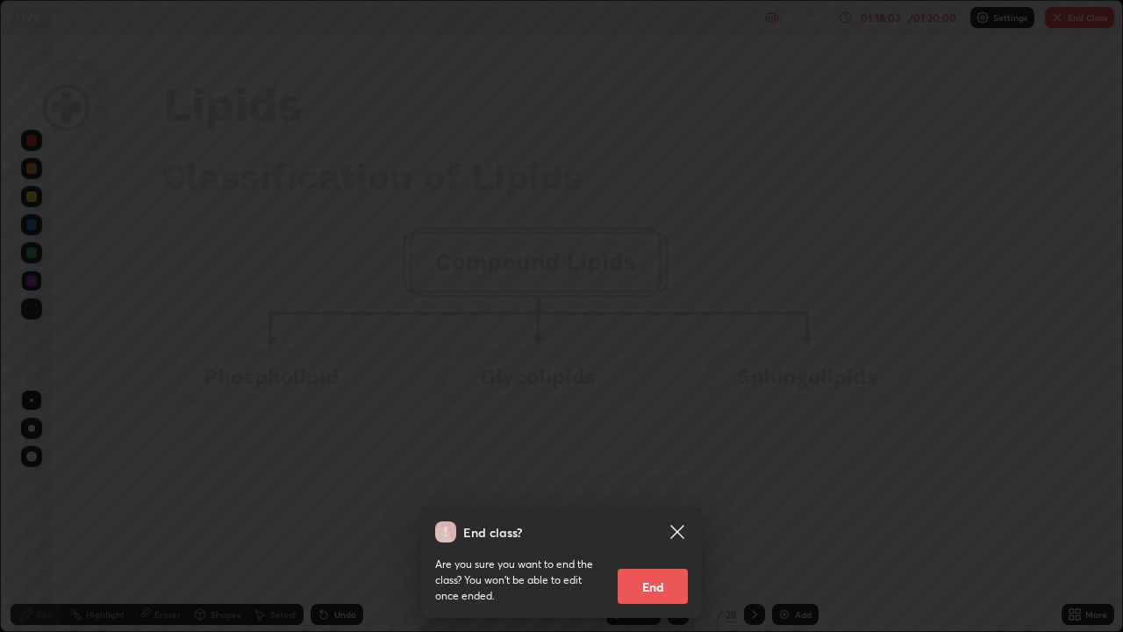
click at [677, 513] on button "End" at bounding box center [653, 586] width 70 height 35
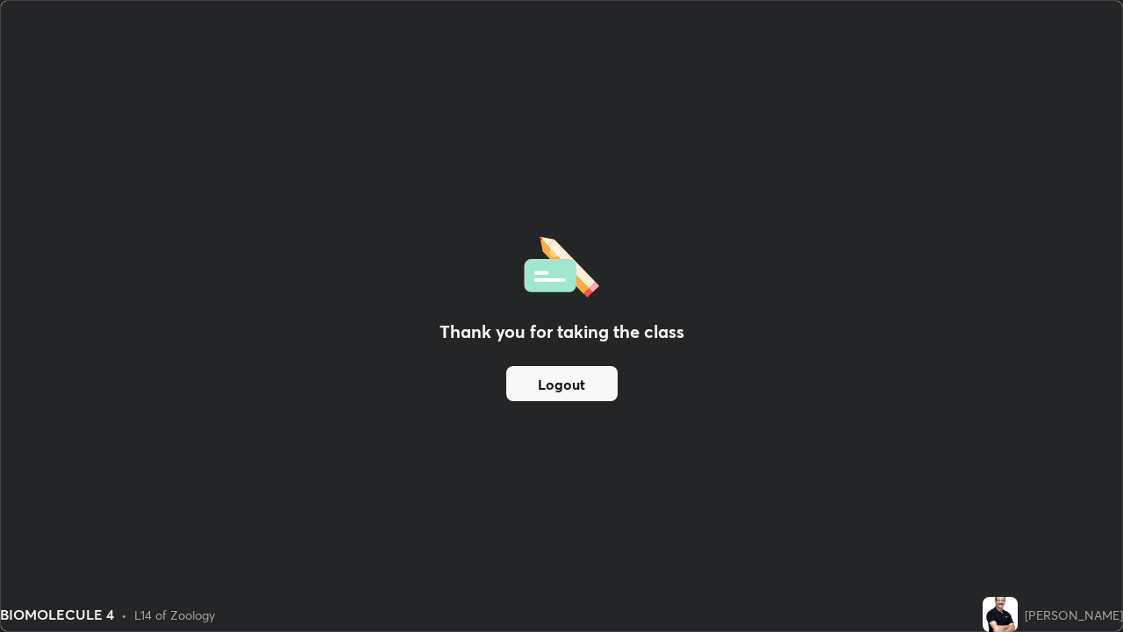
click at [596, 378] on button "Logout" at bounding box center [561, 383] width 111 height 35
